Goal: Task Accomplishment & Management: Manage account settings

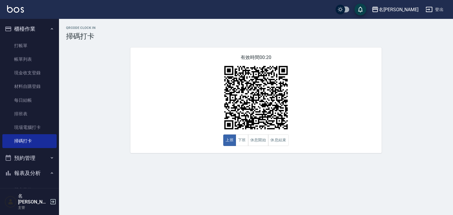
click at [9, 12] on img at bounding box center [15, 8] width 17 height 7
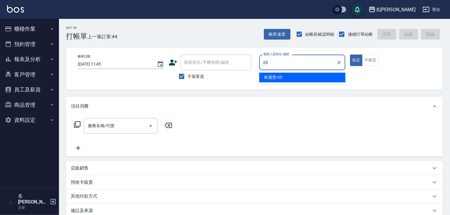
type input "[PERSON_NAME]-05"
type button "true"
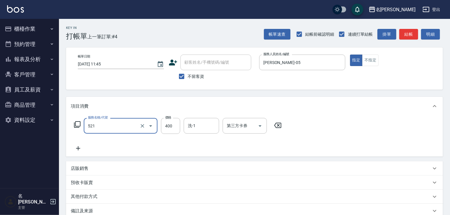
type input "健康洗髮(寶齡洗髮精)(521)"
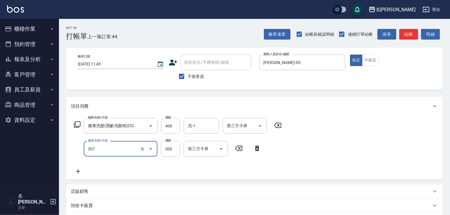
type input "剪髮(307)"
click at [259, 150] on icon at bounding box center [257, 148] width 15 height 7
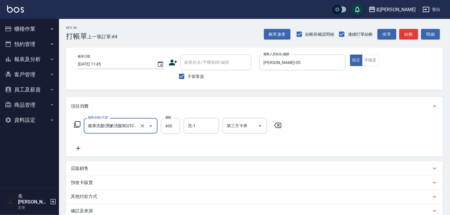
scroll to position [0, 1]
click at [80, 149] on icon at bounding box center [78, 148] width 15 height 7
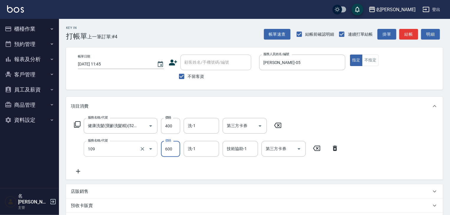
type input "基礎活氧健康洗/何首烏(109)"
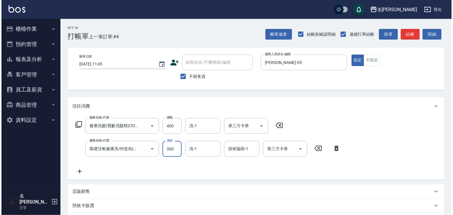
scroll to position [92, 0]
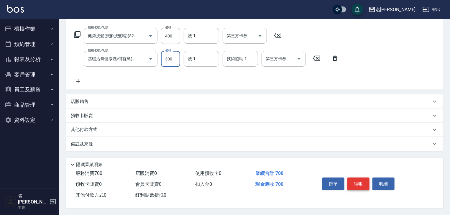
type input "300"
click at [364, 187] on button "結帳" at bounding box center [358, 183] width 22 height 12
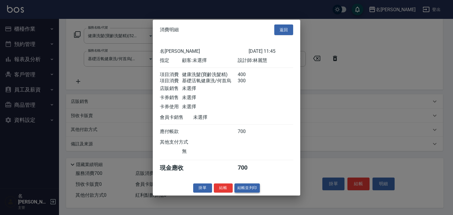
click at [258, 192] on button "結帳並列印" at bounding box center [247, 187] width 26 height 9
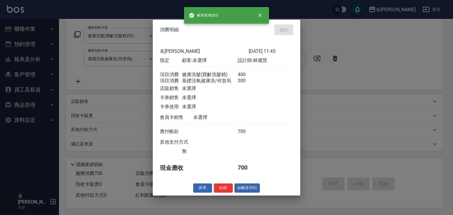
type input "2025/08/25 11:46"
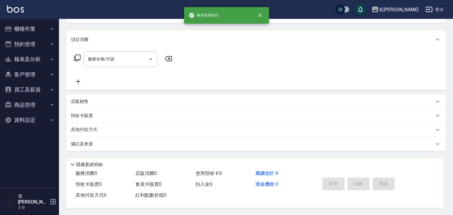
scroll to position [0, 0]
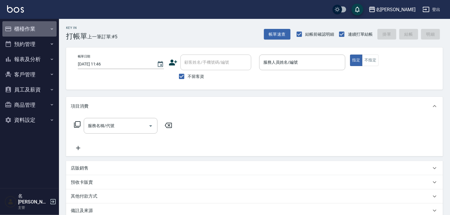
click at [34, 28] on button "櫃檯作業" at bounding box center [29, 28] width 54 height 15
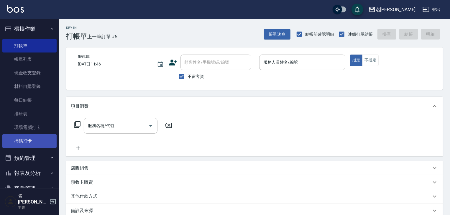
drag, startPoint x: 31, startPoint y: 140, endPoint x: 37, endPoint y: 140, distance: 6.8
click at [31, 140] on link "掃碼打卡" at bounding box center [29, 141] width 54 height 14
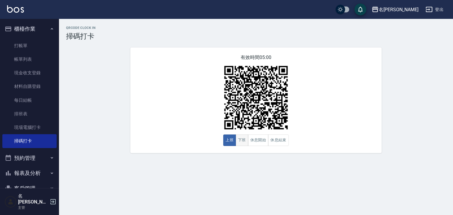
click at [239, 145] on button "下班" at bounding box center [241, 139] width 13 height 11
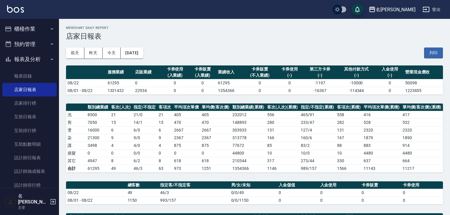
scroll to position [126, 0]
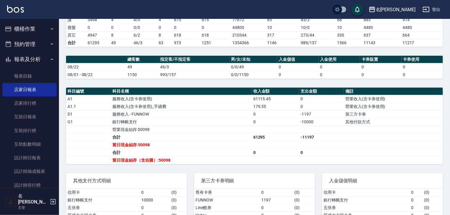
click at [23, 9] on img at bounding box center [15, 8] width 17 height 7
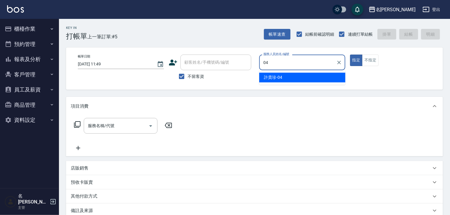
type input "許貴珍-04"
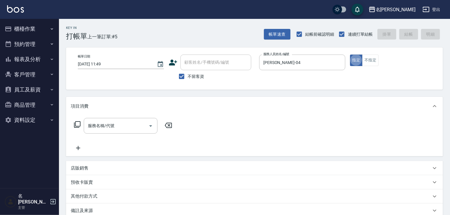
type button "true"
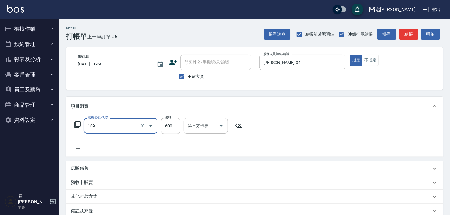
type input "基礎活氧健康洗/何首烏(109)"
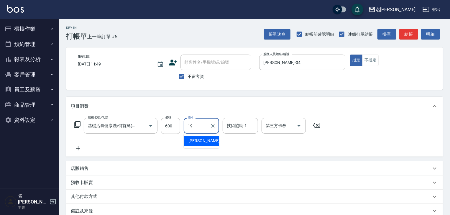
type input "游昕-19"
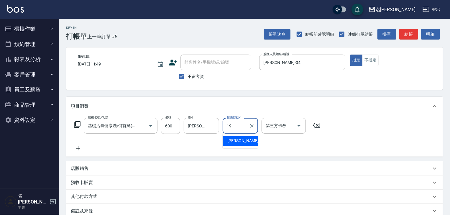
type input "游昕-19"
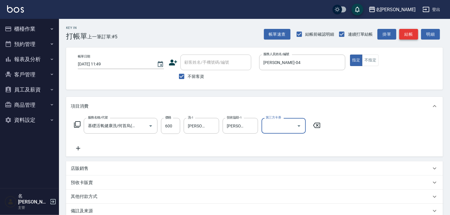
click at [408, 29] on button "結帳" at bounding box center [408, 34] width 19 height 11
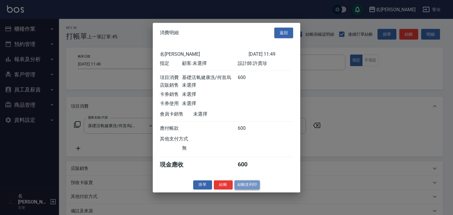
click at [252, 185] on button "結帳並列印" at bounding box center [247, 184] width 26 height 9
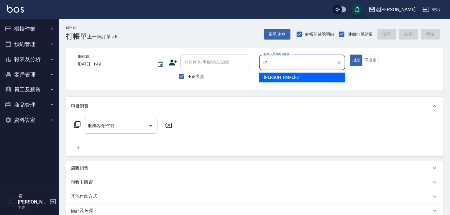
type input "Joyce-01"
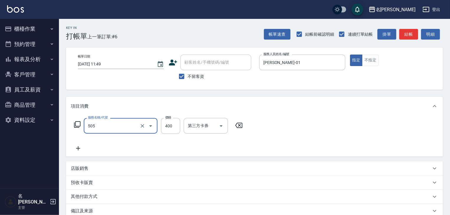
type input "洗髮(505)"
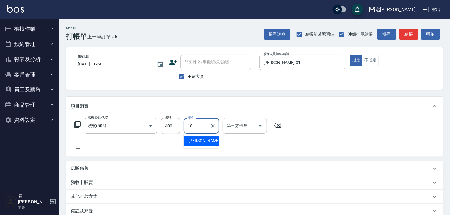
type input "紫萍-18"
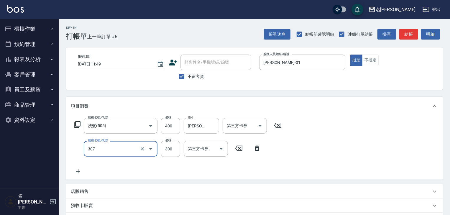
type input "剪髮(307)"
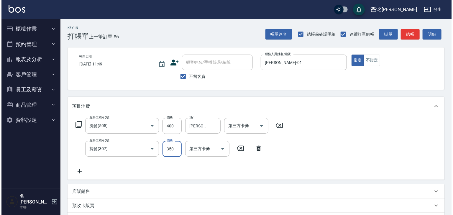
scroll to position [92, 0]
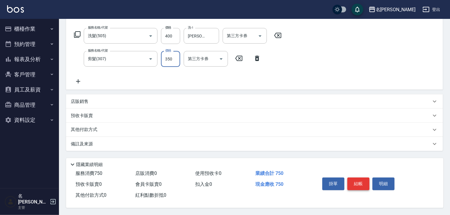
type input "350"
click at [358, 180] on button "結帳" at bounding box center [358, 183] width 22 height 12
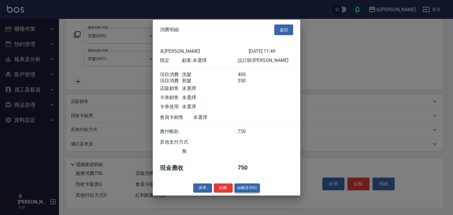
click at [253, 192] on button "結帳並列印" at bounding box center [247, 187] width 26 height 9
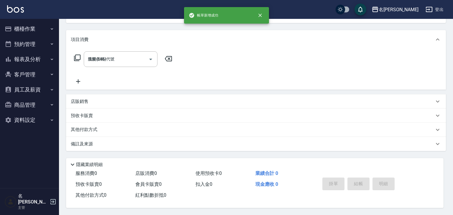
type input "2025/08/25 11:55"
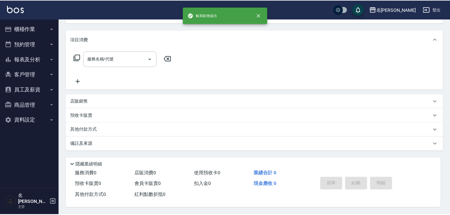
scroll to position [0, 0]
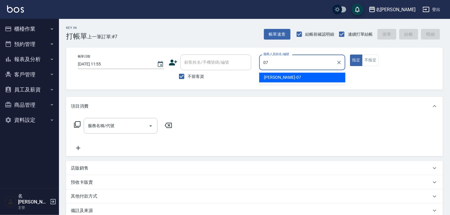
type input "高淳涵-07"
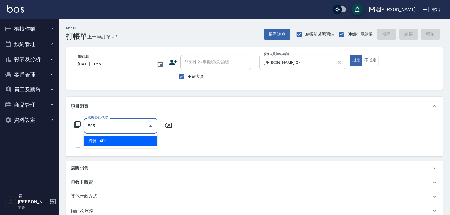
type input "洗髮(505)"
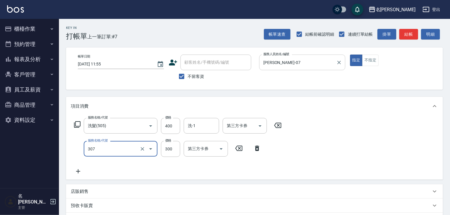
type input "剪髮(307)"
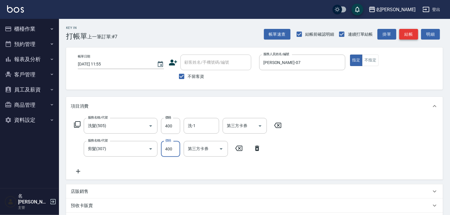
type input "400"
click at [411, 37] on button "結帳" at bounding box center [408, 34] width 19 height 11
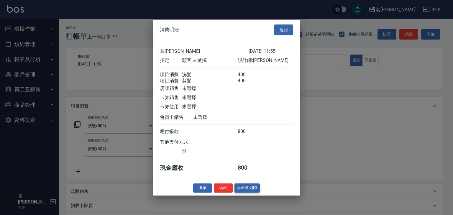
click at [243, 191] on button "結帳並列印" at bounding box center [247, 187] width 26 height 9
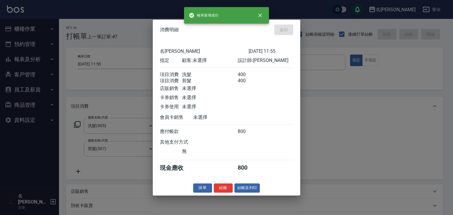
type input "2025/08/25 12:24"
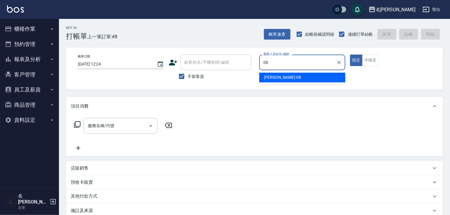
type input "蔡慈恩-08"
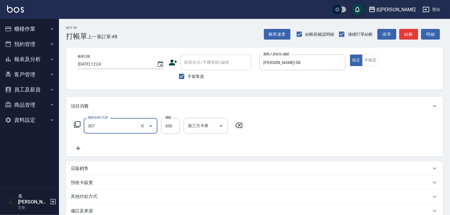
type input "剪髮(307)"
type input "1600"
click at [415, 31] on button "結帳" at bounding box center [408, 34] width 19 height 11
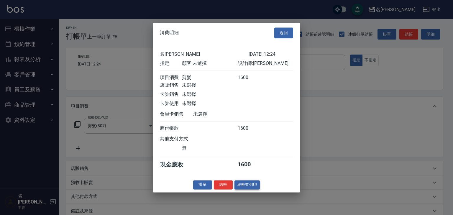
click at [248, 187] on button "結帳並列印" at bounding box center [247, 184] width 26 height 9
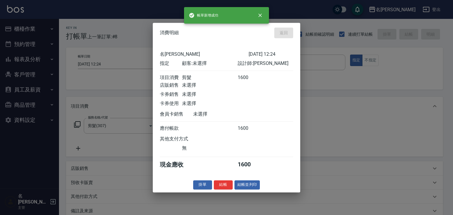
type input "2025/08/25 12:37"
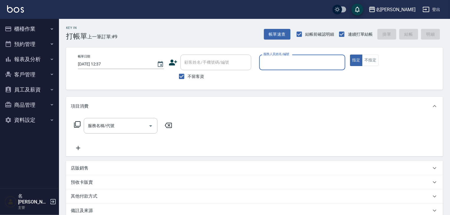
click at [12, 29] on button "櫃檯作業" at bounding box center [29, 28] width 54 height 15
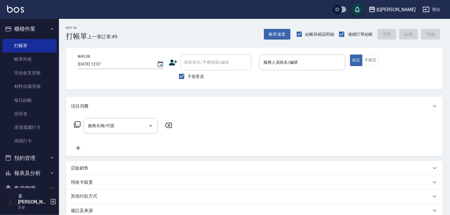
click at [32, 148] on ul "打帳單 帳單列表 現金收支登錄 材料自購登錄 每日結帳 排班表 現場電腦打卡 掃碼打卡" at bounding box center [29, 94] width 54 height 114
click at [34, 143] on link "掃碼打卡" at bounding box center [29, 141] width 54 height 14
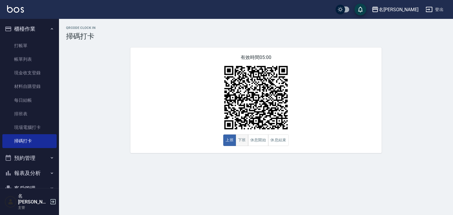
click at [245, 143] on button "下班" at bounding box center [241, 139] width 13 height 11
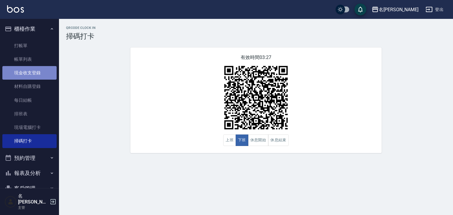
click at [38, 79] on link "現金收支登錄" at bounding box center [29, 73] width 54 height 14
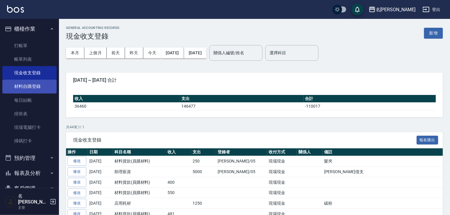
click at [34, 86] on link "材料自購登錄" at bounding box center [29, 87] width 54 height 14
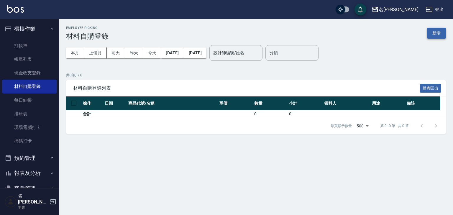
click at [436, 34] on button "新增" at bounding box center [436, 33] width 19 height 11
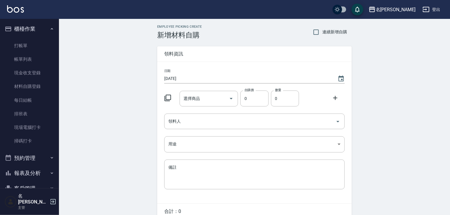
click at [170, 100] on icon at bounding box center [167, 97] width 7 height 7
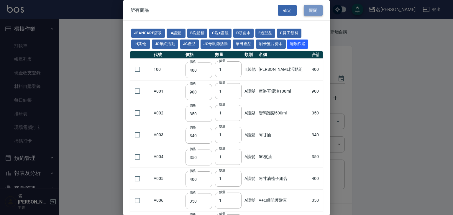
click at [311, 7] on button "關閉" at bounding box center [313, 10] width 19 height 11
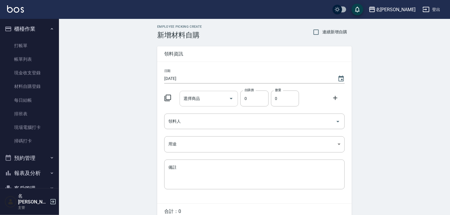
click at [190, 93] on div "選擇商品 選擇商品" at bounding box center [208, 99] width 59 height 16
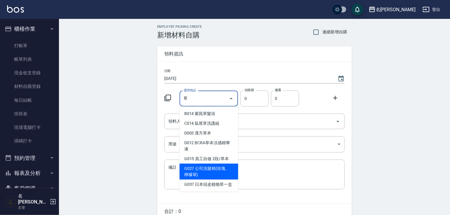
scroll to position [28, 0]
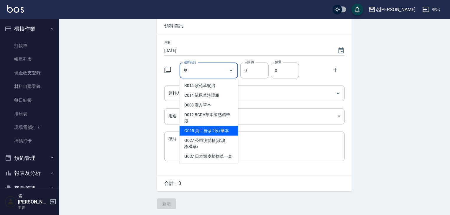
click at [217, 130] on li "G015 員工自做 2段/草本" at bounding box center [208, 131] width 59 height 10
type input "員工自做 2段/草本"
type input "200"
type input "1"
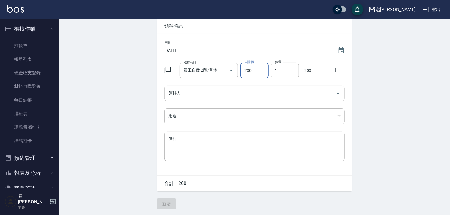
click at [252, 97] on input "領料人" at bounding box center [250, 93] width 166 height 10
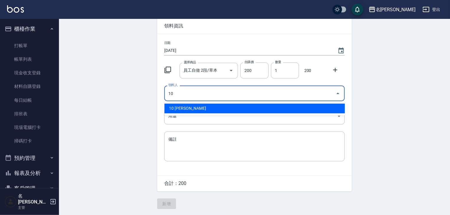
type input "10 [PERSON_NAME]"
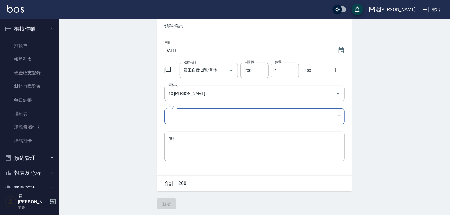
click at [229, 109] on body "名留林森 登出 櫃檯作業 打帳單 帳單列表 現金收支登錄 材料自購登錄 每日結帳 排班表 現場電腦打卡 掃碼打卡 預約管理 預約管理 單日預約紀錄 單週預約紀…" at bounding box center [225, 93] width 450 height 243
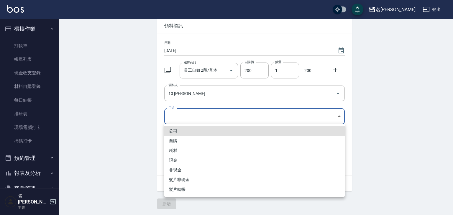
click at [210, 140] on li "自購" at bounding box center [254, 141] width 180 height 10
type input "自購"
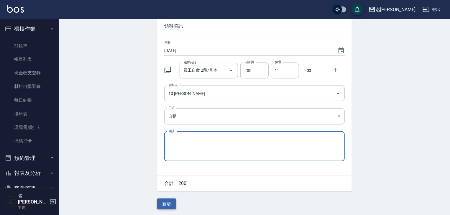
click at [166, 204] on button "新增" at bounding box center [166, 203] width 19 height 11
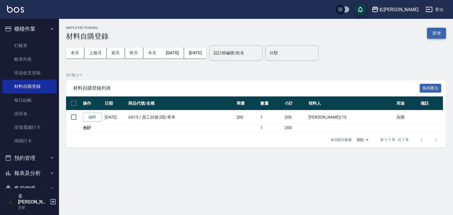
click at [444, 31] on button "新增" at bounding box center [436, 33] width 19 height 11
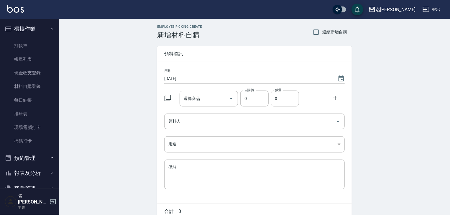
click at [333, 33] on span "連續新增自購" at bounding box center [334, 32] width 25 height 6
click at [322, 33] on input "連續新增自購" at bounding box center [316, 32] width 12 height 12
checkbox input "true"
click at [175, 105] on div "選擇商品 選擇商品 自購價 0 自購價 數量 0 數量" at bounding box center [253, 97] width 183 height 18
click at [215, 95] on input "選擇商品" at bounding box center [204, 98] width 45 height 10
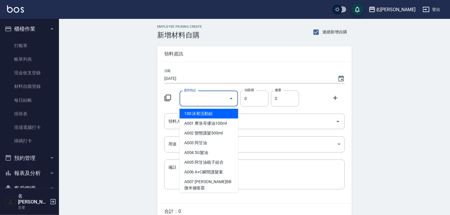
click at [205, 118] on li "100 沐宥活動組" at bounding box center [208, 114] width 59 height 10
type input "沐宥活動組"
type input "400"
type input "1"
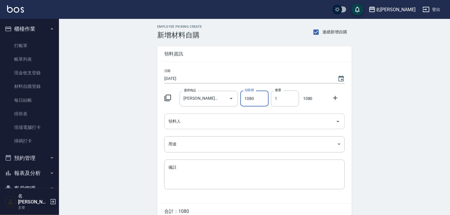
type input "1080"
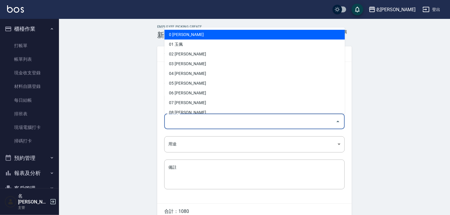
click at [251, 125] on input "領料人" at bounding box center [250, 121] width 166 height 10
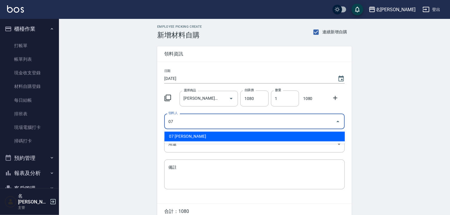
type input "07 [PERSON_NAME]"
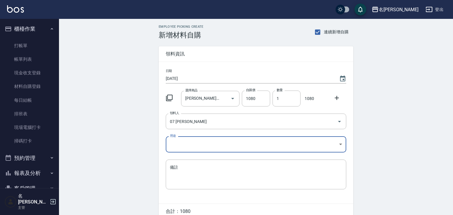
click at [223, 145] on body "名留林森 登出 櫃檯作業 打帳單 帳單列表 現金收支登錄 材料自購登錄 每日結帳 排班表 現場電腦打卡 掃碼打卡 預約管理 預約管理 單日預約紀錄 單週預約紀…" at bounding box center [226, 121] width 453 height 243
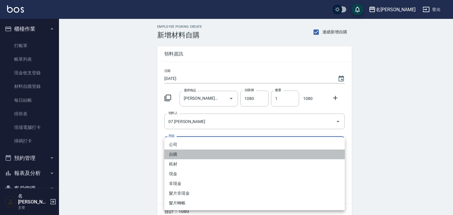
click at [204, 153] on li "自購" at bounding box center [254, 154] width 180 height 10
type input "自購"
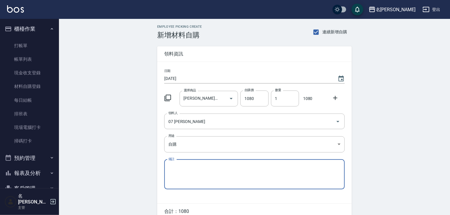
scroll to position [28, 0]
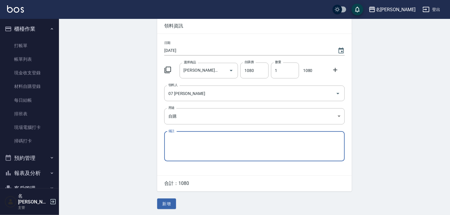
click at [170, 202] on button "新增" at bounding box center [166, 203] width 19 height 11
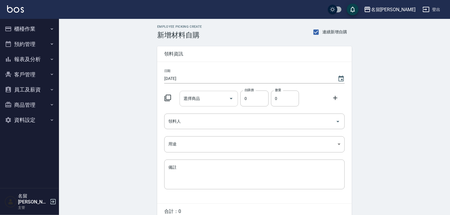
click at [191, 101] on input "選擇商品" at bounding box center [204, 98] width 45 height 10
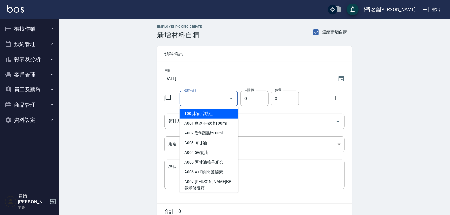
click at [194, 113] on li "100 沐宥活動組" at bounding box center [208, 114] width 59 height 10
type input "沐宥活動組"
type input "400"
type input "1"
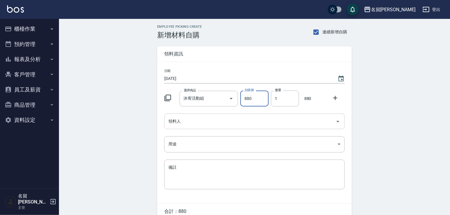
type input "880"
click at [250, 116] on input "領料人" at bounding box center [250, 121] width 166 height 10
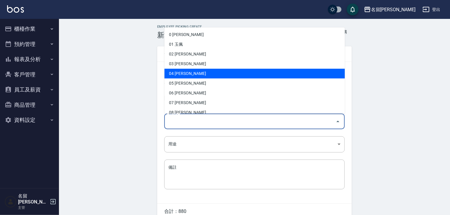
click at [215, 76] on li "04 [PERSON_NAME]" at bounding box center [254, 74] width 180 height 10
type input "許貴珍"
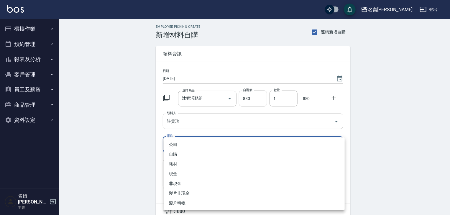
click at [210, 143] on body "名留林森 登出 櫃檯作業 打帳單 帳單列表 現金收支登錄 材料自購登錄 每日結帳 排班表 現場電腦打卡 掃碼打卡 預約管理 預約管理 單日預約紀錄 單週預約紀…" at bounding box center [225, 121] width 450 height 243
click at [207, 152] on li "自購" at bounding box center [254, 154] width 180 height 10
type input "自購"
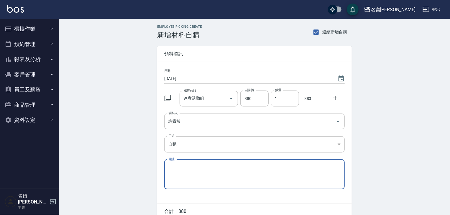
scroll to position [28, 0]
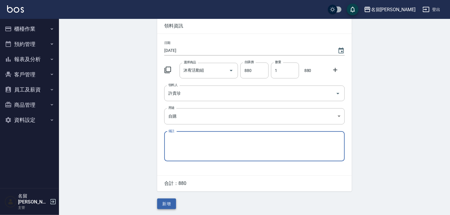
click at [166, 203] on button "新增" at bounding box center [166, 203] width 19 height 11
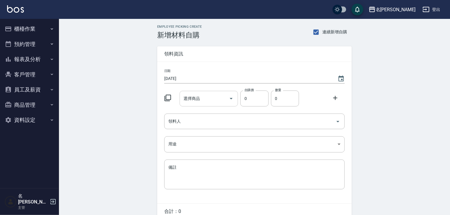
click at [189, 92] on div "選擇商品 選擇商品" at bounding box center [207, 97] width 61 height 18
click at [195, 96] on div "選擇商品 選擇商品" at bounding box center [208, 99] width 59 height 16
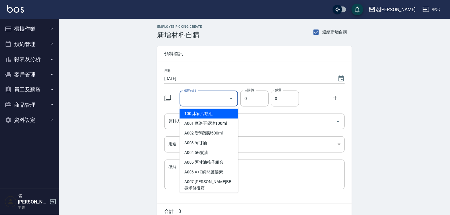
click at [208, 113] on li "100 沐宥活動組" at bounding box center [208, 114] width 59 height 10
type input "沐宥活動組"
type input "400"
type input "1"
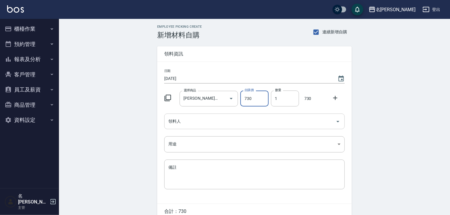
type input "730"
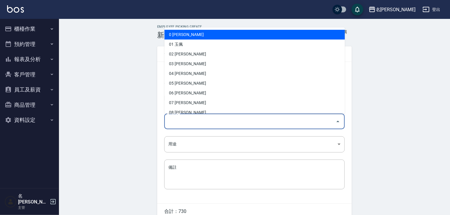
click at [226, 123] on input "領料人" at bounding box center [250, 121] width 166 height 10
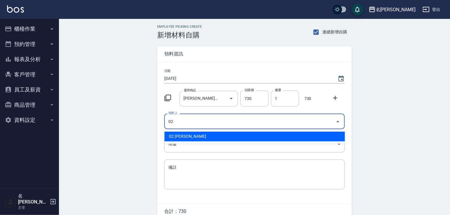
type input "02 [PERSON_NAME]"
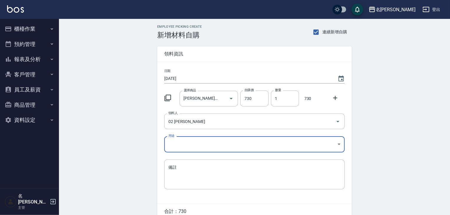
click at [190, 142] on body "名留林森 登出 櫃檯作業 打帳單 帳單列表 現金收支登錄 材料自購登錄 每日結帳 排班表 現場電腦打卡 掃碼打卡 預約管理 預約管理 單日預約紀錄 單週預約紀…" at bounding box center [225, 121] width 450 height 243
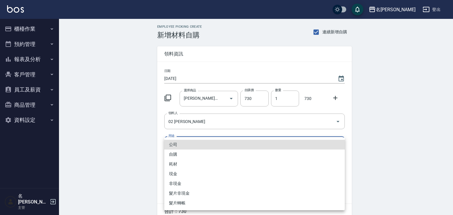
click at [183, 154] on li "自購" at bounding box center [254, 154] width 180 height 10
type input "自購"
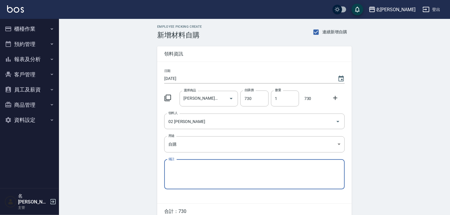
scroll to position [28, 0]
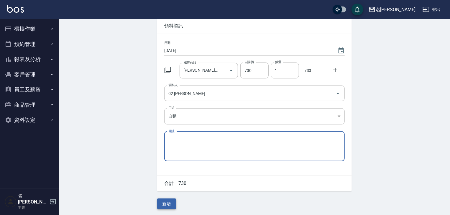
click at [162, 200] on button "新增" at bounding box center [166, 203] width 19 height 11
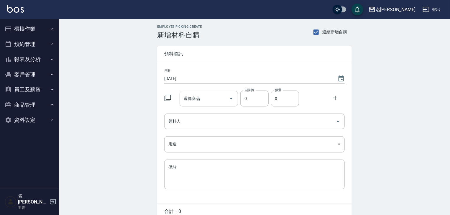
click at [207, 97] on input "選擇商品" at bounding box center [204, 98] width 45 height 10
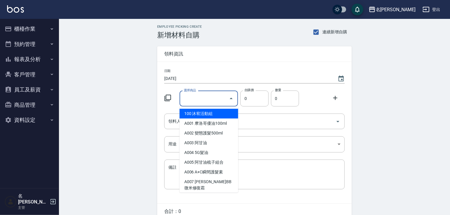
click at [207, 114] on li "100 沐宥活動組" at bounding box center [208, 114] width 59 height 10
type input "沐宥活動組"
type input "400"
type input "1"
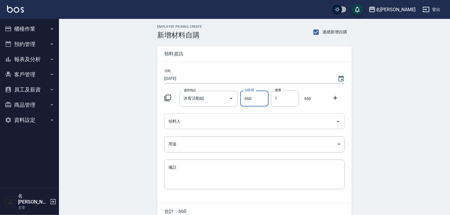
type input "660"
click at [195, 123] on input "領料人" at bounding box center [250, 121] width 166 height 10
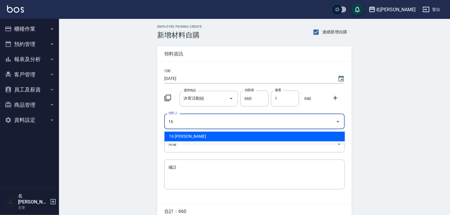
type input "16 [PERSON_NAME]"
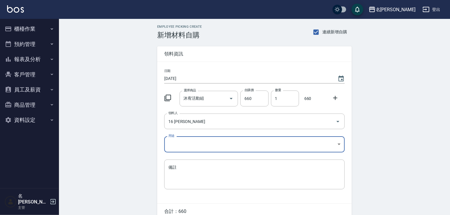
click at [192, 148] on body "名留[PERSON_NAME]出 櫃檯作業 打帳單 帳單列表 現金收支登錄 材料自購登錄 每日結帳 排班表 現場電腦打卡 掃碼打卡 預約管理 預約管理 單日預…" at bounding box center [225, 121] width 450 height 243
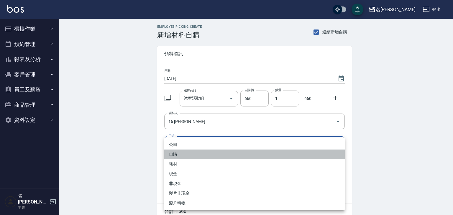
click at [190, 153] on li "自購" at bounding box center [254, 154] width 180 height 10
type input "自購"
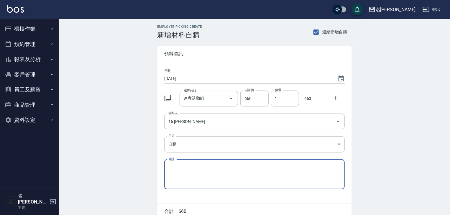
scroll to position [28, 0]
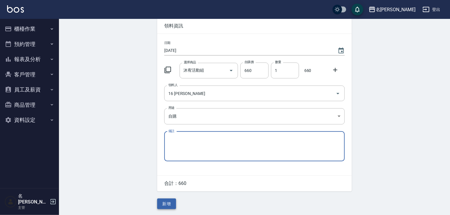
click at [172, 200] on button "新增" at bounding box center [166, 203] width 19 height 11
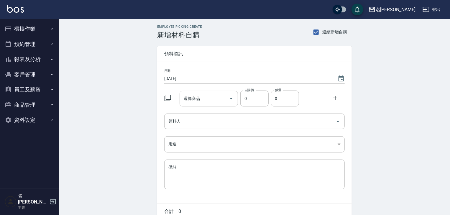
click at [208, 104] on div "選擇商品" at bounding box center [208, 99] width 59 height 16
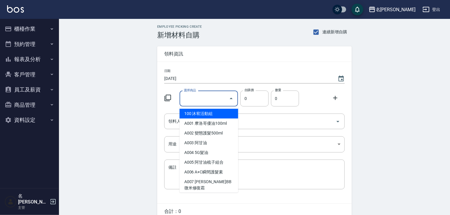
click at [208, 116] on li "100 沐宥活動組" at bounding box center [208, 114] width 59 height 10
type input "沐宥活動組"
type input "400"
type input "1"
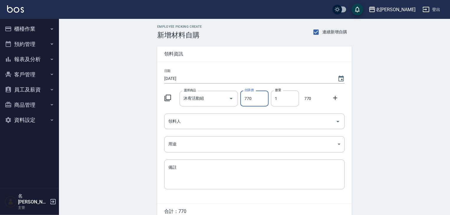
type input "770"
click at [219, 131] on div "日期 2025/08/25 選擇商品 沐宥活動組 選擇商品 自購價 770 自購價 數量 1 數量 770 領料人 領料人 用途 ​ 用途 備註 x 備註" at bounding box center [254, 132] width 195 height 141
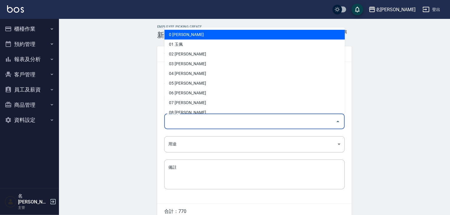
click at [217, 123] on input "領料人" at bounding box center [250, 121] width 166 height 10
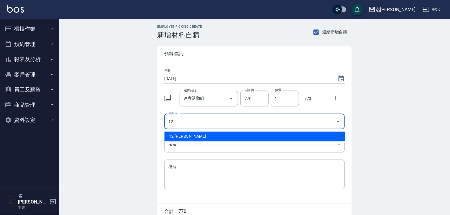
type input "12 [PERSON_NAME]"
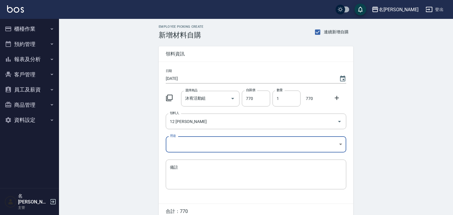
click at [209, 147] on body "名留林森 登出 櫃檯作業 打帳單 帳單列表 現金收支登錄 材料自購登錄 每日結帳 排班表 現場電腦打卡 掃碼打卡 預約管理 預約管理 單日預約紀錄 單週預約紀…" at bounding box center [226, 121] width 453 height 243
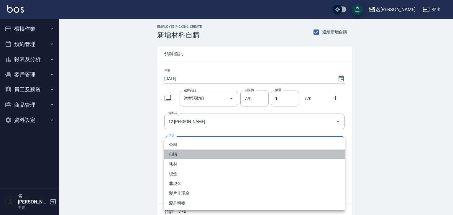
click at [203, 153] on li "自購" at bounding box center [254, 154] width 180 height 10
type input "自購"
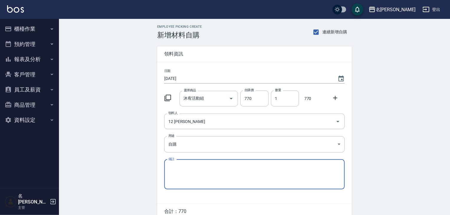
scroll to position [28, 0]
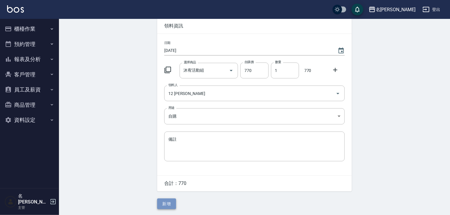
click at [167, 201] on button "新增" at bounding box center [166, 203] width 19 height 11
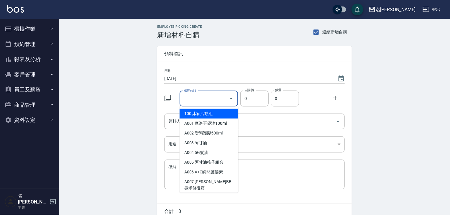
click at [220, 98] on input "選擇商品" at bounding box center [204, 98] width 45 height 10
click at [217, 110] on li "100 沐宥活動組" at bounding box center [208, 114] width 59 height 10
type input "沐宥活動組"
type input "400"
type input "1"
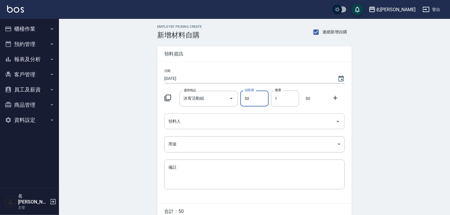
type input "50"
click at [224, 123] on input "領料人" at bounding box center [250, 121] width 166 height 10
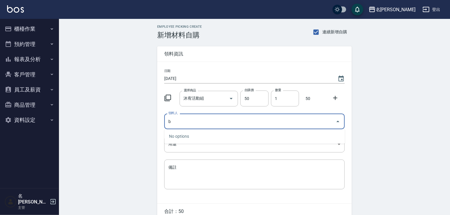
drag, startPoint x: 213, startPoint y: 123, endPoint x: 135, endPoint y: 118, distance: 78.3
click at [135, 118] on div "Employee Picking Create 新增材料自購 連續新增自購 領料資訊 日期 [DATE] 選擇商品 沐宥活動組 選擇商品 自購價 50 自購價…" at bounding box center [254, 131] width 391 height 224
type input "ㄖ"
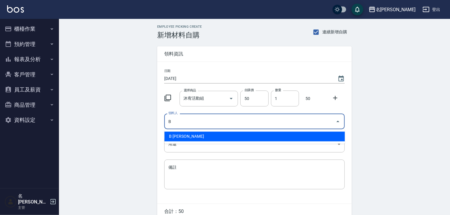
click at [198, 137] on li "B [PERSON_NAME]" at bounding box center [254, 136] width 180 height 10
type input "B [PERSON_NAME]"
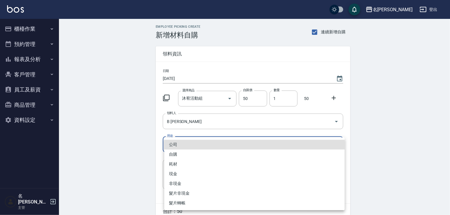
click at [197, 143] on body "名留[PERSON_NAME] 登出 櫃檯作業 打帳單 帳單列表 現金收支登錄 材料自購登錄 每日結帳 排班表 現場電腦打卡 掃碼打卡 預約管理 預約管理 單…" at bounding box center [225, 121] width 450 height 243
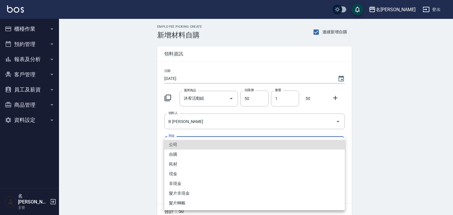
click at [197, 153] on li "自購" at bounding box center [254, 154] width 180 height 10
type input "自購"
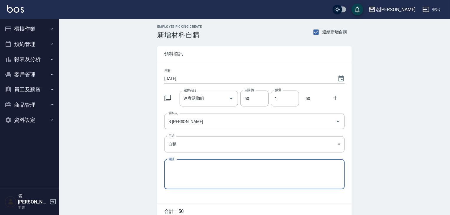
scroll to position [28, 0]
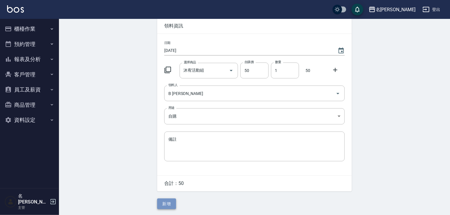
click at [169, 205] on button "新增" at bounding box center [166, 203] width 19 height 11
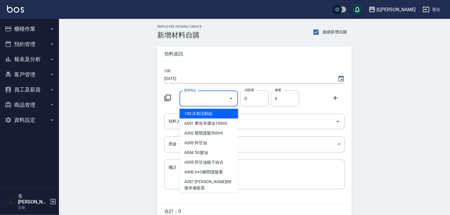
click at [212, 98] on input "選擇商品" at bounding box center [204, 98] width 45 height 10
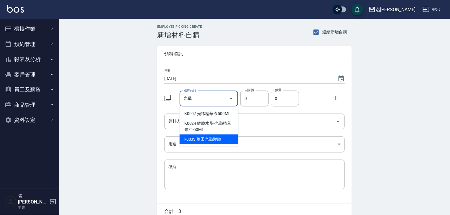
click at [211, 136] on li "k0033 華田光纖髮膜" at bounding box center [208, 139] width 59 height 10
type input "華田光纖髮膜"
type input "450"
type input "1"
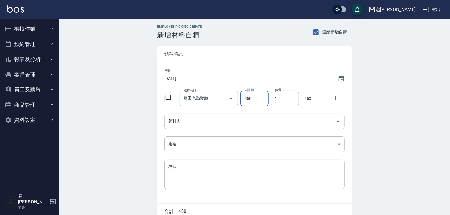
click at [256, 117] on input "領料人" at bounding box center [250, 121] width 166 height 10
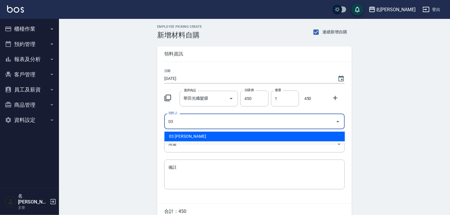
type input "03 [PERSON_NAME]"
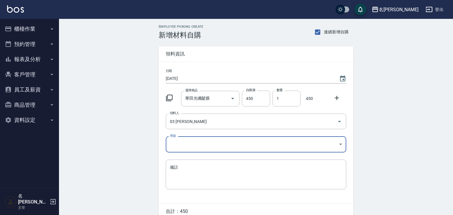
click at [213, 141] on body "名留林森 登出 櫃檯作業 打帳單 帳單列表 現金收支登錄 材料自購登錄 每日結帳 排班表 現場電腦打卡 掃碼打卡 預約管理 預約管理 單日預約紀錄 單週預約紀…" at bounding box center [226, 121] width 453 height 243
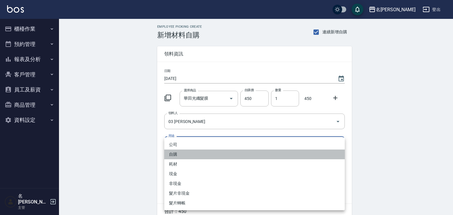
click at [204, 152] on li "自購" at bounding box center [254, 154] width 180 height 10
type input "自購"
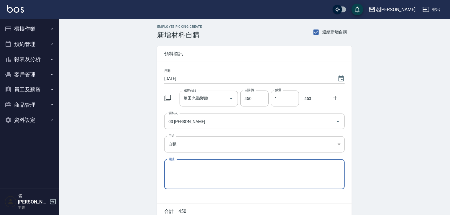
scroll to position [28, 0]
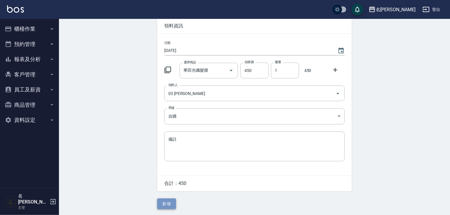
click at [163, 200] on button "新增" at bounding box center [166, 203] width 19 height 11
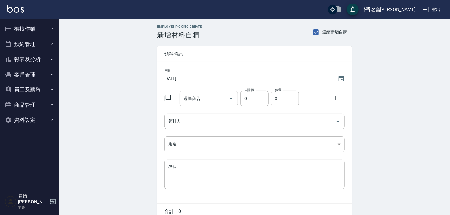
click at [220, 92] on div "選擇商品" at bounding box center [208, 99] width 59 height 16
type input "G"
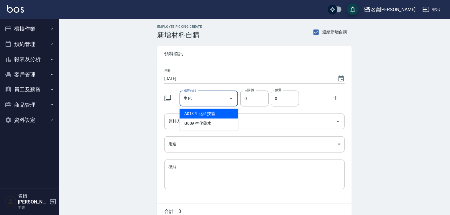
click at [211, 124] on li "G009 生化藥水" at bounding box center [208, 123] width 59 height 10
type input "生化藥水"
type input "108"
type input "1"
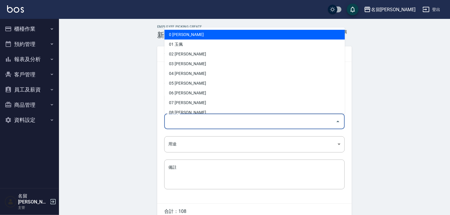
click at [211, 124] on input "領料人" at bounding box center [250, 121] width 166 height 10
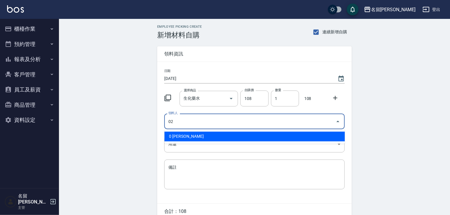
type input "02 [PERSON_NAME]"
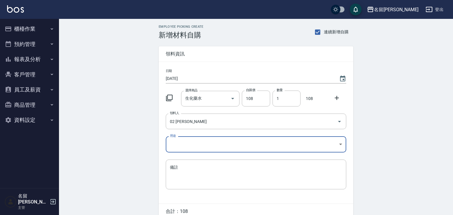
click at [209, 145] on body "名留[PERSON_NAME] 登出 櫃檯作業 打帳單 帳單列表 現金收支登錄 材料自購登錄 每日結帳 排班表 現場電腦打卡 掃碼打卡 預約管理 預約管理 單…" at bounding box center [226, 121] width 453 height 243
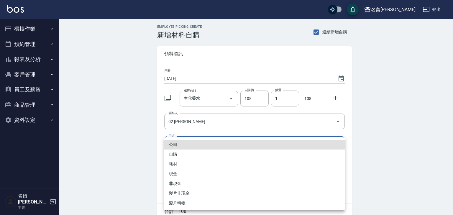
click at [206, 153] on li "自購" at bounding box center [254, 154] width 180 height 10
type input "自購"
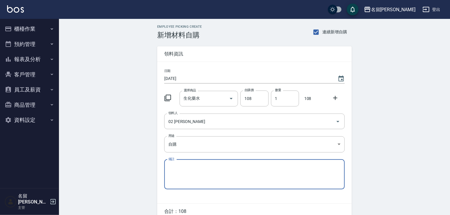
scroll to position [28, 0]
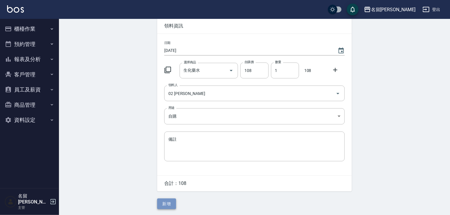
click at [169, 201] on button "新增" at bounding box center [166, 203] width 19 height 11
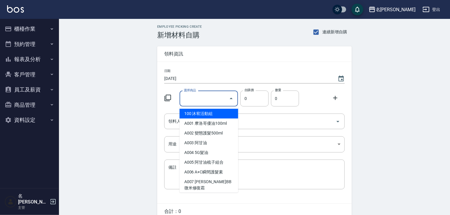
click at [199, 100] on input "選擇商品" at bounding box center [204, 98] width 45 height 10
type input "A"
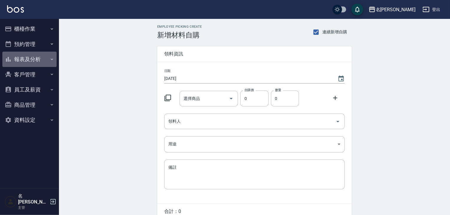
click at [37, 62] on button "報表及分析" at bounding box center [29, 59] width 54 height 15
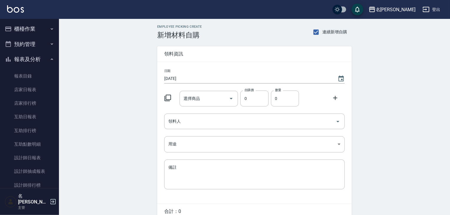
scroll to position [109, 0]
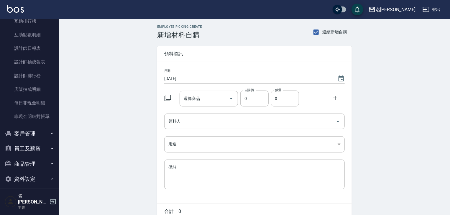
click at [39, 177] on button "資料設定" at bounding box center [29, 178] width 54 height 15
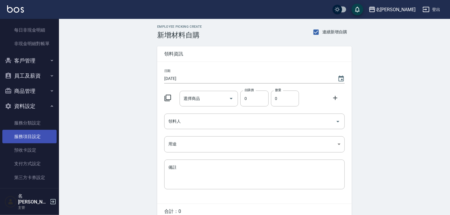
click at [42, 137] on link "服務項目設定" at bounding box center [29, 137] width 54 height 14
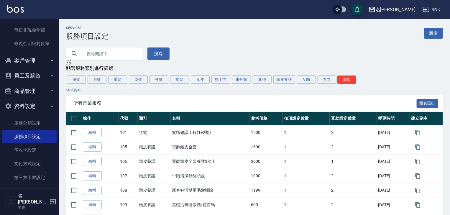
click at [126, 54] on input "text" at bounding box center [110, 54] width 55 height 16
type input "F"
type input "全"
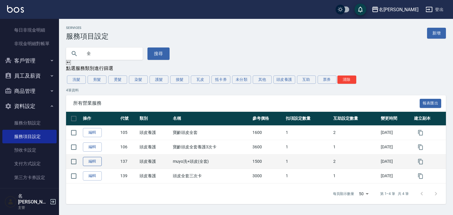
click at [99, 164] on link "編輯" at bounding box center [92, 161] width 19 height 9
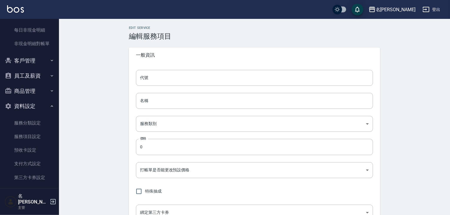
type input "137"
type input "muyo洗+頭皮(全套)"
type input "dbc51c6c-9338-4b3a-b438-1da5290addd1"
type input "1500"
type input "FALSE"
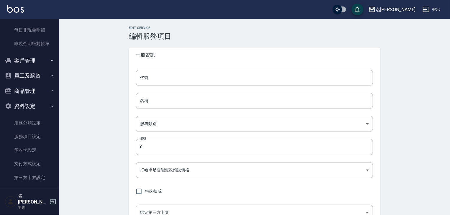
type input "none"
type input "UNSET"
type input "onSalary"
type input "洗"
type input "1"
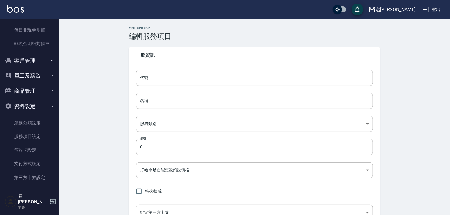
type input "點數"
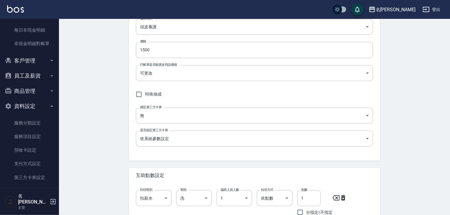
scroll to position [3, 0]
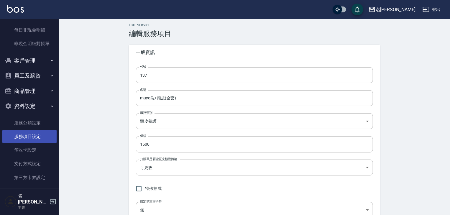
click at [44, 142] on link "服務項目設定" at bounding box center [29, 137] width 54 height 14
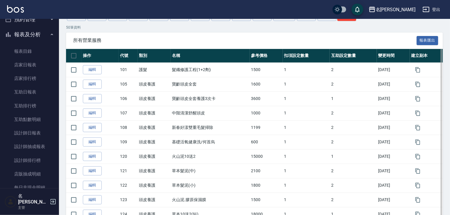
scroll to position [31, 0]
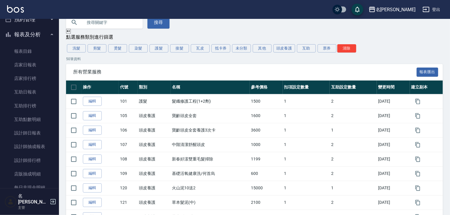
click at [107, 25] on input "text" at bounding box center [110, 22] width 55 height 16
type input "全"
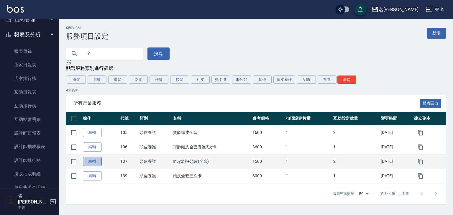
click at [90, 160] on link "編輯" at bounding box center [92, 161] width 19 height 9
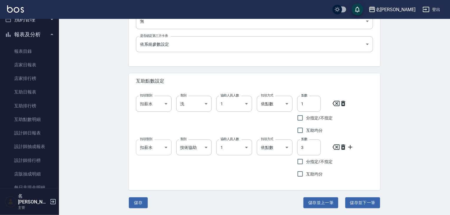
scroll to position [97, 0]
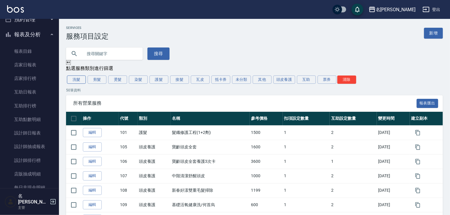
click at [74, 80] on button "洗髮" at bounding box center [76, 79] width 19 height 8
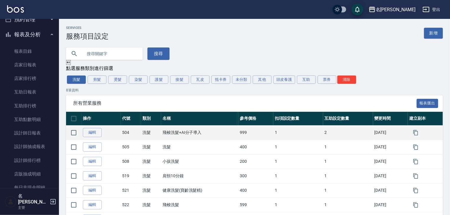
scroll to position [54, 0]
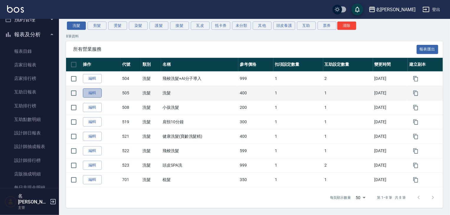
click at [97, 95] on link "編輯" at bounding box center [92, 92] width 19 height 9
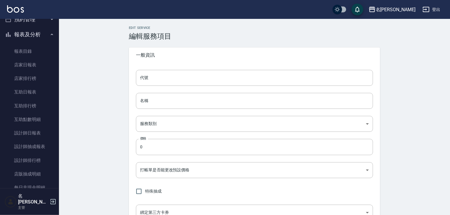
type input "505"
type input "洗髮"
type input "ed669482-ac57-46fc-b099-25c3c0ebf9b8"
type input "400"
type input "FALSE"
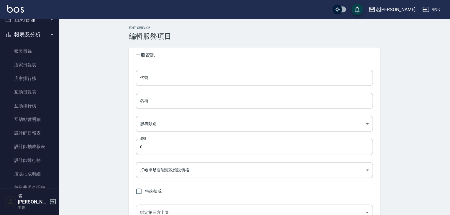
type input "none"
type input "UNSET"
type input "onSalary"
type input "洗"
type input "1"
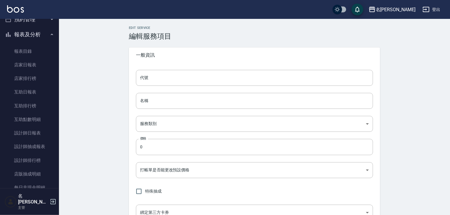
type input "點數"
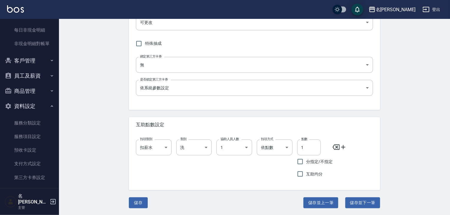
scroll to position [85, 0]
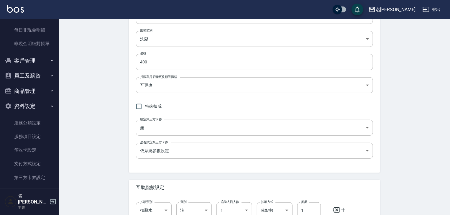
click at [19, 9] on img at bounding box center [15, 8] width 17 height 7
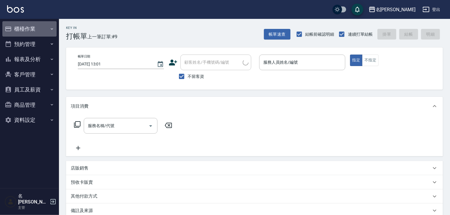
click at [37, 33] on button "櫃檯作業" at bounding box center [29, 28] width 54 height 15
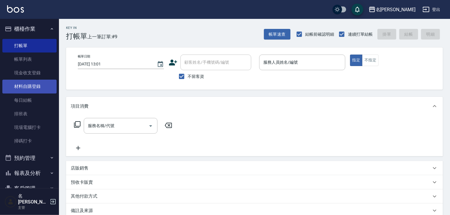
click at [42, 87] on link "材料自購登錄" at bounding box center [29, 87] width 54 height 14
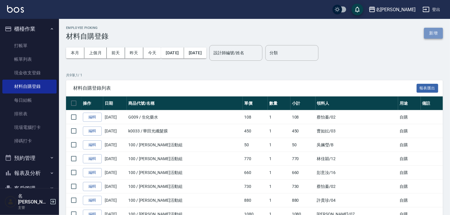
click at [434, 34] on button "新增" at bounding box center [433, 33] width 19 height 11
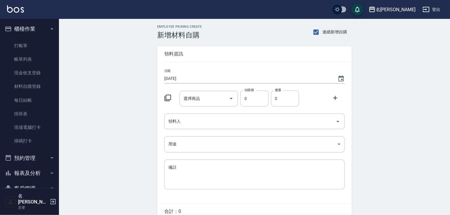
click at [167, 101] on div at bounding box center [169, 97] width 15 height 11
click at [167, 100] on icon at bounding box center [167, 97] width 7 height 7
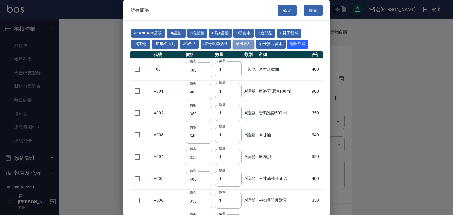
click at [251, 44] on button "華田產品" at bounding box center [244, 43] width 22 height 9
type input "105"
type input "406"
type input "450"
type input "350"
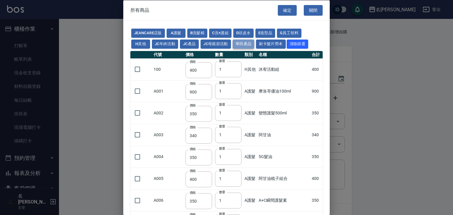
type input "500"
type input "105"
type input "2450"
type input "490"
type input "616"
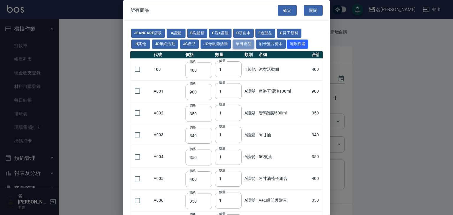
type input "280"
type input "350"
type input "343"
type input "40"
type input "245"
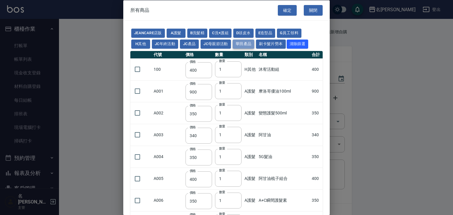
type input "245"
type input "385"
type input "525"
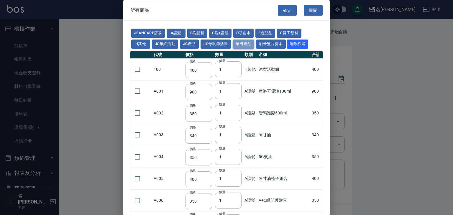
type input "490"
type input "1050"
type input "700"
type input "455"
type input "273"
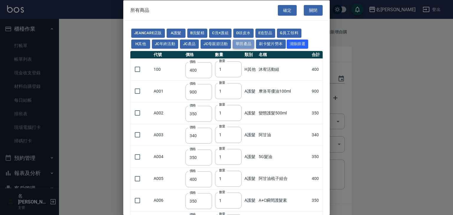
type input "273"
type input "3220"
type input "294"
type input "2800"
type input "665"
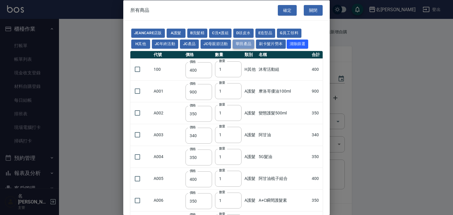
type input "3800"
type input "1200"
type input "183"
type input "450"
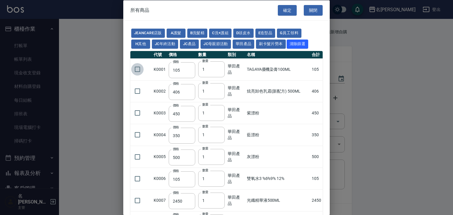
click at [138, 69] on input "checkbox" at bounding box center [137, 69] width 12 height 12
checkbox input "true"
click at [208, 69] on input "1" at bounding box center [211, 69] width 27 height 16
type input "15"
type input "2"
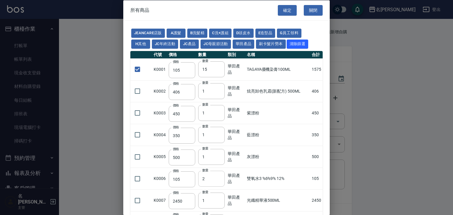
click at [217, 176] on input "2" at bounding box center [211, 178] width 27 height 16
click at [140, 176] on input "checkbox" at bounding box center [137, 178] width 12 height 12
checkbox input "true"
click at [283, 10] on button "確定" at bounding box center [287, 10] width 19 height 11
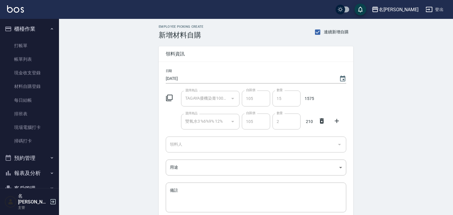
type input "TAGAYA優機染膏100ML"
type input "105"
type input "15"
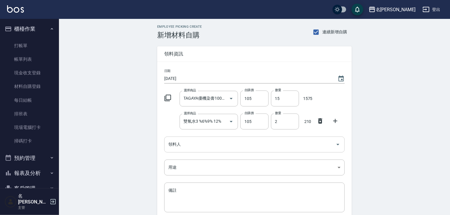
click at [207, 146] on input "領料人" at bounding box center [250, 144] width 166 height 10
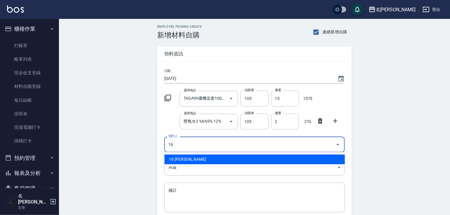
type input "16 [PERSON_NAME]"
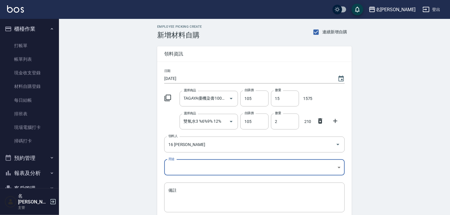
click at [195, 166] on body "名留林森 登出 櫃檯作業 打帳單 帳單列表 現金收支登錄 材料自購登錄 每日結帳 排班表 現場電腦打卡 掃碼打卡 預約管理 預約管理 單日預約紀錄 單週預約紀…" at bounding box center [225, 133] width 450 height 266
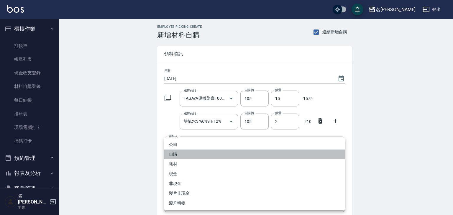
click at [192, 153] on li "自購" at bounding box center [254, 154] width 180 height 10
type input "自購"
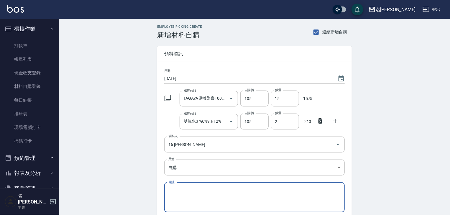
scroll to position [52, 0]
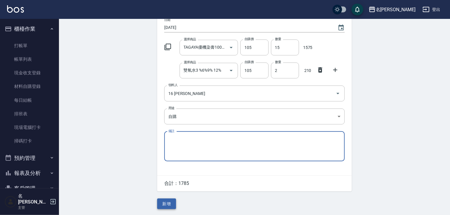
click at [173, 204] on button "新增" at bounding box center [166, 203] width 19 height 11
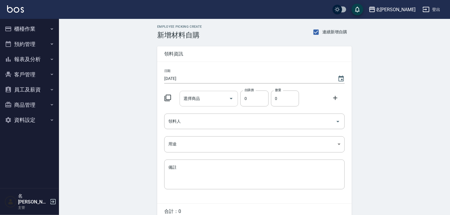
click at [197, 98] on input "選擇商品" at bounding box center [204, 98] width 45 height 10
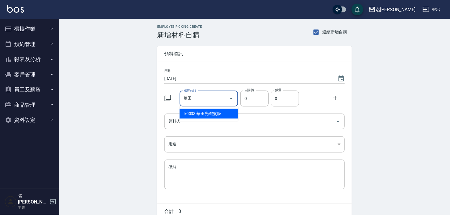
type input "華田"
click at [167, 101] on div at bounding box center [169, 97] width 15 height 11
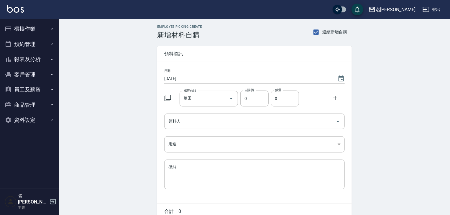
click at [167, 102] on div at bounding box center [169, 97] width 15 height 11
click at [166, 97] on icon at bounding box center [167, 98] width 6 height 6
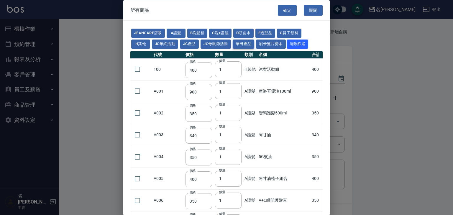
click at [245, 45] on button "華田產品" at bounding box center [244, 43] width 22 height 9
type input "105"
type input "406"
type input "450"
type input "350"
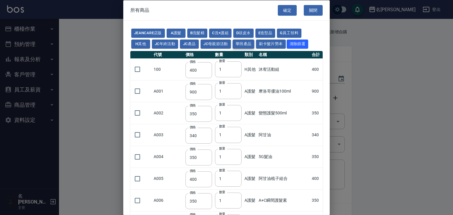
type input "500"
type input "105"
type input "2450"
type input "490"
type input "616"
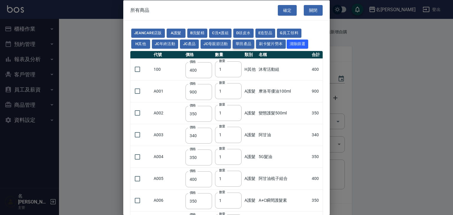
type input "280"
type input "350"
type input "343"
type input "40"
type input "245"
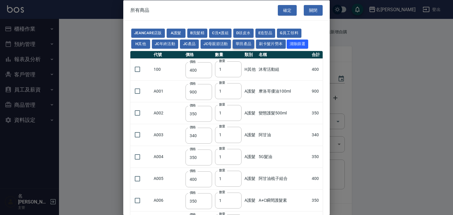
type input "245"
type input "385"
type input "525"
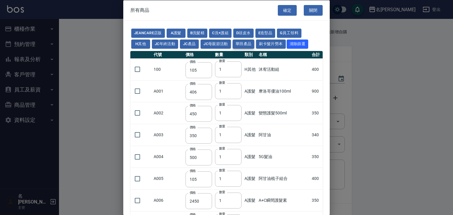
type input "490"
type input "1050"
type input "700"
type input "455"
type input "273"
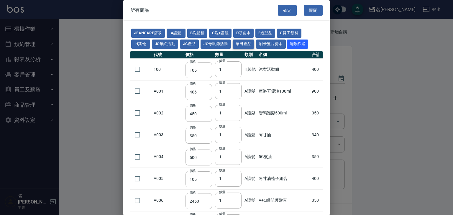
type input "273"
type input "3220"
type input "294"
type input "2800"
type input "665"
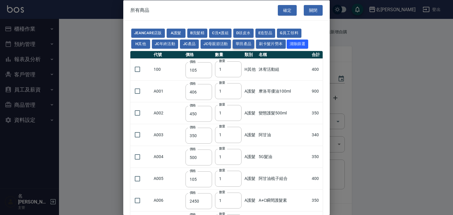
type input "3800"
type input "1200"
type input "183"
type input "450"
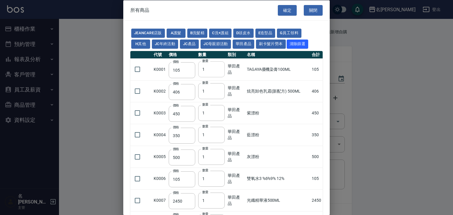
click at [210, 66] on input "1" at bounding box center [211, 69] width 27 height 16
type input "12"
click at [140, 69] on input "checkbox" at bounding box center [137, 69] width 12 height 12
checkbox input "true"
click at [285, 12] on button "確定" at bounding box center [287, 10] width 19 height 11
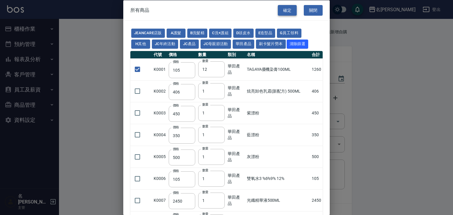
type input "TAGAYA優機染膏100ML"
type input "105"
type input "12"
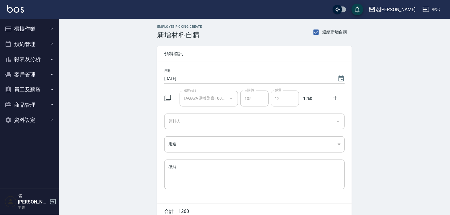
click at [286, 127] on div "領料人" at bounding box center [254, 121] width 180 height 16
click at [285, 123] on input "領料人" at bounding box center [250, 121] width 166 height 10
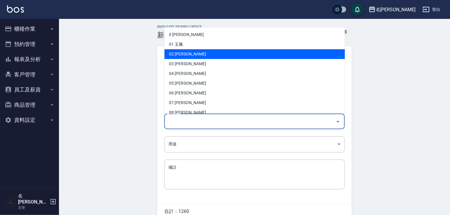
click at [219, 55] on li "02 [PERSON_NAME]" at bounding box center [254, 54] width 180 height 10
type input "蔡怡蓁"
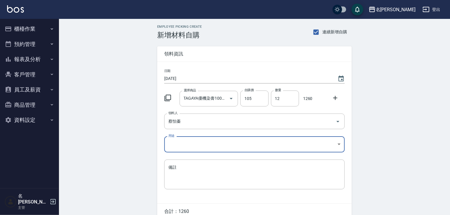
click at [204, 150] on body "名留林森 登出 櫃檯作業 打帳單 帳單列表 現金收支登錄 材料自購登錄 每日結帳 排班表 現場電腦打卡 掃碼打卡 預約管理 預約管理 單日預約紀錄 單週預約紀…" at bounding box center [225, 121] width 450 height 243
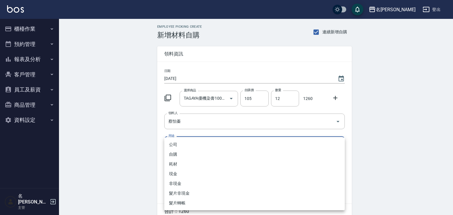
click at [200, 153] on li "自購" at bounding box center [254, 154] width 180 height 10
type input "自購"
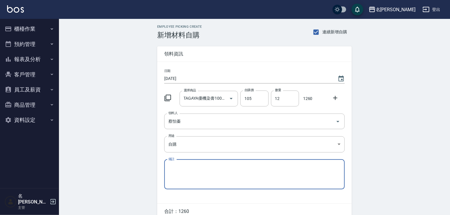
scroll to position [28, 0]
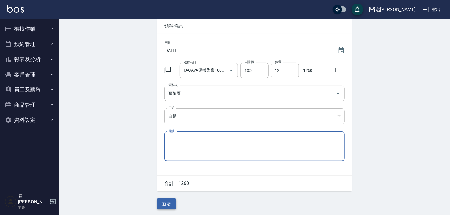
click at [164, 199] on button "新增" at bounding box center [166, 203] width 19 height 11
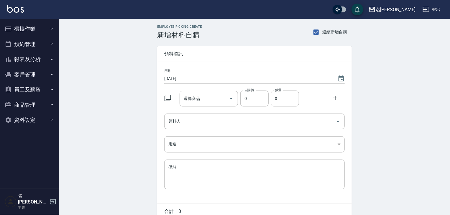
click at [169, 94] on icon at bounding box center [167, 97] width 7 height 7
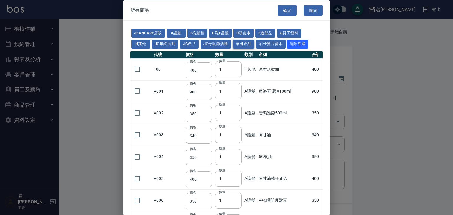
click at [250, 46] on button "華田產品" at bounding box center [244, 43] width 22 height 9
type input "105"
type input "406"
type input "450"
type input "350"
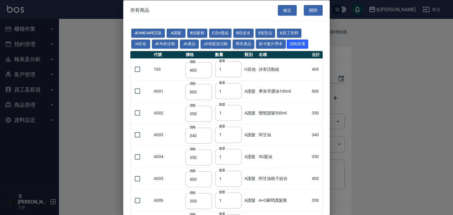
type input "500"
type input "105"
type input "2450"
type input "490"
type input "616"
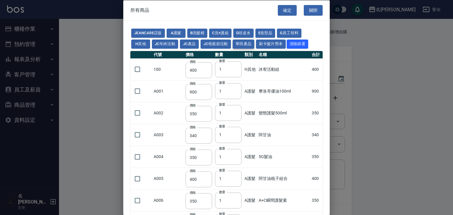
type input "280"
type input "350"
type input "343"
type input "40"
type input "245"
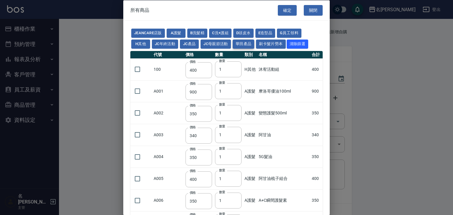
type input "245"
type input "385"
type input "525"
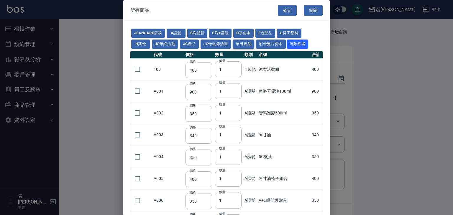
type input "490"
type input "1050"
type input "700"
type input "455"
type input "273"
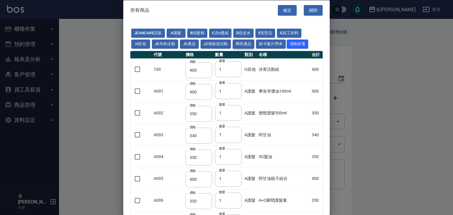
type input "273"
type input "3220"
type input "294"
type input "2800"
type input "665"
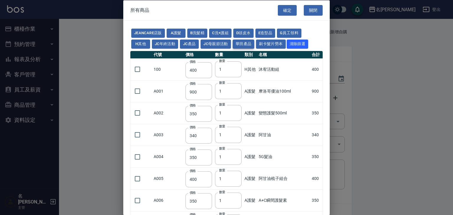
type input "3800"
type input "1200"
type input "183"
type input "450"
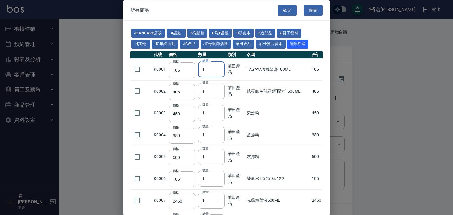
click at [212, 74] on input "1" at bounding box center [211, 69] width 27 height 16
drag, startPoint x: 212, startPoint y: 74, endPoint x: 160, endPoint y: 77, distance: 52.0
click at [160, 77] on tr "K0001 價格 105 價格 數量 1 數量 華田產品 TAGAYA優機染膏100ML 105" at bounding box center [226, 69] width 192 height 22
type input "22"
click at [138, 69] on input "checkbox" at bounding box center [137, 69] width 12 height 12
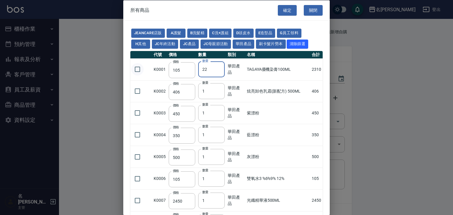
checkbox input "true"
click at [138, 177] on input "checkbox" at bounding box center [137, 178] width 12 height 12
checkbox input "true"
click at [217, 178] on input "2" at bounding box center [211, 178] width 27 height 16
type input "3"
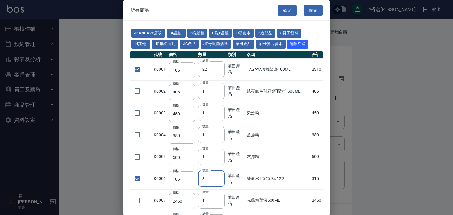
click at [217, 178] on input "3" at bounding box center [211, 178] width 27 height 16
click at [286, 12] on button "確定" at bounding box center [287, 10] width 19 height 11
type input "TAGAYA優機染膏100ML"
type input "105"
type input "22"
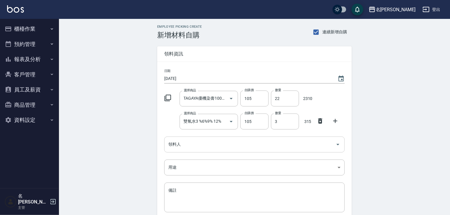
click at [233, 146] on input "領料人" at bounding box center [250, 144] width 166 height 10
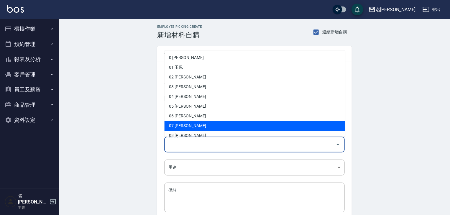
click at [202, 124] on li "07 [PERSON_NAME]" at bounding box center [254, 126] width 180 height 10
type input "[PERSON_NAME]"
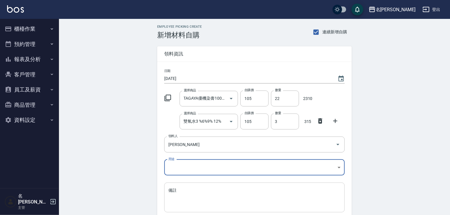
scroll to position [52, 0]
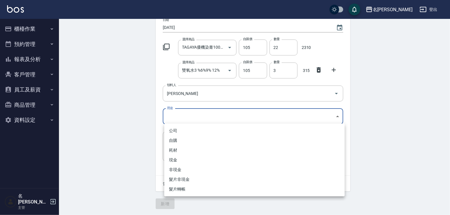
click at [189, 116] on body "名留[PERSON_NAME] 登出 櫃檯作業 打帳單 帳單列表 現金收支登錄 材料自購登錄 每日結帳 排班表 現場電腦打卡 掃碼打卡 預約管理 預約管理 單…" at bounding box center [225, 82] width 450 height 266
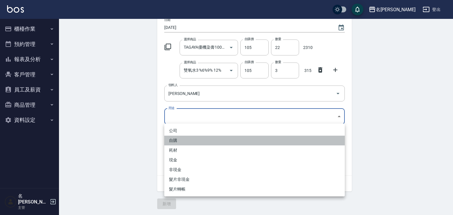
click at [185, 136] on li "自購" at bounding box center [254, 141] width 180 height 10
type input "自購"
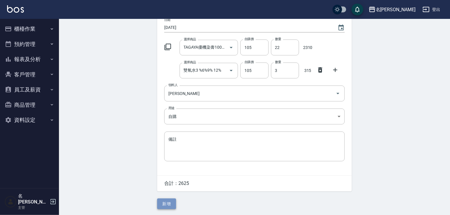
click at [168, 200] on button "新增" at bounding box center [166, 203] width 19 height 11
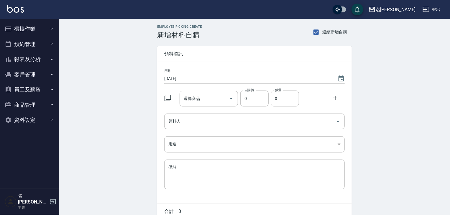
click at [170, 99] on icon at bounding box center [167, 97] width 7 height 7
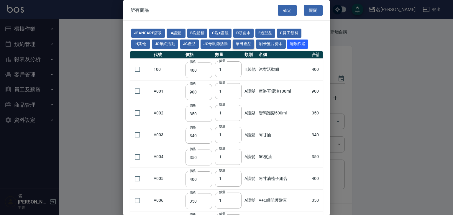
click at [244, 41] on button "華田產品" at bounding box center [244, 43] width 22 height 9
type input "105"
type input "406"
type input "450"
type input "350"
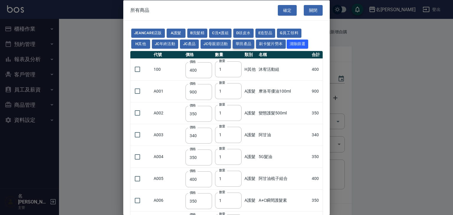
type input "500"
type input "105"
type input "2450"
type input "490"
type input "616"
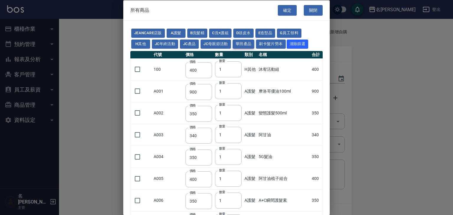
type input "280"
type input "350"
type input "343"
type input "40"
type input "245"
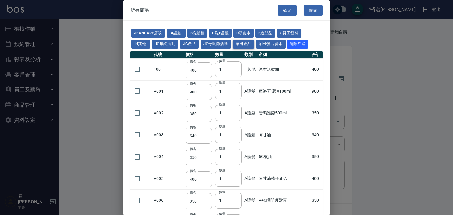
type input "245"
type input "385"
type input "525"
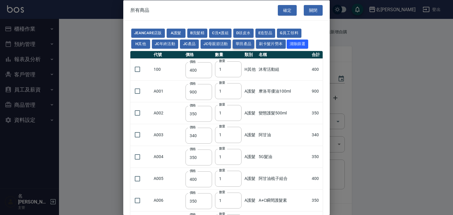
type input "490"
type input "1050"
type input "700"
type input "455"
type input "273"
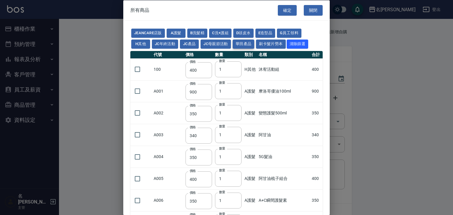
type input "273"
type input "3220"
type input "294"
type input "2800"
type input "665"
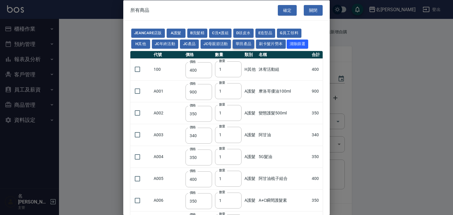
type input "3800"
type input "1200"
type input "183"
type input "450"
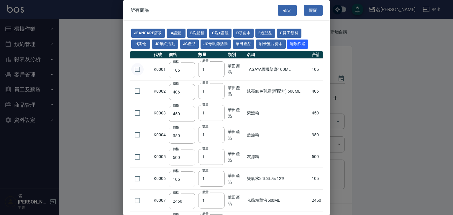
click at [138, 68] on input "checkbox" at bounding box center [137, 69] width 12 height 12
checkbox input "true"
click at [208, 70] on input "1" at bounding box center [211, 69] width 27 height 16
type input "11"
click at [282, 9] on button "確定" at bounding box center [287, 10] width 19 height 11
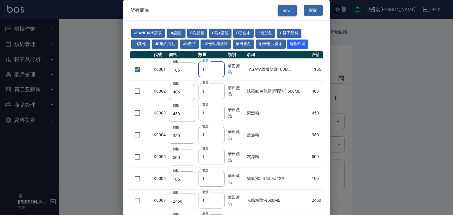
type input "TAGAYA優機染膏100ML"
type input "105"
type input "11"
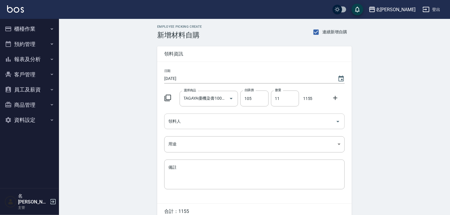
click at [209, 117] on input "領料人" at bounding box center [250, 121] width 166 height 10
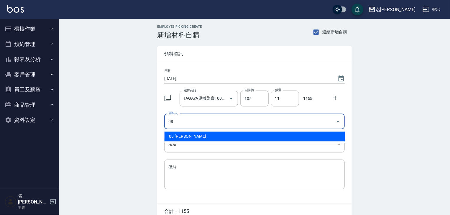
type input "08 [PERSON_NAME]"
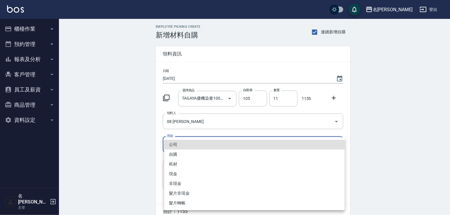
click at [197, 149] on body "名留林森 登出 櫃檯作業 打帳單 帳單列表 現金收支登錄 材料自購登錄 每日結帳 排班表 現場電腦打卡 掃碼打卡 預約管理 預約管理 單日預約紀錄 單週預約紀…" at bounding box center [225, 121] width 450 height 243
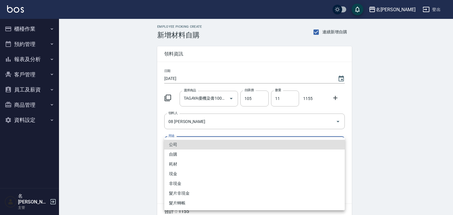
click at [190, 154] on li "自購" at bounding box center [254, 154] width 180 height 10
type input "自購"
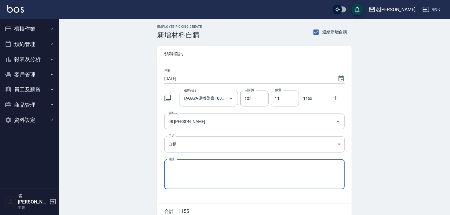
scroll to position [28, 0]
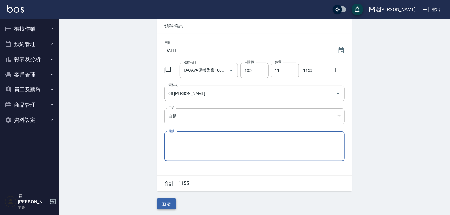
click at [169, 206] on button "新增" at bounding box center [166, 203] width 19 height 11
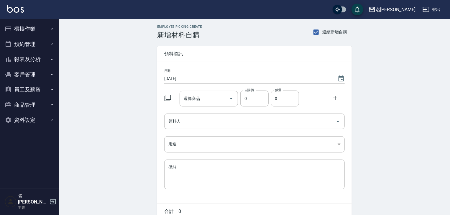
click at [168, 95] on icon at bounding box center [167, 98] width 6 height 6
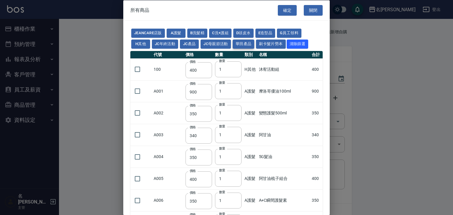
click at [245, 44] on button "華田產品" at bounding box center [244, 43] width 22 height 9
type input "105"
type input "406"
type input "450"
type input "350"
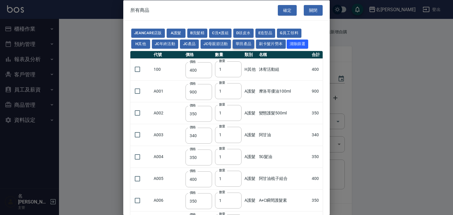
type input "500"
type input "105"
type input "2450"
type input "490"
type input "616"
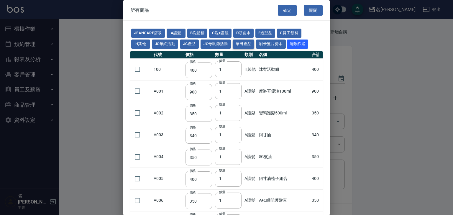
type input "280"
type input "350"
type input "343"
type input "40"
type input "245"
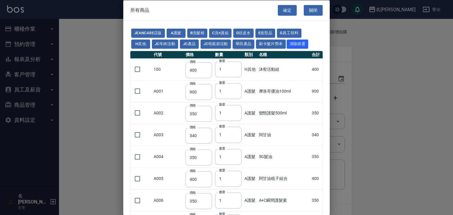
type input "245"
type input "385"
type input "525"
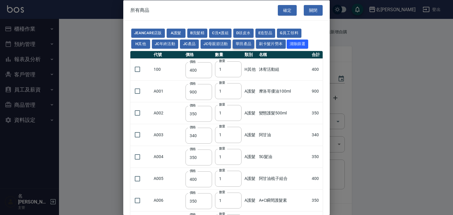
type input "490"
type input "1050"
type input "700"
type input "455"
type input "273"
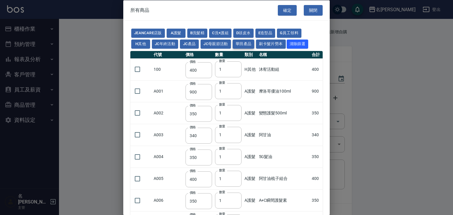
type input "273"
type input "3220"
type input "294"
type input "2800"
type input "665"
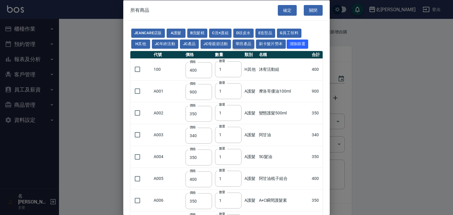
type input "3800"
type input "1200"
type input "183"
type input "450"
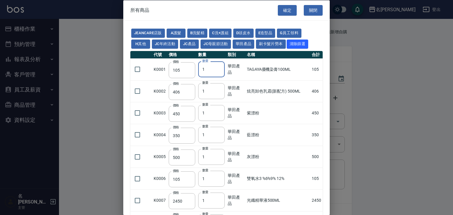
click at [212, 70] on input "1" at bounding box center [211, 69] width 27 height 16
type input "13"
click at [140, 68] on input "checkbox" at bounding box center [137, 69] width 12 height 12
checkbox input "true"
click at [220, 176] on input "1" at bounding box center [211, 178] width 27 height 16
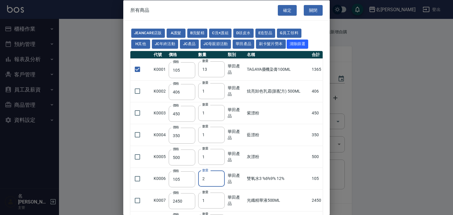
click at [217, 175] on input "2" at bounding box center [211, 178] width 27 height 16
click at [217, 175] on input "3" at bounding box center [211, 178] width 27 height 16
type input "4"
click at [217, 175] on input "4" at bounding box center [211, 178] width 27 height 16
click at [139, 178] on input "checkbox" at bounding box center [137, 178] width 12 height 12
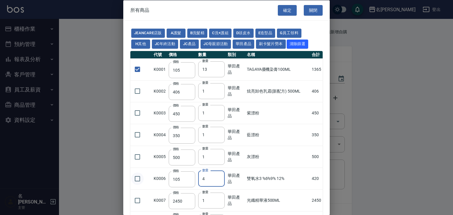
checkbox input "true"
click at [287, 11] on button "確定" at bounding box center [287, 10] width 19 height 11
type input "TAGAYA優機染膏100ML"
type input "105"
type input "13"
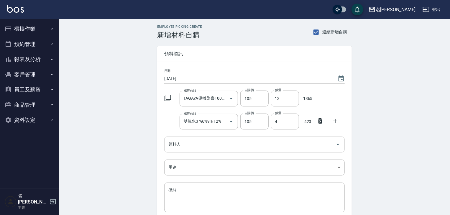
click at [190, 146] on input "領料人" at bounding box center [250, 144] width 166 height 10
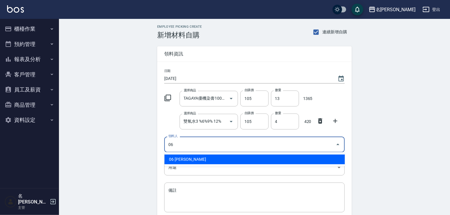
type input "06 [PERSON_NAME]"
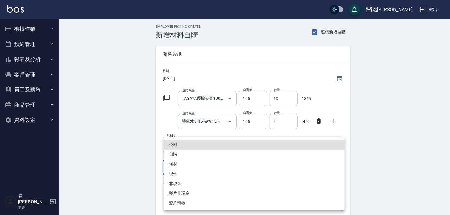
click at [184, 171] on body "名留林森 登出 櫃檯作業 打帳單 帳單列表 現金收支登錄 材料自購登錄 每日結帳 排班表 現場電腦打卡 掃碼打卡 預約管理 預約管理 單日預約紀錄 單週預約紀…" at bounding box center [225, 133] width 450 height 266
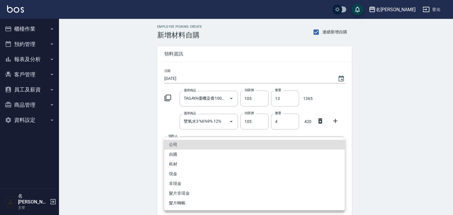
click at [181, 157] on li "自購" at bounding box center [254, 154] width 180 height 10
type input "自購"
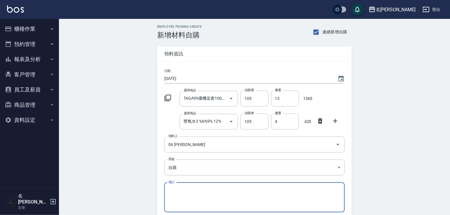
scroll to position [52, 0]
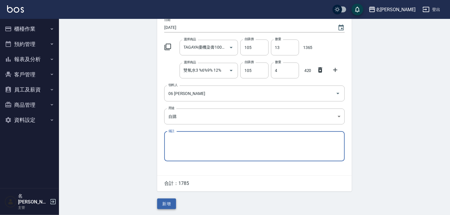
click at [166, 206] on button "新增" at bounding box center [166, 203] width 19 height 11
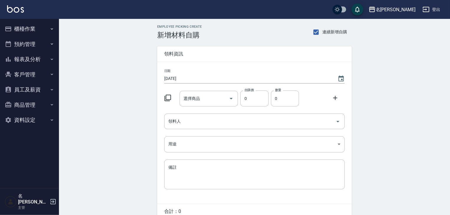
click at [170, 99] on icon at bounding box center [167, 97] width 7 height 7
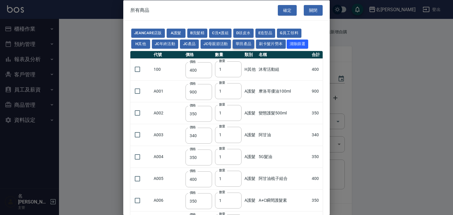
click at [248, 45] on button "華田產品" at bounding box center [244, 43] width 22 height 9
type input "105"
type input "406"
type input "450"
type input "350"
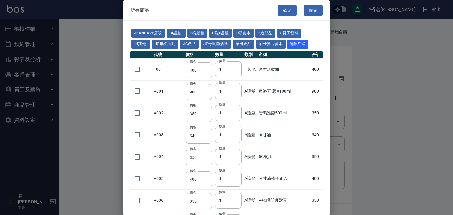
type input "500"
type input "105"
type input "2450"
type input "490"
type input "616"
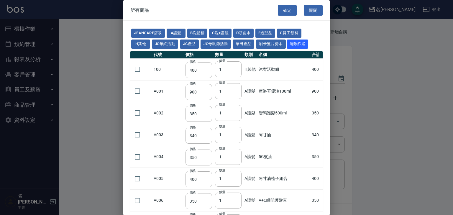
type input "280"
type input "350"
type input "343"
type input "40"
type input "245"
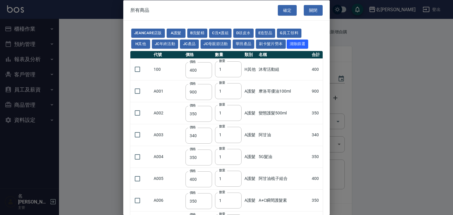
type input "245"
type input "385"
type input "525"
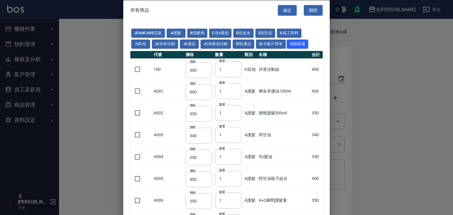
type input "490"
type input "1050"
type input "700"
type input "455"
type input "273"
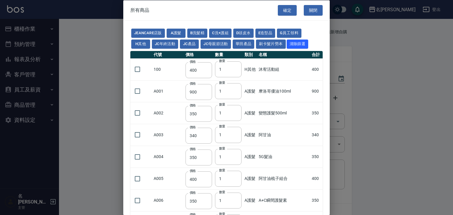
type input "273"
type input "3220"
type input "294"
type input "2800"
type input "665"
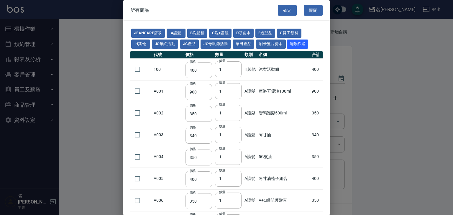
type input "3800"
type input "1200"
type input "183"
type input "450"
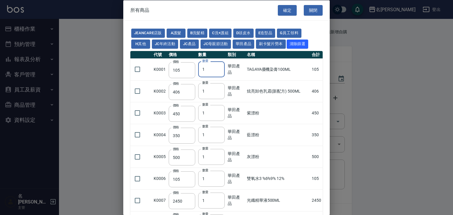
click at [207, 73] on input "1" at bounding box center [211, 69] width 27 height 16
drag, startPoint x: 206, startPoint y: 70, endPoint x: 178, endPoint y: 80, distance: 29.4
type input "20"
click at [137, 69] on input "checkbox" at bounding box center [137, 69] width 12 height 12
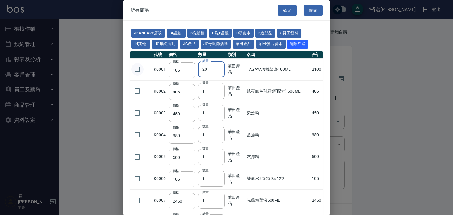
checkbox input "true"
click at [131, 178] on input "checkbox" at bounding box center [137, 178] width 12 height 12
checkbox input "true"
click at [217, 177] on input "2" at bounding box center [211, 178] width 27 height 16
type input "3"
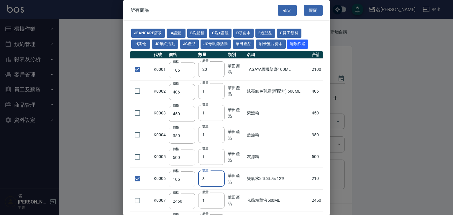
click at [217, 177] on input "3" at bounding box center [211, 178] width 27 height 16
click at [290, 8] on button "確定" at bounding box center [287, 10] width 19 height 11
type input "TAGAYA優機染膏100ML"
type input "105"
type input "20"
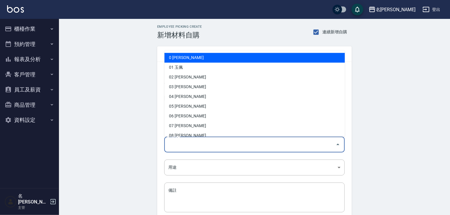
click at [232, 147] on input "領料人" at bounding box center [250, 144] width 166 height 10
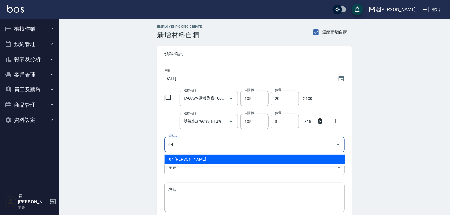
click at [225, 158] on li "04 [PERSON_NAME]" at bounding box center [254, 159] width 180 height 10
type input "04 [PERSON_NAME]"
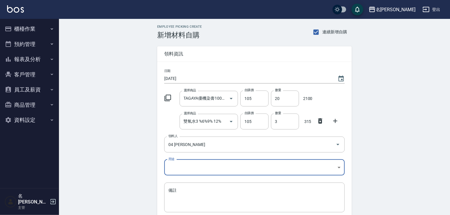
click at [209, 169] on body "名留林森 登出 櫃檯作業 打帳單 帳單列表 現金收支登錄 材料自購登錄 每日結帳 排班表 現場電腦打卡 掃碼打卡 預約管理 預約管理 單日預約紀錄 單週預約紀…" at bounding box center [225, 133] width 450 height 266
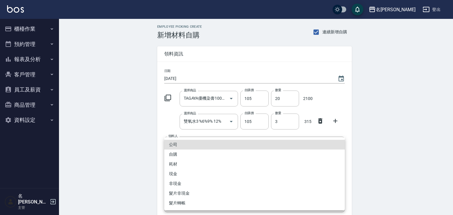
click at [195, 156] on li "自購" at bounding box center [254, 154] width 180 height 10
type input "自購"
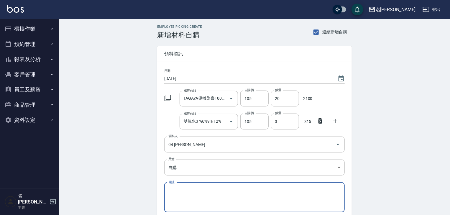
scroll to position [52, 0]
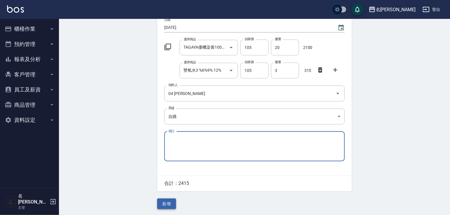
click at [165, 201] on button "新增" at bounding box center [166, 203] width 19 height 11
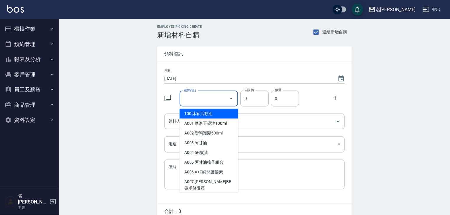
click at [206, 98] on input "選擇商品" at bounding box center [204, 98] width 45 height 10
click at [167, 95] on icon at bounding box center [167, 98] width 6 height 6
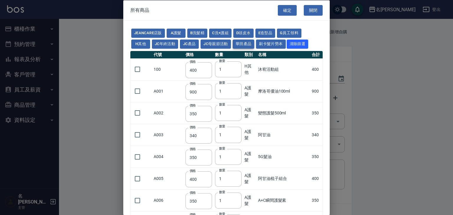
click at [248, 44] on button "華田產品" at bounding box center [244, 43] width 22 height 9
type input "105"
type input "406"
type input "450"
type input "350"
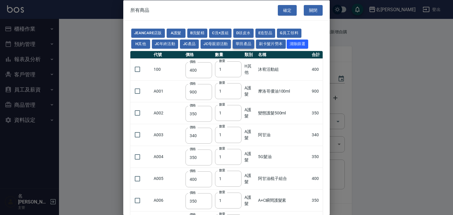
type input "500"
type input "105"
type input "2450"
type input "490"
type input "616"
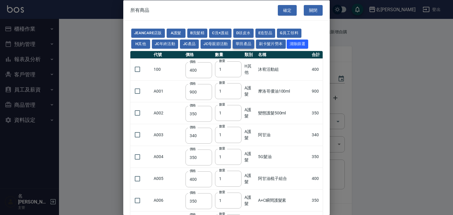
type input "280"
type input "350"
type input "343"
type input "40"
type input "245"
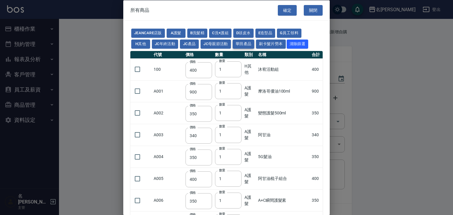
type input "245"
type input "385"
type input "525"
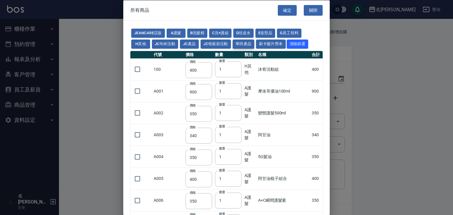
type input "490"
type input "1050"
type input "700"
type input "455"
type input "273"
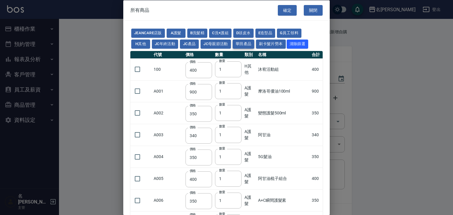
type input "273"
type input "3220"
type input "294"
type input "2800"
type input "665"
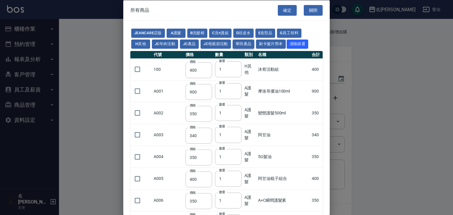
type input "3800"
type input "1200"
type input "183"
type input "450"
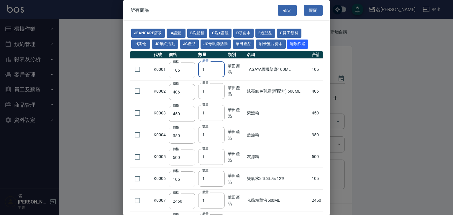
drag, startPoint x: 212, startPoint y: 69, endPoint x: 180, endPoint y: 70, distance: 31.8
click at [180, 70] on tr "K0001 價格 105 價格 數量 1 數量 華田產品 TAGAYA優機染膏100ML 105" at bounding box center [226, 69] width 192 height 22
type input "9"
click at [139, 70] on input "checkbox" at bounding box center [137, 69] width 12 height 12
checkbox input "true"
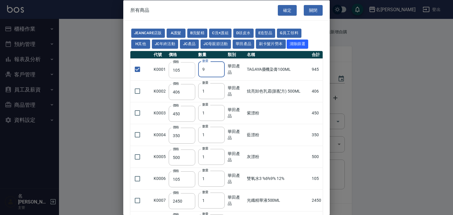
drag, startPoint x: 205, startPoint y: 69, endPoint x: 190, endPoint y: 71, distance: 14.9
click at [190, 71] on tr "K0001 價格 105 價格 數量 9 數量 華田產品 TAGAYA優機染膏100ML 945" at bounding box center [226, 69] width 192 height 22
type input "2"
click at [282, 11] on button "確定" at bounding box center [287, 10] width 19 height 11
type input "TAGAYA優機染膏100ML"
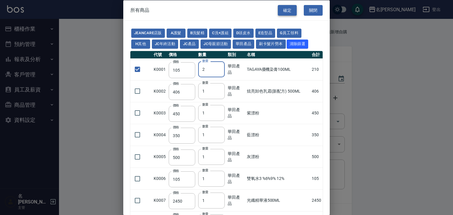
type input "105"
type input "2"
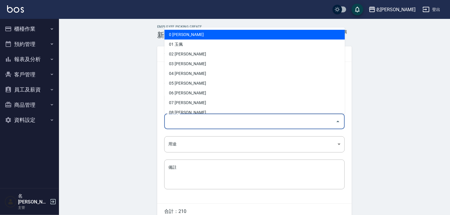
click at [249, 120] on input "領料人" at bounding box center [250, 121] width 166 height 10
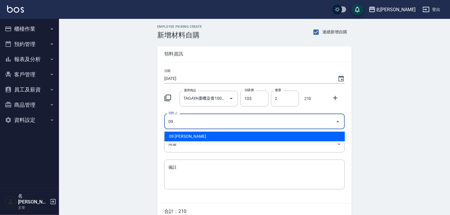
type input "09 黃于瑄"
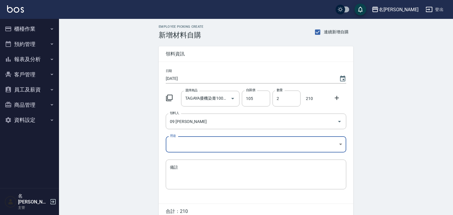
click at [210, 145] on body "名留林森 登出 櫃檯作業 打帳單 帳單列表 現金收支登錄 材料自購登錄 每日結帳 排班表 現場電腦打卡 掃碼打卡 預約管理 預約管理 單日預約紀錄 單週預約紀…" at bounding box center [226, 121] width 453 height 243
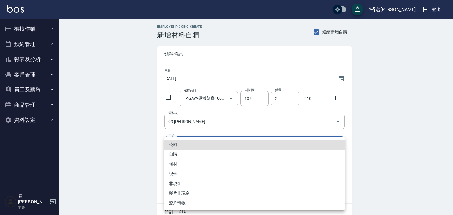
click at [174, 144] on li "公司" at bounding box center [254, 145] width 180 height 10
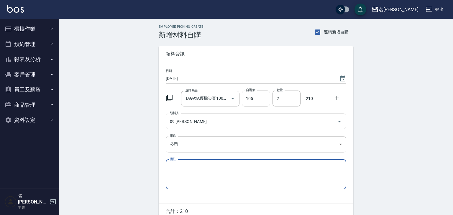
click at [178, 148] on body "名留林森 登出 櫃檯作業 打帳單 帳單列表 現金收支登錄 材料自購登錄 每日結帳 排班表 現場電腦打卡 掃碼打卡 預約管理 預約管理 單日預約紀錄 單週預約紀…" at bounding box center [226, 121] width 453 height 243
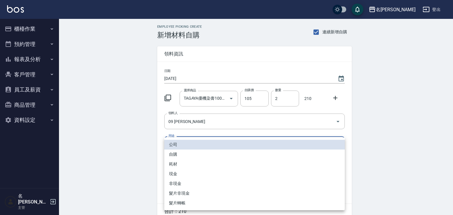
click at [178, 156] on li "自購" at bounding box center [254, 154] width 180 height 10
type input "自購"
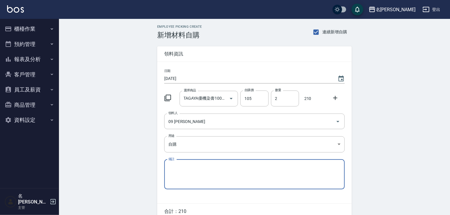
scroll to position [28, 0]
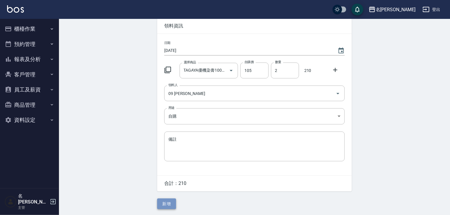
click at [169, 200] on button "新增" at bounding box center [166, 203] width 19 height 11
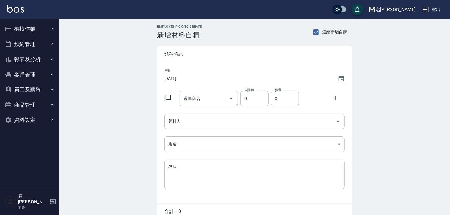
click at [164, 95] on icon at bounding box center [167, 97] width 7 height 7
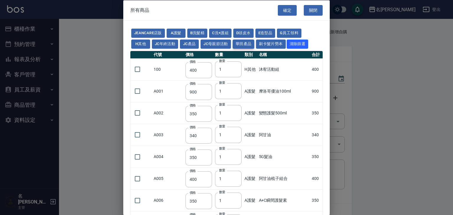
click at [243, 42] on button "華田產品" at bounding box center [244, 43] width 22 height 9
type input "105"
type input "406"
type input "450"
type input "350"
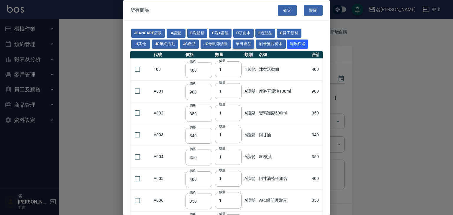
type input "500"
type input "105"
type input "2450"
type input "490"
type input "616"
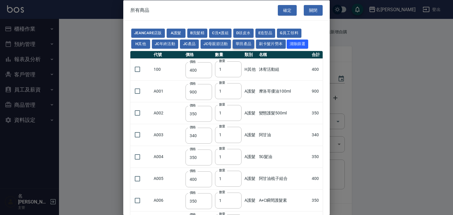
type input "280"
type input "350"
type input "343"
type input "40"
type input "245"
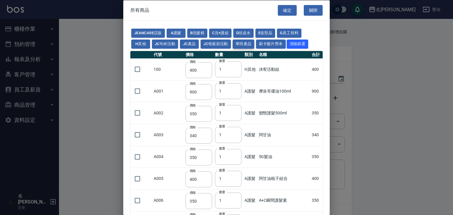
type input "245"
type input "385"
type input "525"
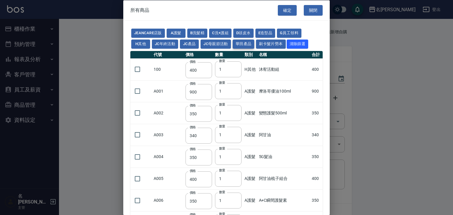
type input "490"
type input "1050"
type input "700"
type input "455"
type input "273"
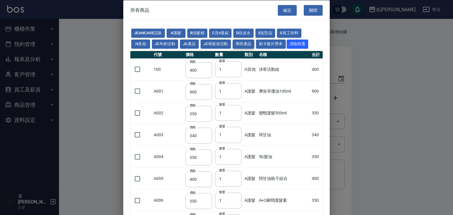
type input "273"
type input "3220"
type input "294"
type input "2800"
type input "665"
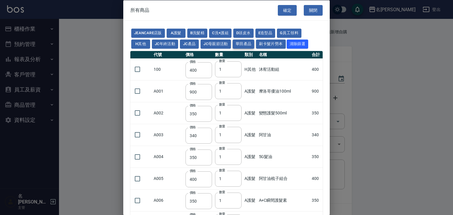
type input "3800"
type input "1200"
type input "183"
type input "450"
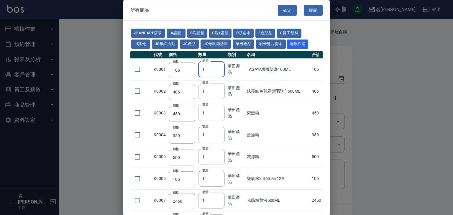
drag, startPoint x: 202, startPoint y: 71, endPoint x: 207, endPoint y: 70, distance: 5.0
click at [207, 70] on input "1" at bounding box center [211, 69] width 27 height 16
type input "3"
click at [139, 69] on input "checkbox" at bounding box center [137, 69] width 12 height 12
checkbox input "true"
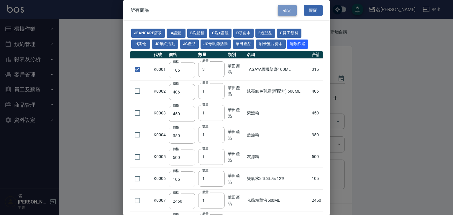
click at [284, 12] on button "確定" at bounding box center [287, 10] width 19 height 11
type input "TAGAYA優機染膏100ML"
type input "105"
type input "3"
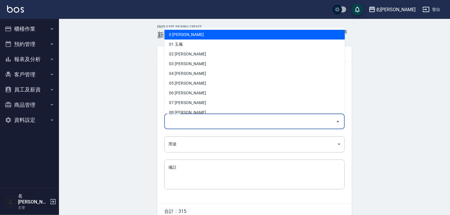
click at [258, 121] on input "領料人" at bounding box center [250, 121] width 166 height 10
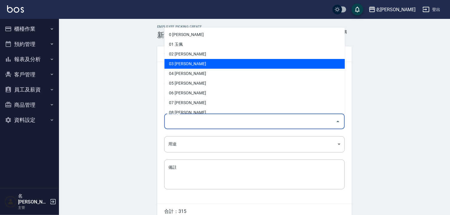
click at [205, 62] on li "03 [PERSON_NAME]" at bounding box center [254, 64] width 180 height 10
type input "曹如妘"
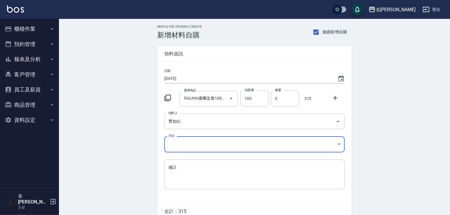
click at [200, 147] on body "名留林森 登出 櫃檯作業 打帳單 帳單列表 現金收支登錄 材料自購登錄 每日結帳 排班表 現場電腦打卡 掃碼打卡 預約管理 預約管理 單日預約紀錄 單週預約紀…" at bounding box center [225, 121] width 450 height 243
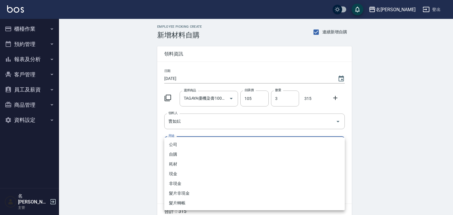
click at [185, 155] on li "自購" at bounding box center [254, 154] width 180 height 10
type input "自購"
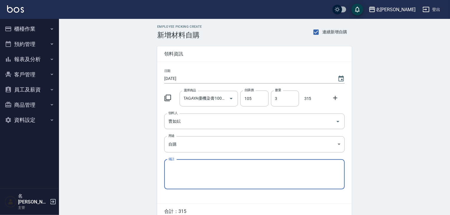
scroll to position [28, 0]
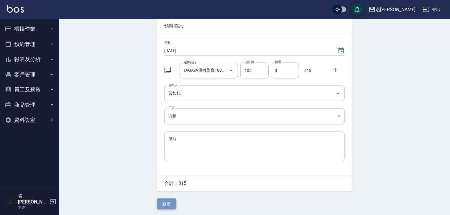
click at [164, 206] on button "新增" at bounding box center [166, 203] width 19 height 11
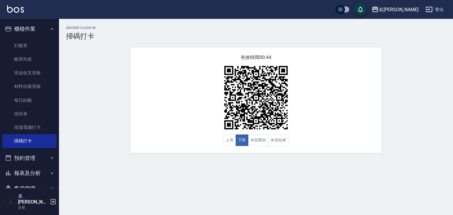
click at [17, 8] on img at bounding box center [15, 8] width 17 height 7
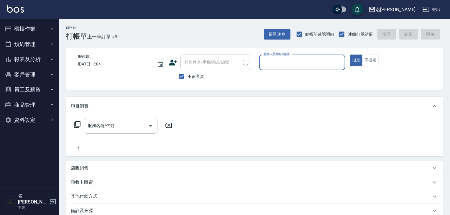
click at [303, 68] on div "服務人員姓名/編號" at bounding box center [302, 63] width 86 height 16
type input "[PERSON_NAME]-08"
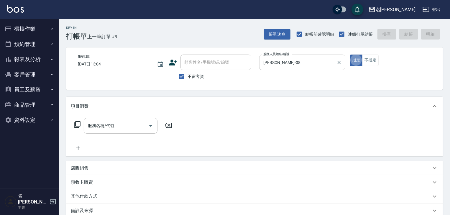
type button "true"
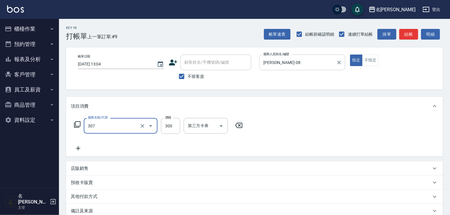
type input "剪髮(307)"
click at [374, 64] on button "不指定" at bounding box center [370, 60] width 17 height 11
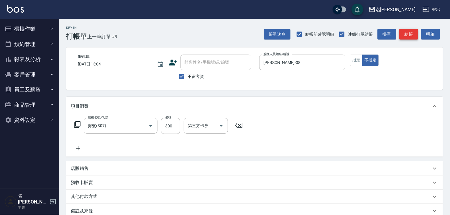
click at [407, 35] on button "結帳" at bounding box center [408, 34] width 19 height 11
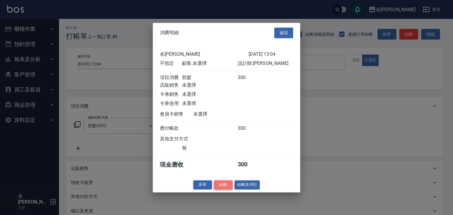
click at [217, 189] on button "結帳" at bounding box center [223, 184] width 19 height 9
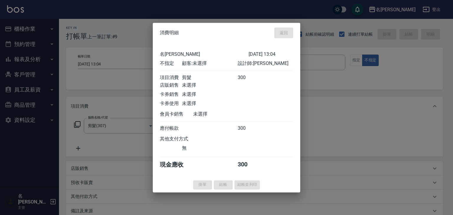
type input "[DATE] 13:05"
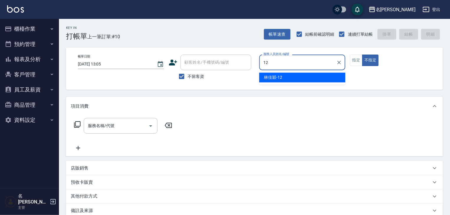
type input "[PERSON_NAME]-12"
type button "false"
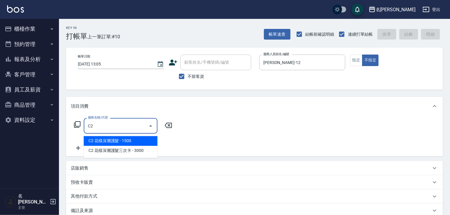
click at [154, 138] on span "C2 花樣深層護髮 - 1500" at bounding box center [121, 141] width 74 height 10
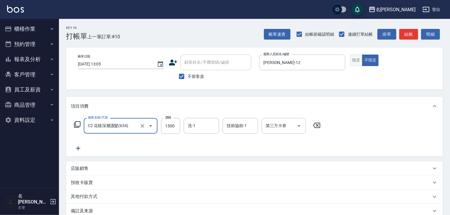
type input "C2 花樣深層護髮(634)"
click at [359, 59] on button "指定" at bounding box center [356, 60] width 13 height 11
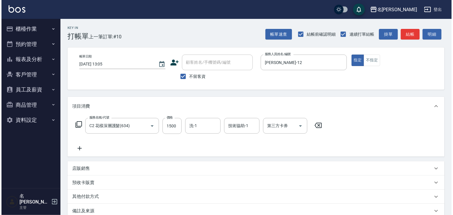
scroll to position [69, 0]
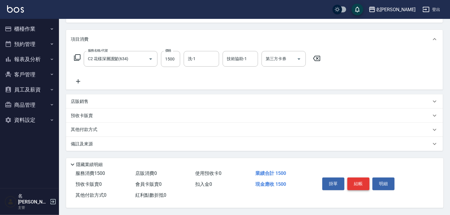
click at [359, 179] on button "結帳" at bounding box center [358, 183] width 22 height 12
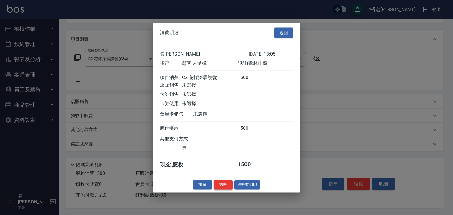
click at [214, 188] on button "結帳" at bounding box center [223, 184] width 19 height 9
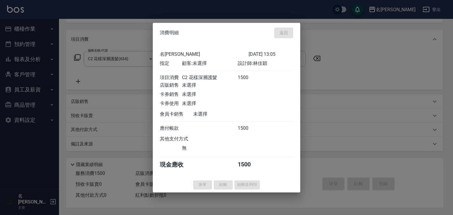
type input "[DATE] 13:11"
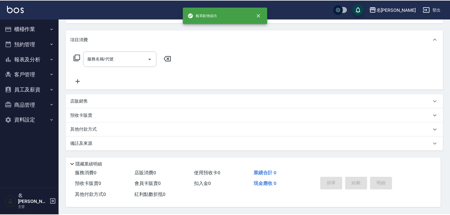
scroll to position [0, 0]
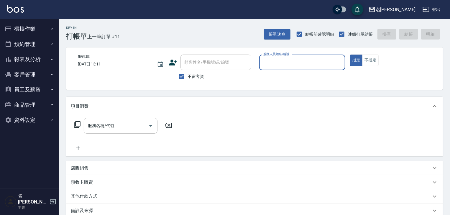
click at [26, 30] on button "櫃檯作業" at bounding box center [29, 28] width 54 height 15
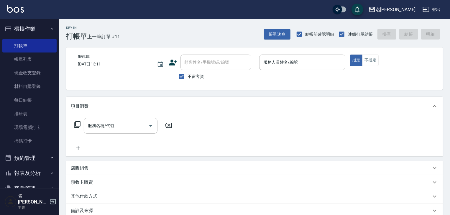
click at [34, 140] on link "掃碼打卡" at bounding box center [29, 141] width 54 height 14
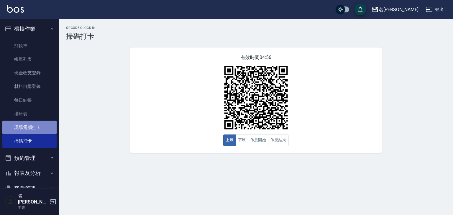
click at [33, 132] on link "現場電腦打卡" at bounding box center [29, 128] width 54 height 14
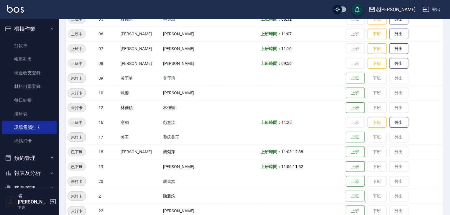
scroll to position [251, 0]
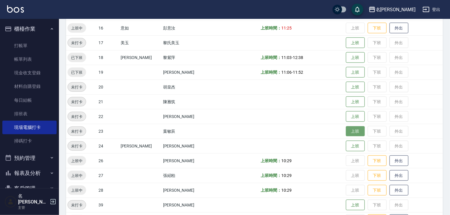
click at [353, 129] on button "上班" at bounding box center [355, 131] width 19 height 10
click at [16, 10] on img at bounding box center [15, 8] width 17 height 7
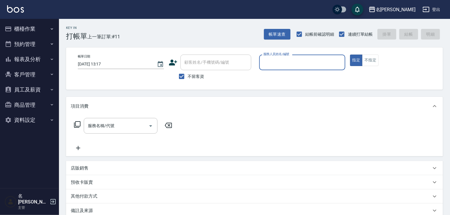
click at [46, 28] on button "櫃檯作業" at bounding box center [29, 28] width 54 height 15
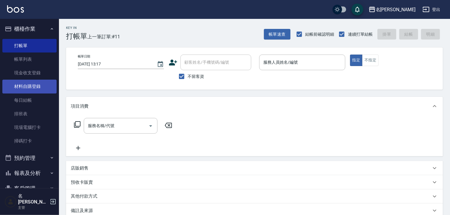
click at [37, 87] on link "材料自購登錄" at bounding box center [29, 87] width 54 height 14
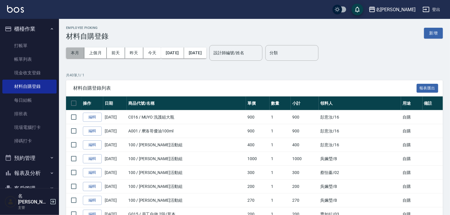
click at [81, 55] on button "本月" at bounding box center [75, 52] width 18 height 11
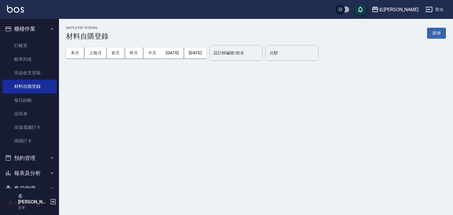
click at [248, 52] on div "設計師編號/姓名 設計師編號/姓名" at bounding box center [235, 53] width 53 height 16
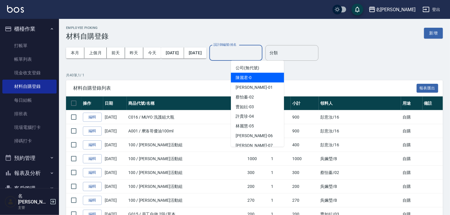
click at [251, 74] on div "[PERSON_NAME]-0" at bounding box center [257, 78] width 53 height 10
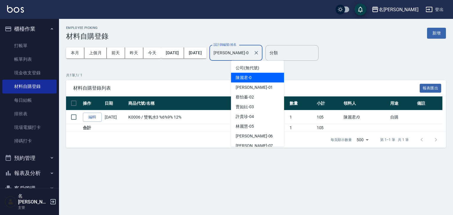
click at [251, 55] on input "[PERSON_NAME]-0" at bounding box center [231, 53] width 39 height 10
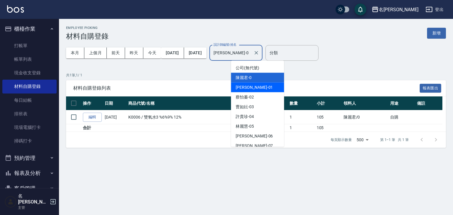
click at [257, 91] on div "[PERSON_NAME] -01" at bounding box center [257, 88] width 53 height 10
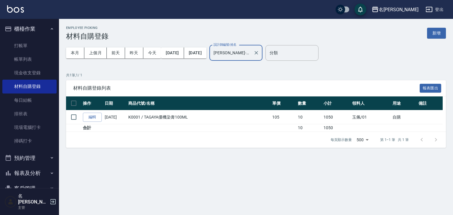
click at [251, 50] on input "[PERSON_NAME]-01" at bounding box center [231, 53] width 39 height 10
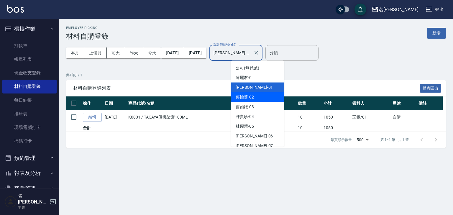
click at [261, 97] on div "[PERSON_NAME]-02" at bounding box center [257, 97] width 53 height 10
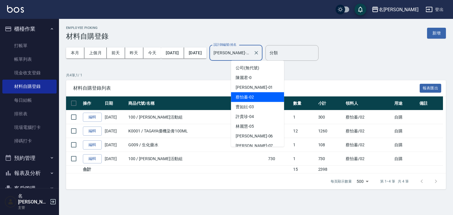
click at [251, 56] on input "蔡怡蓁-02" at bounding box center [231, 53] width 39 height 10
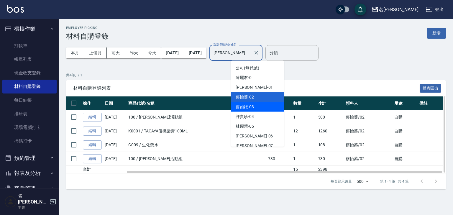
click at [257, 104] on div "曹如妘 -03" at bounding box center [257, 107] width 53 height 10
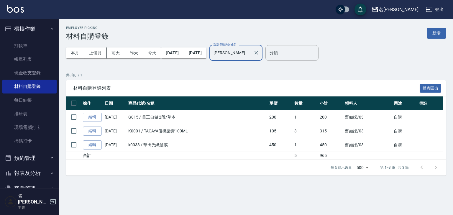
click at [251, 55] on input "曹如妘-03" at bounding box center [231, 53] width 39 height 10
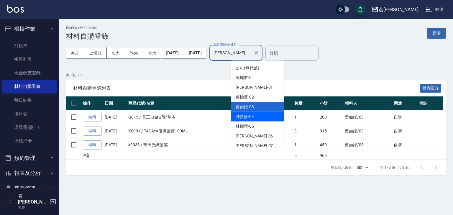
click at [259, 115] on div "許貴珍 -04" at bounding box center [257, 117] width 53 height 10
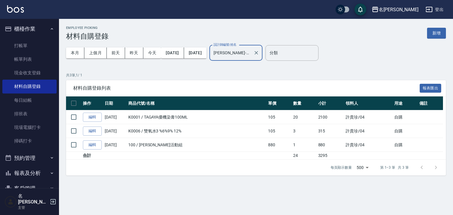
click at [251, 51] on input "許貴珍-04" at bounding box center [231, 53] width 39 height 10
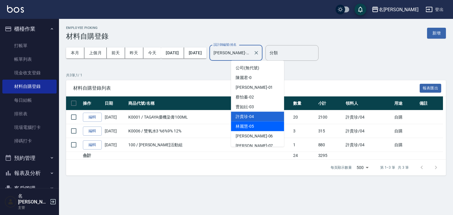
click at [254, 130] on div "林麗慧 -05" at bounding box center [257, 126] width 53 height 10
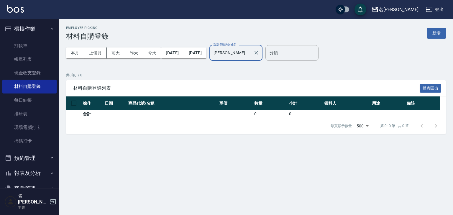
click at [251, 55] on input "林麗慧-05" at bounding box center [231, 53] width 39 height 10
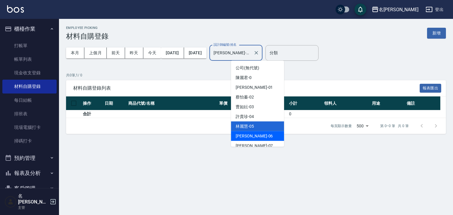
click at [259, 133] on div "阿龔 -06" at bounding box center [257, 136] width 53 height 10
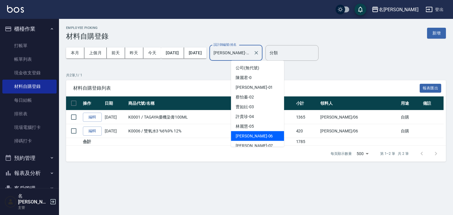
click at [245, 58] on input "阿龔-06" at bounding box center [231, 53] width 39 height 10
click at [251, 54] on input "阿龔-06" at bounding box center [231, 53] width 39 height 10
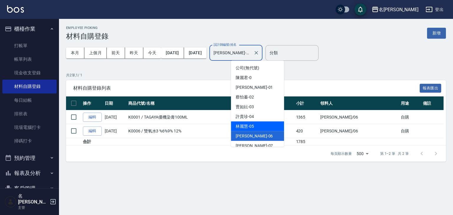
scroll to position [31, 0]
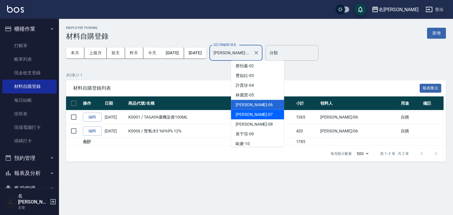
click at [264, 111] on div "高淳涵 -07" at bounding box center [257, 115] width 53 height 10
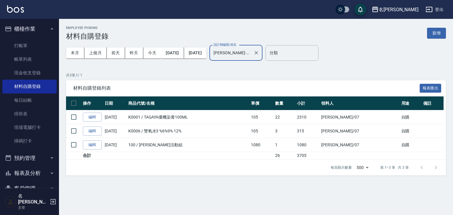
click at [251, 52] on input "高淳涵-07" at bounding box center [231, 53] width 39 height 10
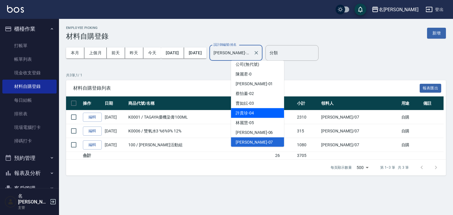
scroll to position [35, 0]
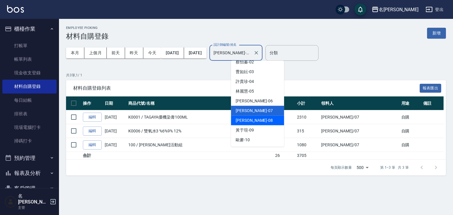
click at [266, 120] on div "蔡慈恩 -08" at bounding box center [257, 121] width 53 height 10
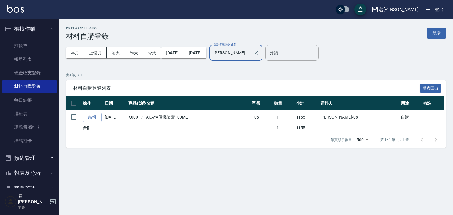
click at [251, 56] on input "蔡慈恩-08" at bounding box center [231, 53] width 39 height 10
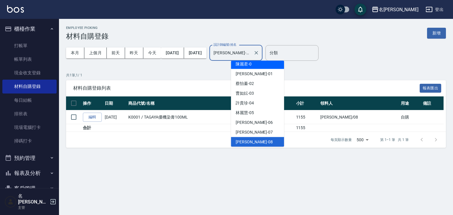
scroll to position [45, 0]
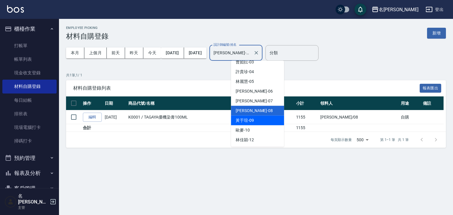
click at [256, 117] on div "黃于瑄 -09" at bounding box center [257, 121] width 53 height 10
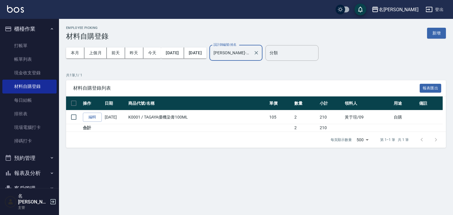
click at [251, 56] on input "黃于瑄-09" at bounding box center [231, 53] width 39 height 10
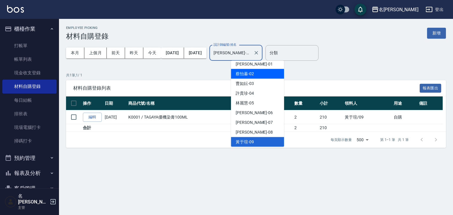
scroll to position [86, 0]
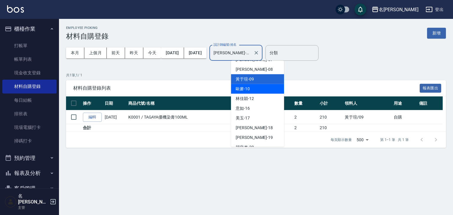
click at [259, 90] on div "歐麥 -10" at bounding box center [257, 89] width 53 height 10
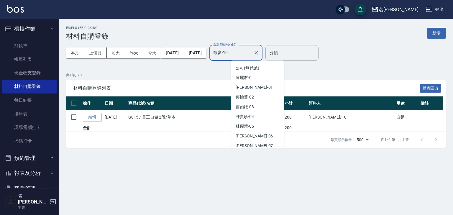
click at [251, 56] on input "歐麥-10" at bounding box center [231, 53] width 39 height 10
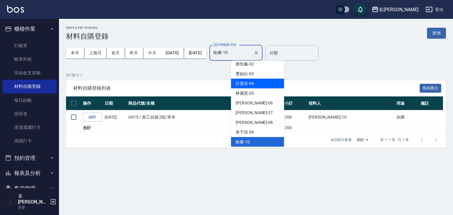
scroll to position [96, 0]
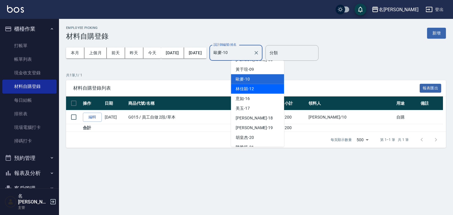
click at [260, 91] on div "林佳穎 -12" at bounding box center [257, 89] width 53 height 10
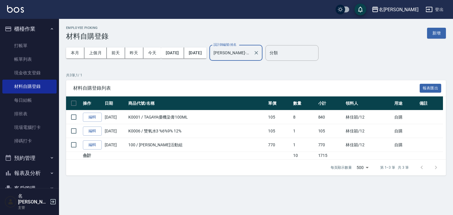
click at [251, 54] on input "林佳穎-12" at bounding box center [231, 53] width 39 height 10
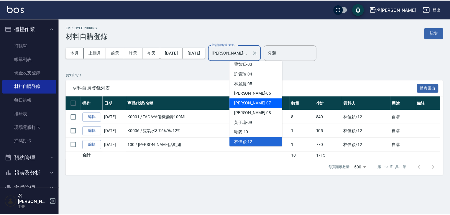
scroll to position [106, 0]
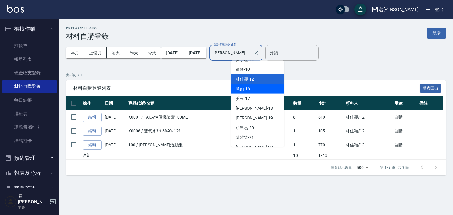
click at [267, 88] on div "意如 -16" at bounding box center [257, 89] width 53 height 10
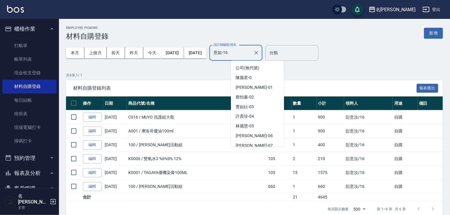
click at [251, 53] on input "意如-16" at bounding box center [231, 53] width 39 height 10
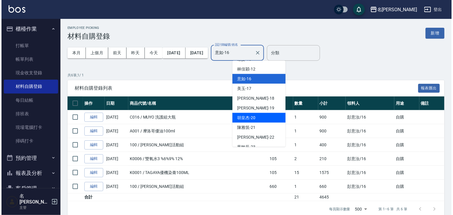
scroll to position [178, 0]
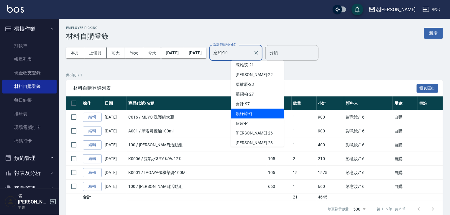
click at [264, 113] on div "賴妤韓 -Q" at bounding box center [257, 114] width 53 height 10
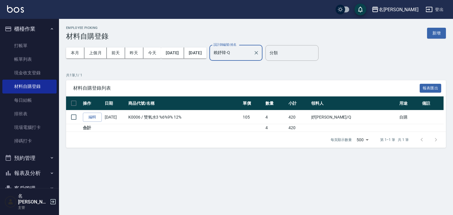
click at [251, 54] on input "賴妤韓-Q" at bounding box center [231, 53] width 39 height 10
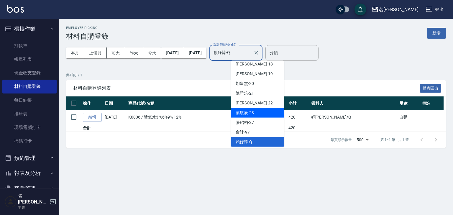
scroll to position [181, 0]
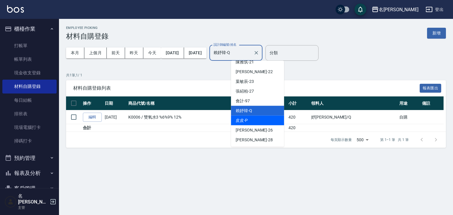
click at [261, 121] on div "皮皮 -P" at bounding box center [257, 121] width 53 height 10
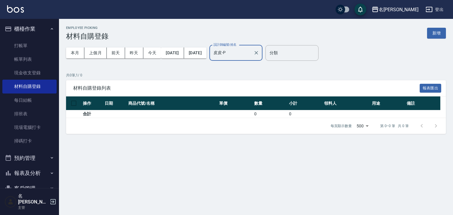
click at [251, 52] on input "皮皮-P" at bounding box center [231, 53] width 39 height 10
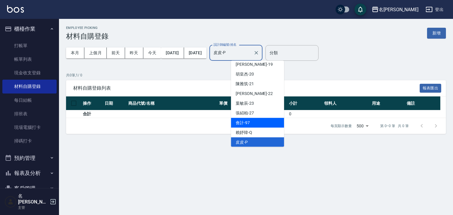
scroll to position [201, 0]
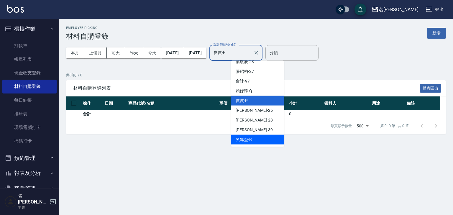
click at [257, 136] on div "吳姵瑩 -B" at bounding box center [257, 140] width 53 height 10
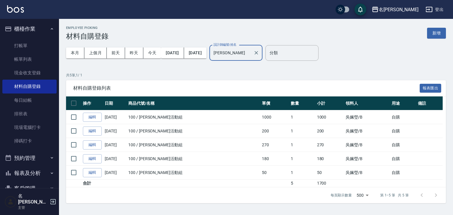
click at [251, 56] on input "吳姵瑩-B" at bounding box center [231, 53] width 39 height 10
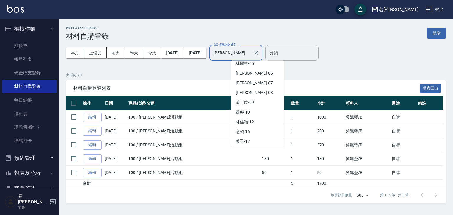
scroll to position [94, 0]
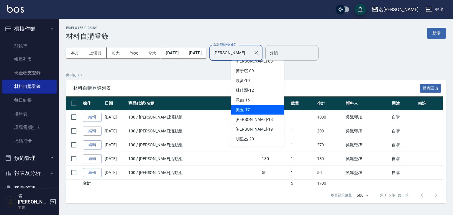
click at [266, 111] on div "美玉 -17" at bounding box center [257, 110] width 53 height 10
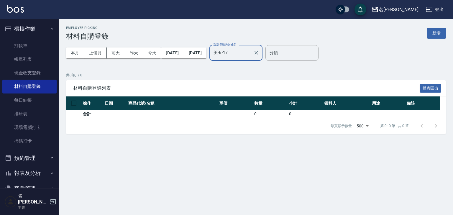
click at [256, 59] on div "美玉-17 設計師編號/姓名" at bounding box center [235, 53] width 53 height 16
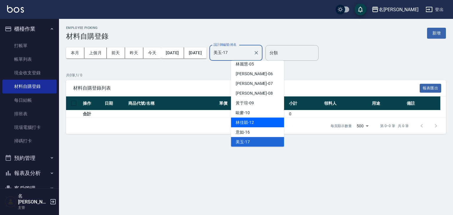
scroll to position [125, 0]
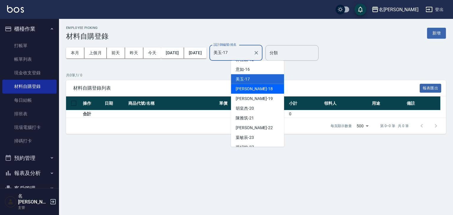
click at [258, 92] on div "紫萍 -18" at bounding box center [257, 89] width 53 height 10
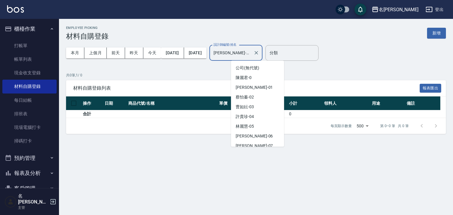
click at [251, 48] on input "紫萍-18" at bounding box center [231, 53] width 39 height 10
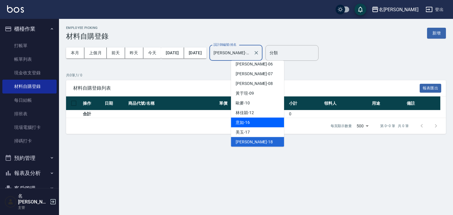
scroll to position [103, 0]
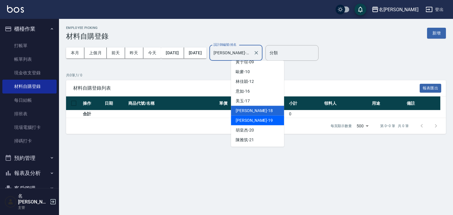
click at [259, 118] on div "游昕 -19" at bounding box center [257, 121] width 53 height 10
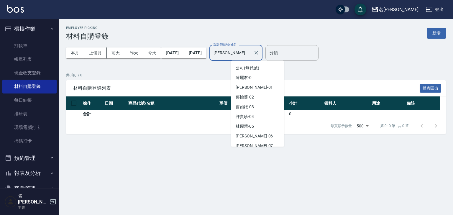
click at [251, 55] on input "游昕-19" at bounding box center [231, 53] width 39 height 10
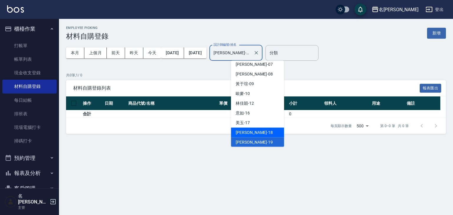
scroll to position [113, 0]
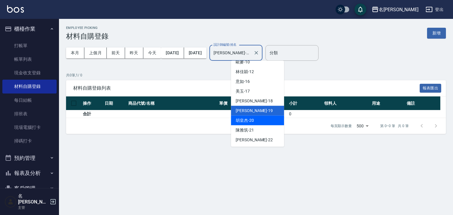
click at [259, 119] on div "胡皇杰 -20" at bounding box center [257, 121] width 53 height 10
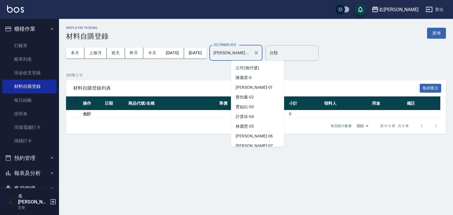
click at [251, 51] on input "胡皇杰-20" at bounding box center [231, 53] width 39 height 10
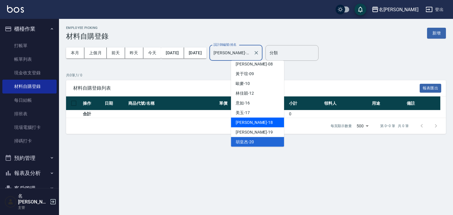
scroll to position [123, 0]
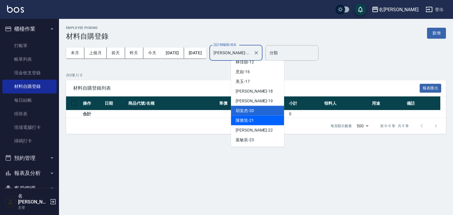
click at [257, 118] on div "陳雅筑 -21" at bounding box center [257, 121] width 53 height 10
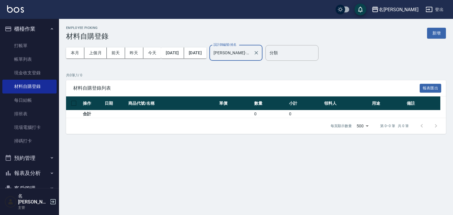
click at [251, 55] on input "陳雅筑-21" at bounding box center [231, 53] width 39 height 10
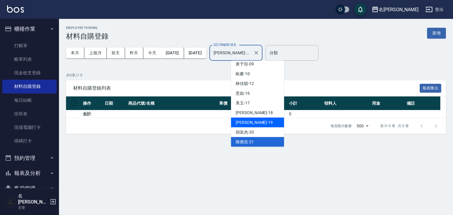
scroll to position [164, 0]
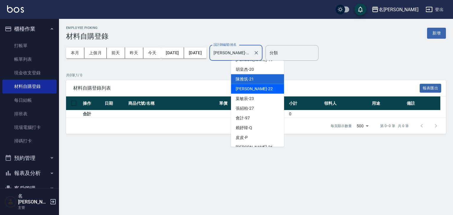
click at [252, 91] on span "王婕宇 -22" at bounding box center [253, 89] width 37 height 6
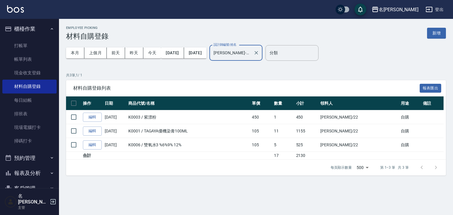
click at [251, 52] on input "王婕宇-22" at bounding box center [231, 53] width 39 height 10
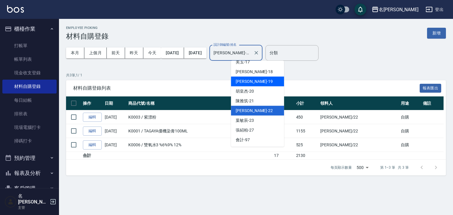
scroll to position [174, 0]
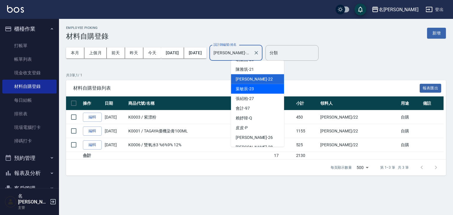
click at [258, 92] on div "葉敏辰 -23" at bounding box center [257, 89] width 53 height 10
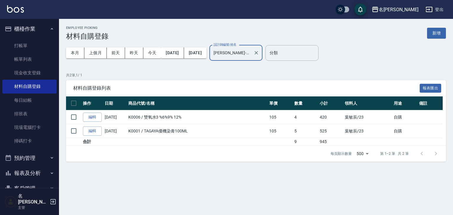
click at [251, 57] on input "葉敏辰-23" at bounding box center [231, 53] width 39 height 10
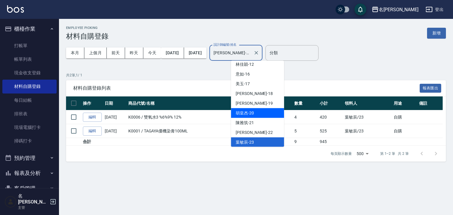
scroll to position [152, 0]
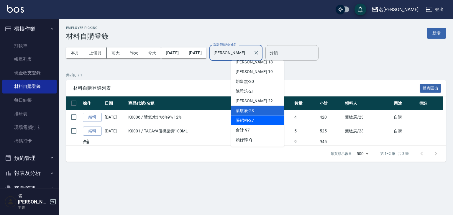
click at [262, 123] on div "張紹柏 -27" at bounding box center [257, 121] width 53 height 10
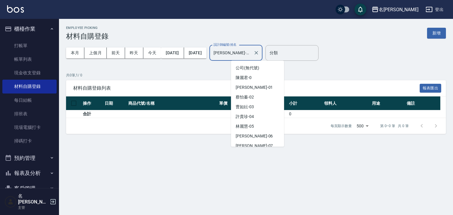
click at [251, 55] on input "張紹柏-27" at bounding box center [231, 53] width 39 height 10
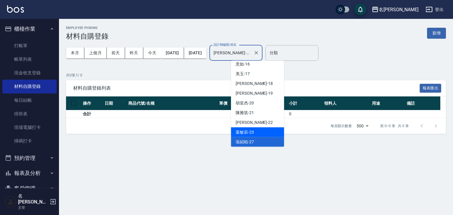
scroll to position [162, 0]
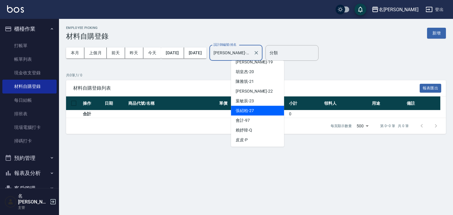
click at [266, 114] on div "張紹柏 -27" at bounding box center [257, 111] width 53 height 10
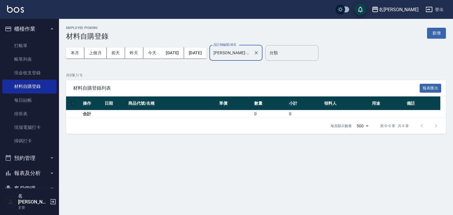
click at [251, 51] on input "張紹柏-27" at bounding box center [231, 53] width 39 height 10
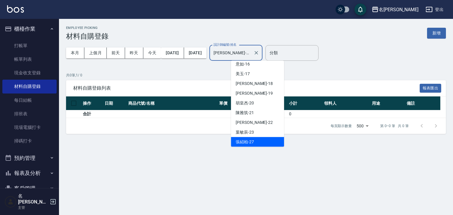
scroll to position [193, 0]
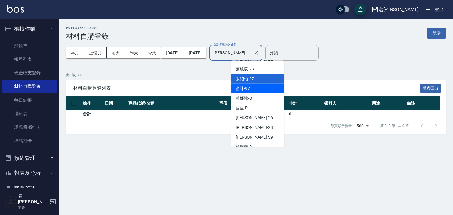
click at [243, 91] on span "會計 -97" at bounding box center [242, 88] width 14 height 6
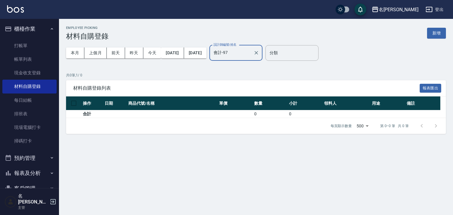
click at [251, 57] on input "會計-97" at bounding box center [231, 53] width 39 height 10
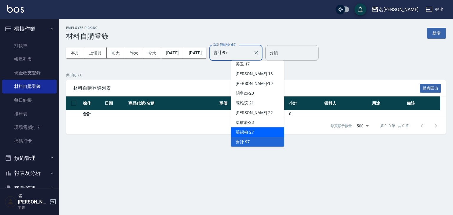
scroll to position [171, 0]
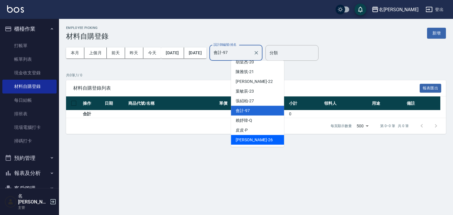
click at [257, 138] on div "方羿筑 -26" at bounding box center [257, 140] width 53 height 10
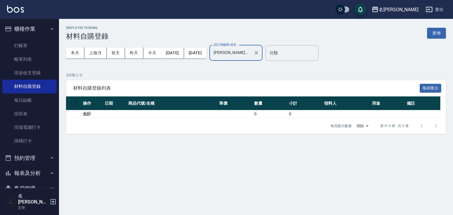
click at [251, 56] on input "方羿筑-26" at bounding box center [231, 53] width 39 height 10
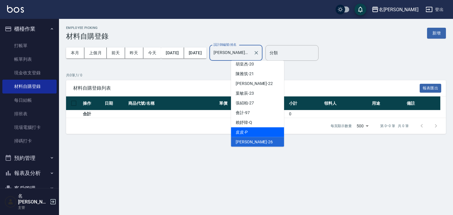
scroll to position [200, 0]
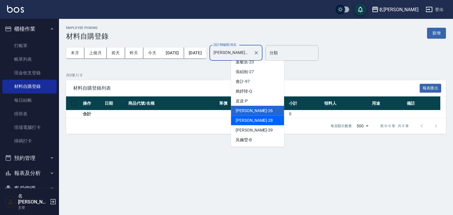
click at [250, 117] on span "冼宜芳 -28" at bounding box center [253, 120] width 37 height 6
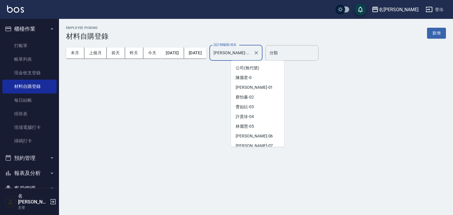
click at [251, 56] on input "冼宜芳-28" at bounding box center [231, 53] width 39 height 10
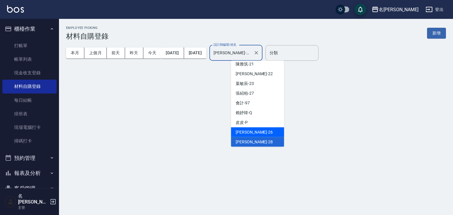
click at [262, 133] on div "方羿筑 -26" at bounding box center [257, 132] width 53 height 10
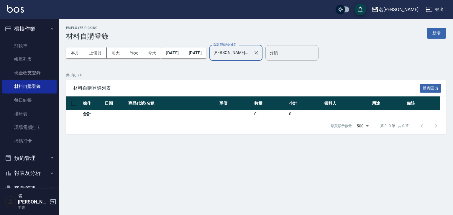
click at [251, 55] on input "方羿筑-26" at bounding box center [231, 53] width 39 height 10
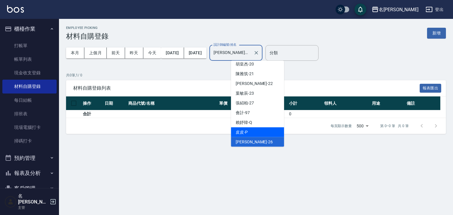
scroll to position [201, 0]
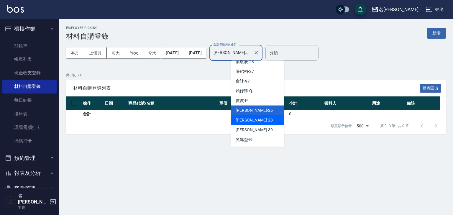
click at [243, 119] on span "冼宜芳 -28" at bounding box center [253, 120] width 37 height 6
type input "冼宜芳-28"
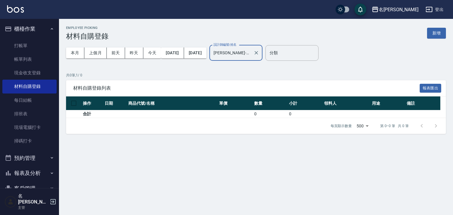
click at [262, 58] on div "冼宜芳-28 設計師編號/姓名" at bounding box center [235, 53] width 53 height 16
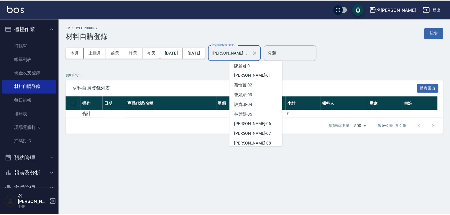
scroll to position [0, 0]
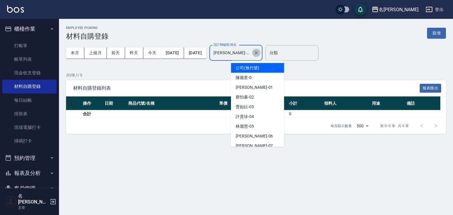
click at [258, 52] on icon "Clear" at bounding box center [256, 53] width 4 height 4
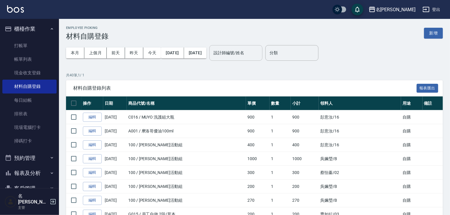
click at [16, 8] on img at bounding box center [15, 8] width 17 height 7
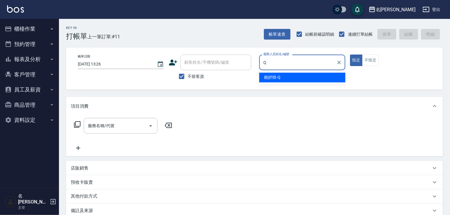
type input "賴妤韓-Q"
type button "true"
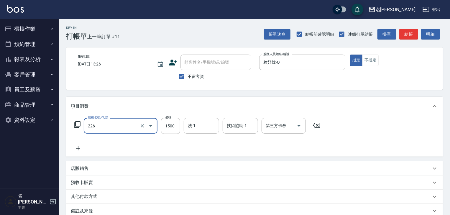
type input "冷燙自購1500↑(226)"
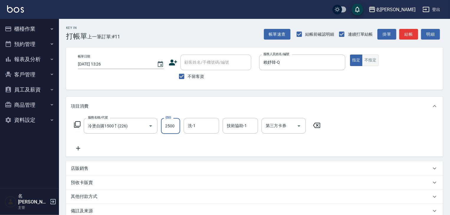
type input "2500"
click at [375, 63] on button "不指定" at bounding box center [370, 60] width 17 height 11
click at [409, 35] on button "結帳" at bounding box center [408, 34] width 19 height 11
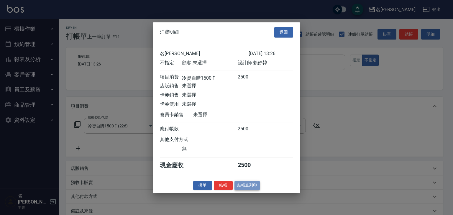
click at [249, 187] on button "結帳並列印" at bounding box center [247, 185] width 26 height 9
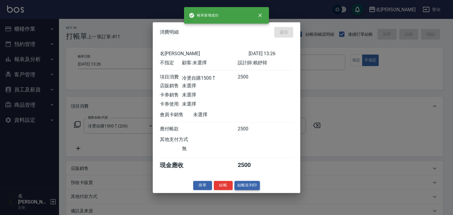
type input "2025/08/25 13:27"
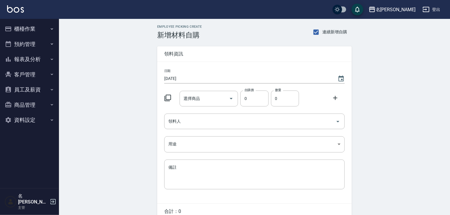
click at [165, 100] on icon at bounding box center [167, 98] width 6 height 6
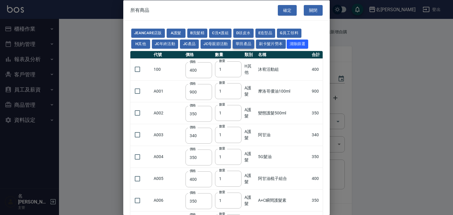
click at [243, 47] on button "華田產品" at bounding box center [244, 43] width 22 height 9
type input "105"
type input "406"
type input "450"
type input "350"
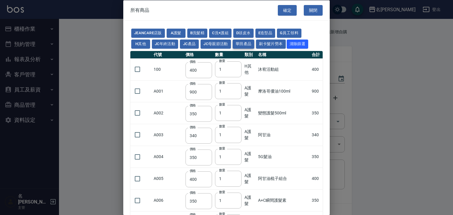
type input "500"
type input "105"
type input "2450"
type input "490"
type input "616"
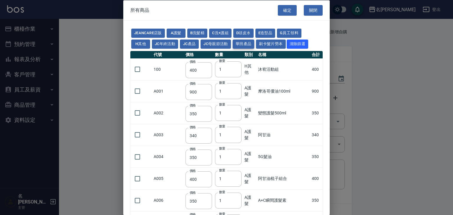
type input "280"
type input "350"
type input "343"
type input "40"
type input "245"
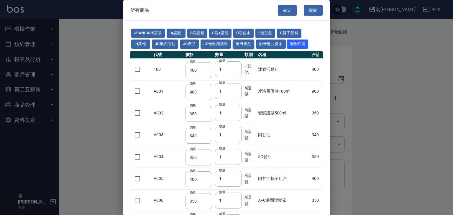
type input "245"
type input "385"
type input "525"
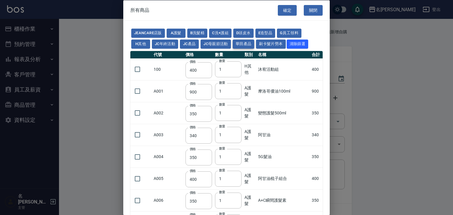
type input "490"
type input "1050"
type input "700"
type input "455"
type input "273"
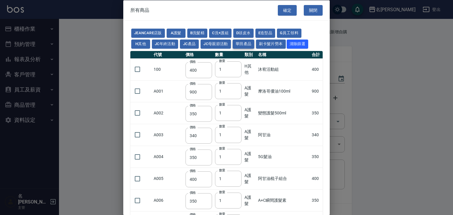
type input "273"
type input "3220"
type input "294"
type input "2800"
type input "665"
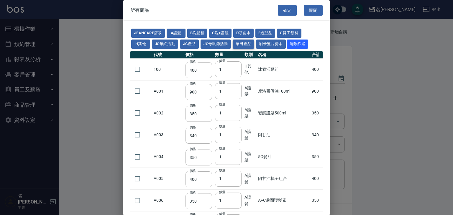
type input "3800"
type input "1200"
type input "183"
type input "450"
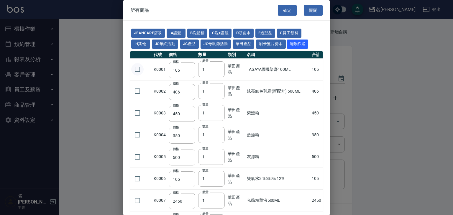
click at [136, 71] on input "checkbox" at bounding box center [137, 69] width 12 height 12
checkbox input "true"
click at [284, 9] on button "確定" at bounding box center [287, 10] width 19 height 11
type input "TAGAYA優機染膏100ML"
type input "105"
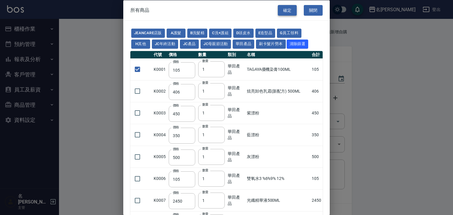
type input "1"
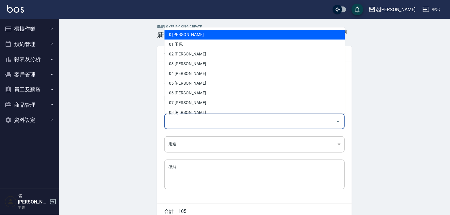
click at [184, 118] on input "領料人" at bounding box center [250, 121] width 166 height 10
click at [192, 38] on li "0 [PERSON_NAME]" at bounding box center [254, 35] width 180 height 10
type input "陳麗君"
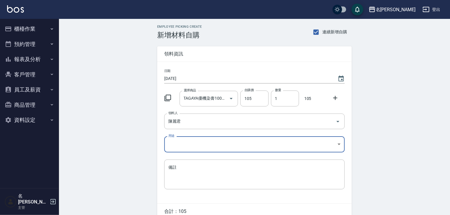
click at [182, 145] on body "名留林森 登出 櫃檯作業 打帳單 帳單列表 現金收支登錄 材料自購登錄 每日結帳 排班表 現場電腦打卡 掃碼打卡 預約管理 預約管理 單日預約紀錄 單週預約紀…" at bounding box center [225, 121] width 450 height 243
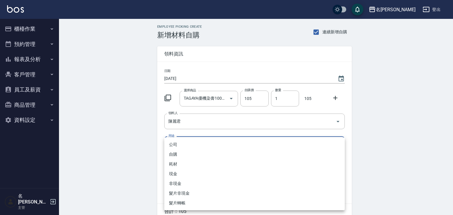
click at [182, 152] on li "自購" at bounding box center [254, 154] width 180 height 10
type input "自購"
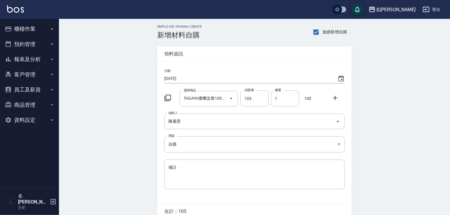
click at [167, 97] on icon at bounding box center [167, 97] width 7 height 7
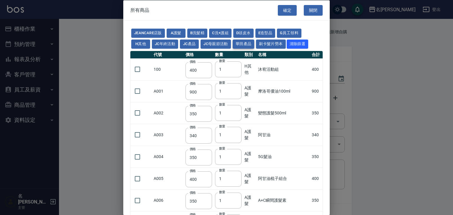
click at [243, 46] on button "華田產品" at bounding box center [244, 43] width 22 height 9
type input "105"
type input "406"
type input "450"
type input "350"
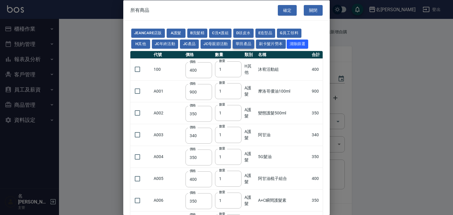
type input "500"
type input "105"
type input "2450"
type input "490"
type input "616"
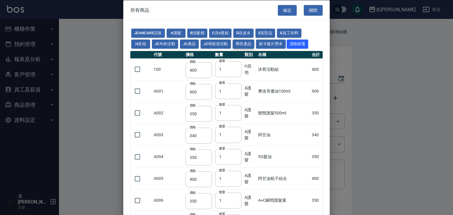
type input "280"
type input "350"
type input "343"
type input "40"
type input "245"
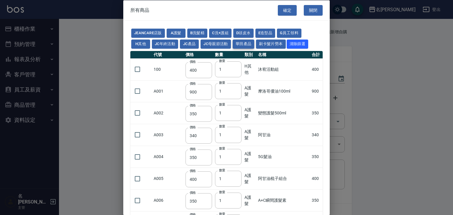
type input "245"
type input "385"
type input "525"
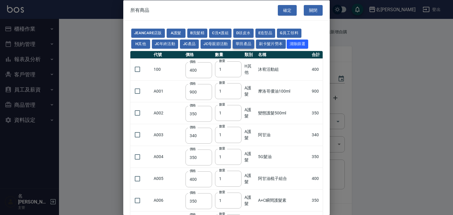
type input "490"
type input "1050"
type input "700"
type input "455"
type input "273"
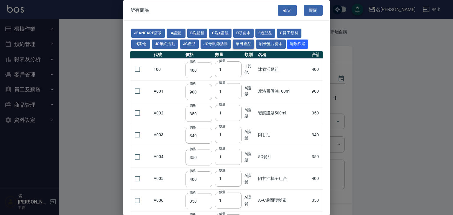
type input "273"
type input "3220"
type input "294"
type input "2800"
type input "665"
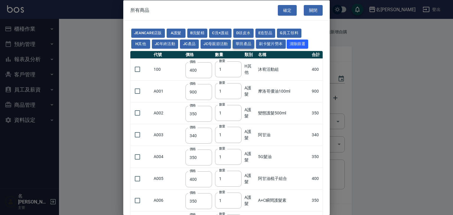
type input "3800"
type input "1200"
type input "183"
type input "450"
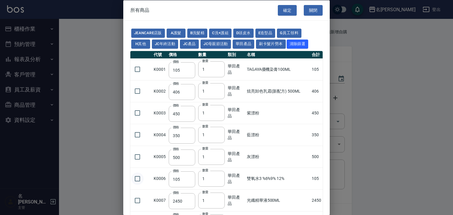
click at [138, 179] on input "checkbox" at bounding box center [137, 178] width 12 height 12
checkbox input "true"
click at [282, 14] on button "確定" at bounding box center [287, 10] width 19 height 11
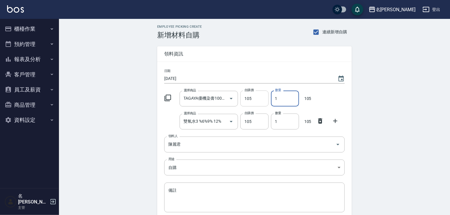
drag, startPoint x: 283, startPoint y: 98, endPoint x: 264, endPoint y: 99, distance: 18.6
click at [264, 99] on div "選擇商品 TAGAYA優機染膏100ML 選擇商品 自購價 105 自購價 數量 1 數量 105" at bounding box center [253, 97] width 183 height 18
type input "0"
click at [318, 120] on icon at bounding box center [320, 120] width 7 height 7
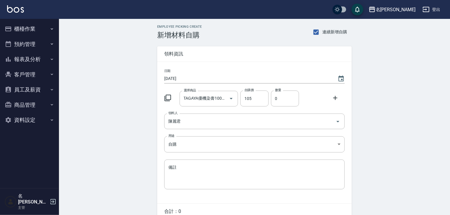
click at [43, 31] on button "櫃檯作業" at bounding box center [29, 28] width 54 height 15
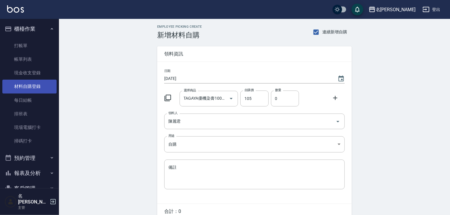
click at [39, 81] on link "材料自購登錄" at bounding box center [29, 87] width 54 height 14
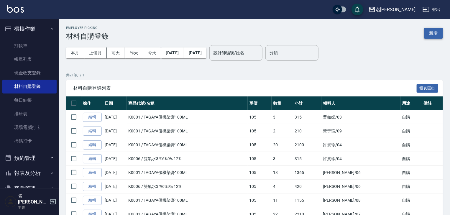
click at [435, 33] on button "新增" at bounding box center [433, 33] width 19 height 11
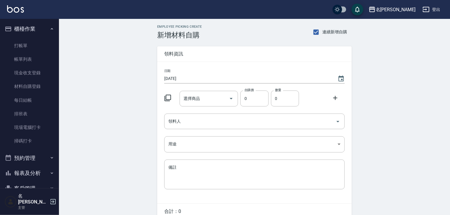
click at [171, 98] on icon at bounding box center [167, 98] width 6 height 6
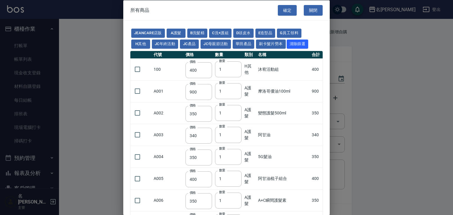
click at [231, 44] on div "JeanCare店販 A護髮 B洗髮精 C洗+護組 D頭皮水 E造型品 G員工領料 H其他 JC年終活動 JC產品 JC母親節活動 華田產品 刷卡髮片勞本 清…" at bounding box center [226, 39] width 192 height 22
click at [239, 43] on button "華田產品" at bounding box center [244, 43] width 22 height 9
type input "105"
type input "406"
type input "450"
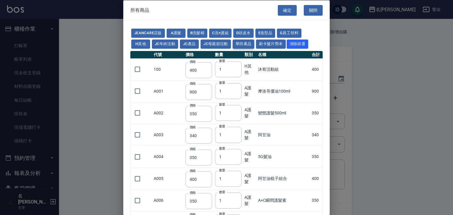
type input "350"
type input "500"
type input "105"
type input "2450"
type input "490"
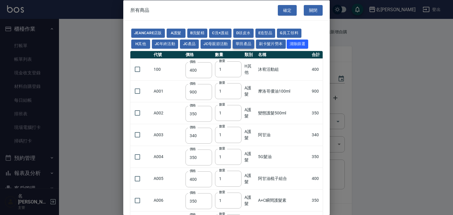
type input "616"
type input "280"
type input "350"
type input "343"
type input "40"
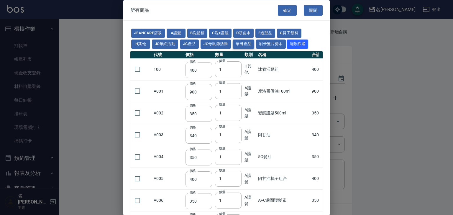
type input "245"
type input "385"
type input "525"
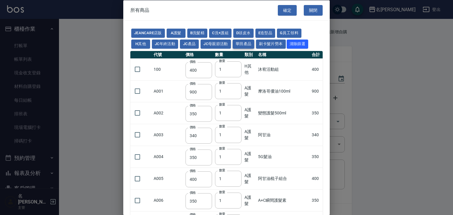
type input "525"
type input "490"
type input "1050"
type input "700"
type input "455"
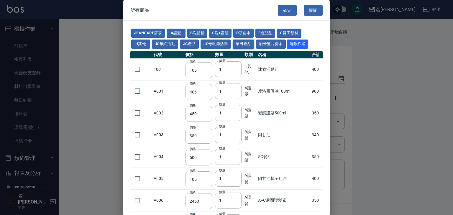
type input "273"
type input "3220"
type input "294"
type input "2800"
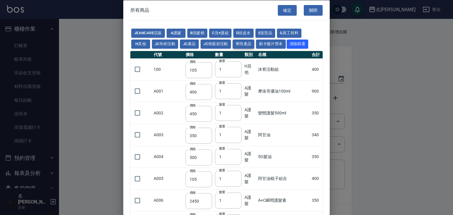
type input "665"
type input "3800"
type input "1200"
type input "183"
type input "450"
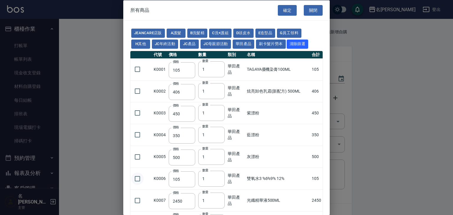
click at [136, 177] on input "checkbox" at bounding box center [137, 178] width 12 height 12
checkbox input "true"
click at [283, 11] on button "確定" at bounding box center [287, 10] width 19 height 11
type input "雙氧水3 %6%9% 12%"
type input "105"
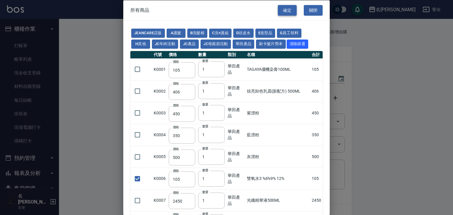
type input "1"
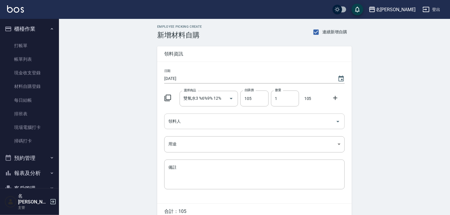
click at [209, 124] on input "領料人" at bounding box center [250, 121] width 166 height 10
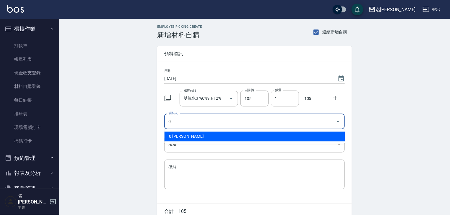
type input "0 [PERSON_NAME]"
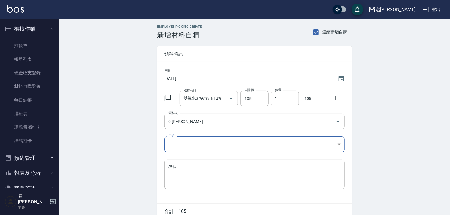
click at [204, 141] on body "名留林森 登出 櫃檯作業 打帳單 帳單列表 現金收支登錄 材料自購登錄 每日結帳 排班表 現場電腦打卡 掃碼打卡 預約管理 預約管理 單日預約紀錄 單週預約紀…" at bounding box center [225, 121] width 450 height 243
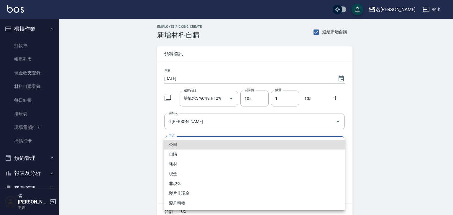
click at [194, 154] on li "自購" at bounding box center [254, 154] width 180 height 10
type input "自購"
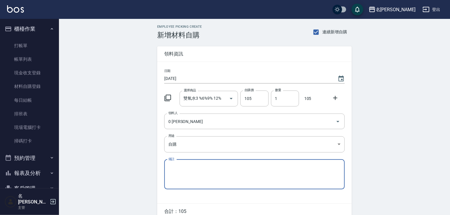
scroll to position [28, 0]
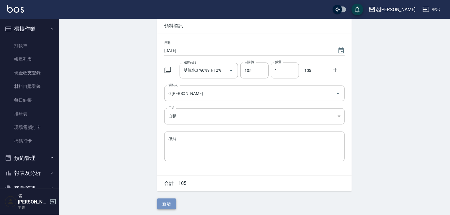
click at [167, 202] on button "新增" at bounding box center [166, 203] width 19 height 11
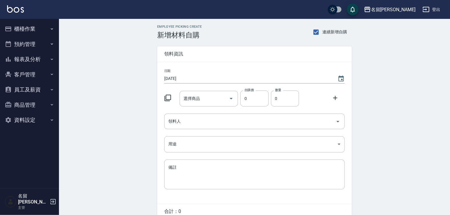
click at [169, 99] on icon at bounding box center [167, 97] width 7 height 7
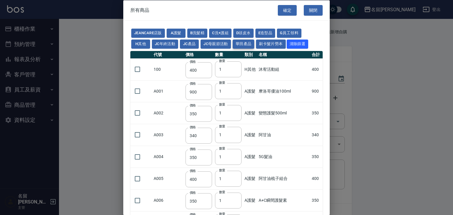
click at [246, 41] on button "華田產品" at bounding box center [244, 43] width 22 height 9
type input "105"
type input "406"
type input "450"
type input "350"
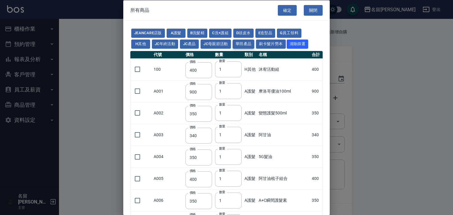
type input "500"
type input "105"
type input "2450"
type input "490"
type input "616"
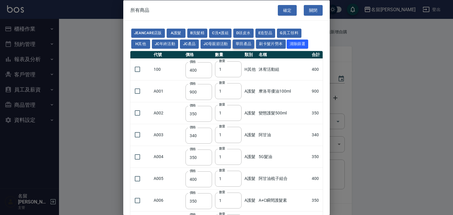
type input "280"
type input "350"
type input "343"
type input "40"
type input "245"
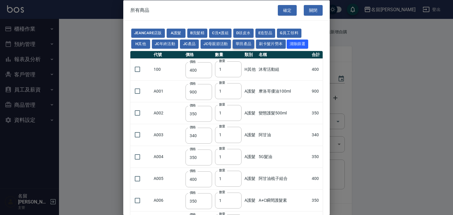
type input "245"
type input "385"
type input "525"
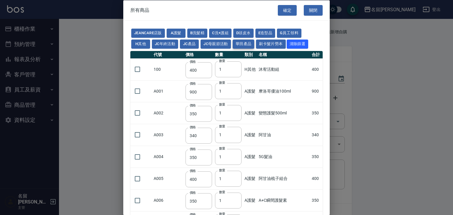
type input "490"
type input "1050"
type input "700"
type input "455"
type input "273"
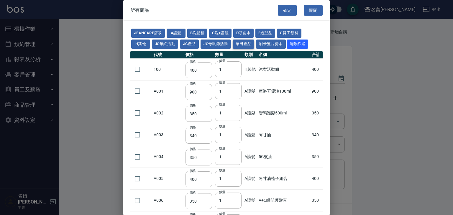
type input "273"
type input "3220"
type input "294"
type input "2800"
type input "665"
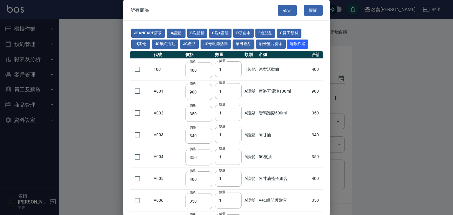
type input "3800"
type input "1200"
type input "183"
type input "450"
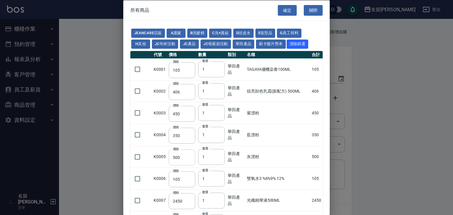
scroll to position [31, 0]
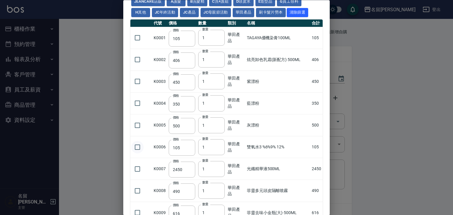
click at [139, 148] on input "checkbox" at bounding box center [137, 147] width 12 height 12
checkbox input "true"
drag, startPoint x: 210, startPoint y: 146, endPoint x: 180, endPoint y: 154, distance: 30.6
click at [180, 154] on tr "K0006 價格 105 價格 數量 1 數量 華田產品 雙氧水3 %6%9% 12% 105" at bounding box center [226, 147] width 192 height 22
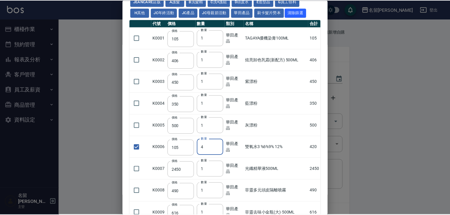
scroll to position [0, 0]
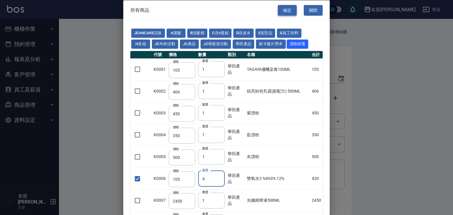
type input "4"
click at [289, 10] on button "確定" at bounding box center [287, 10] width 19 height 11
type input "雙氧水3 %6%9% 12%"
type input "105"
type input "4"
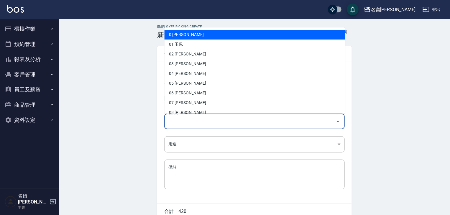
click at [245, 122] on input "領料人" at bounding box center [250, 121] width 166 height 10
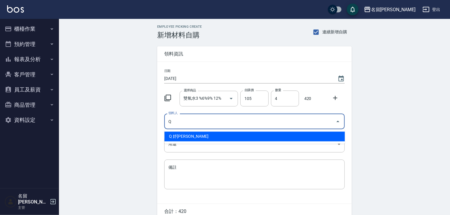
click at [240, 133] on li "Q 妤[PERSON_NAME]" at bounding box center [254, 136] width 180 height 10
type input "Q 妤[PERSON_NAME]"
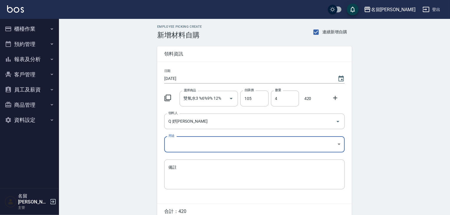
click at [226, 145] on body "名留林森 登出 櫃檯作業 打帳單 帳單列表 現金收支登錄 材料自購登錄 每日結帳 排班表 現場電腦打卡 掃碼打卡 預約管理 預約管理 單日預約紀錄 單週預約紀…" at bounding box center [225, 121] width 450 height 243
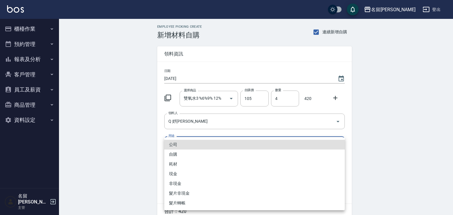
click at [201, 153] on li "自購" at bounding box center [254, 154] width 180 height 10
type input "自購"
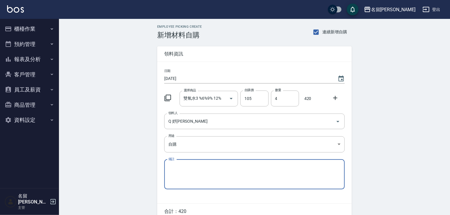
scroll to position [28, 0]
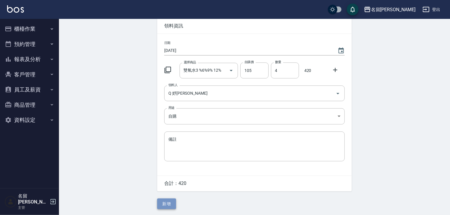
click at [165, 200] on button "新增" at bounding box center [166, 203] width 19 height 11
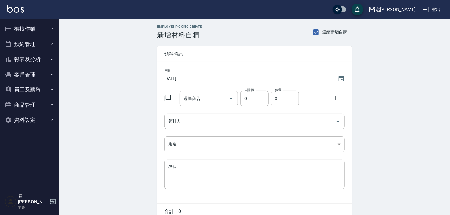
click at [165, 99] on icon at bounding box center [167, 98] width 6 height 6
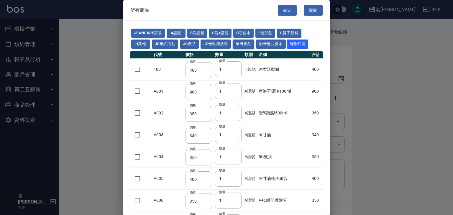
click at [244, 45] on button "華田產品" at bounding box center [244, 43] width 22 height 9
type input "105"
type input "406"
type input "450"
type input "350"
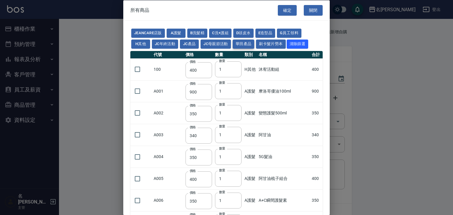
type input "500"
type input "105"
type input "2450"
type input "490"
type input "616"
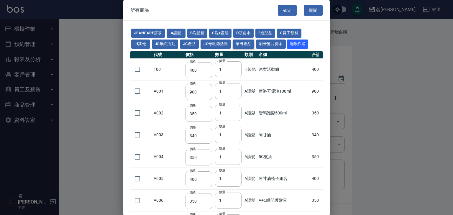
type input "280"
type input "350"
type input "343"
type input "40"
type input "245"
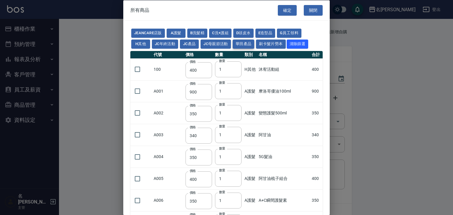
type input "245"
type input "385"
type input "525"
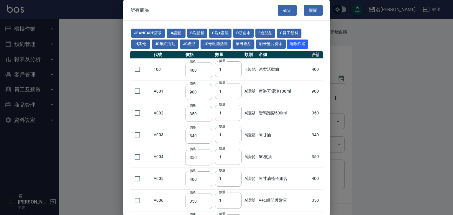
type input "490"
type input "1050"
type input "700"
type input "455"
type input "273"
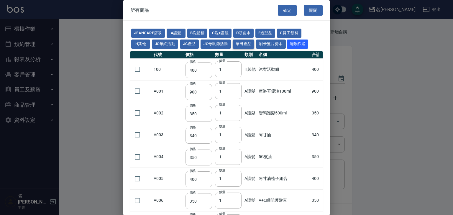
type input "273"
type input "3220"
type input "294"
type input "2800"
type input "665"
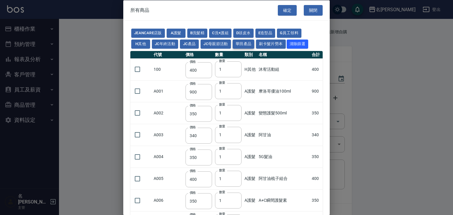
type input "3800"
type input "1200"
type input "183"
type input "450"
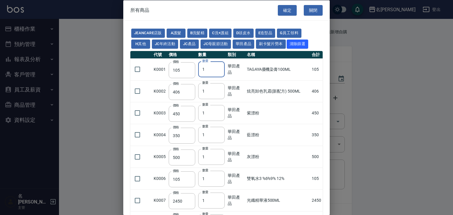
drag, startPoint x: 211, startPoint y: 72, endPoint x: 182, endPoint y: 80, distance: 30.1
type input "8"
click at [137, 70] on input "checkbox" at bounding box center [137, 69] width 12 height 12
checkbox input "true"
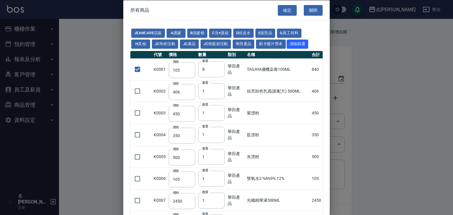
click at [138, 177] on input "checkbox" at bounding box center [137, 178] width 12 height 12
checkbox input "true"
click at [288, 9] on button "確定" at bounding box center [287, 10] width 19 height 11
type input "TAGAYA優機染膏100ML"
type input "105"
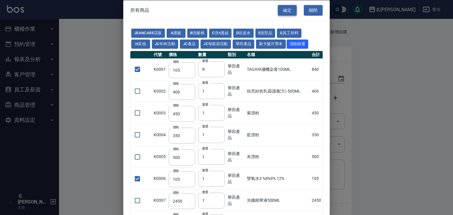
type input "8"
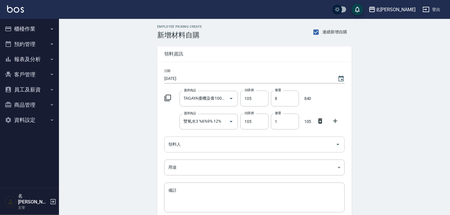
click at [226, 147] on input "領料人" at bounding box center [250, 144] width 166 height 10
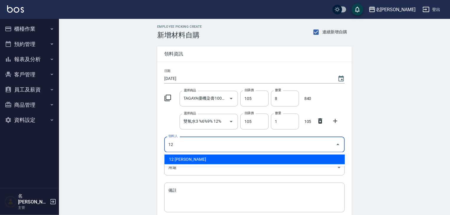
type input "12 [PERSON_NAME]"
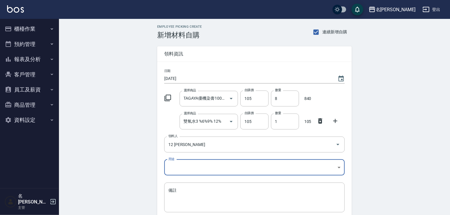
click at [222, 170] on body "名留林森 登出 櫃檯作業 打帳單 帳單列表 現金收支登錄 材料自購登錄 每日結帳 排班表 現場電腦打卡 掃碼打卡 預約管理 預約管理 單日預約紀錄 單週預約紀…" at bounding box center [225, 133] width 450 height 266
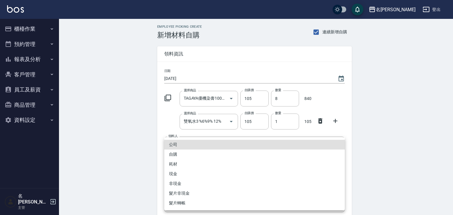
click at [206, 155] on li "自購" at bounding box center [254, 154] width 180 height 10
type input "自購"
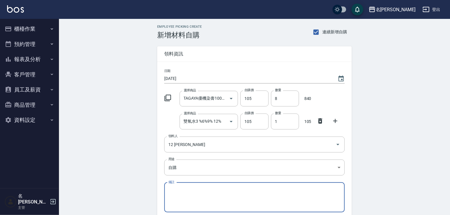
scroll to position [52, 0]
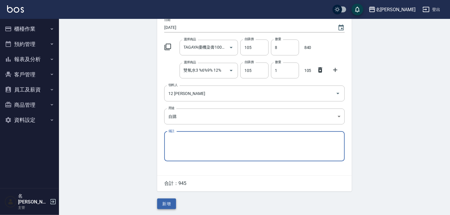
click at [167, 204] on button "新增" at bounding box center [166, 203] width 19 height 11
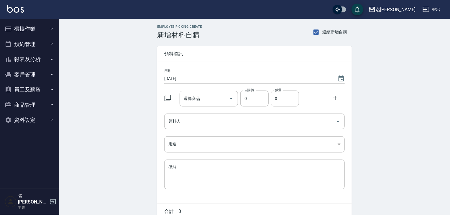
click at [169, 94] on icon at bounding box center [167, 97] width 7 height 7
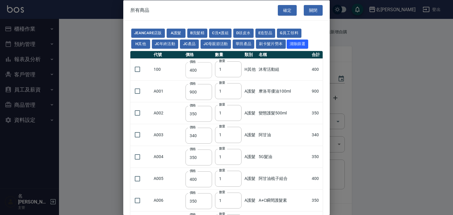
drag, startPoint x: 222, startPoint y: 69, endPoint x: 208, endPoint y: 72, distance: 13.9
click at [208, 72] on tr "100 價格 400 價格 數量 1 數量 H其他 沐宥活動組 400" at bounding box center [226, 69] width 192 height 22
type input "5"
click at [135, 70] on input "checkbox" at bounding box center [137, 69] width 12 height 12
click at [237, 44] on button "華田產品" at bounding box center [244, 43] width 22 height 9
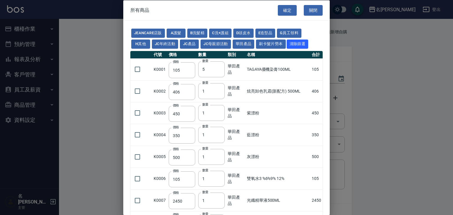
checkbox input "false"
type input "105"
type input "1"
type input "406"
type input "450"
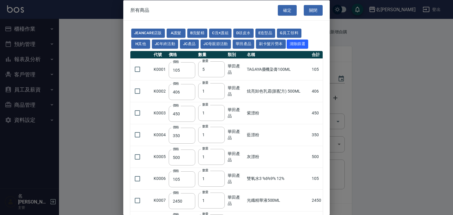
type input "350"
type input "500"
type input "105"
type input "2450"
type input "490"
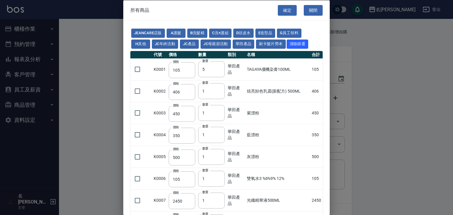
type input "616"
type input "280"
type input "350"
type input "343"
type input "40"
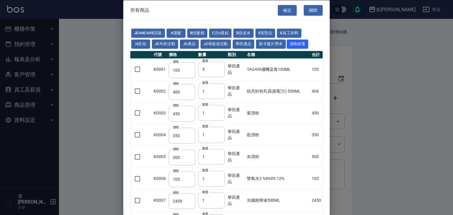
type input "245"
type input "385"
type input "525"
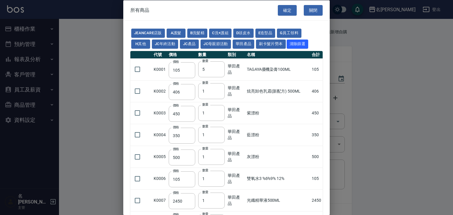
type input "525"
type input "490"
type input "1050"
type input "700"
type input "455"
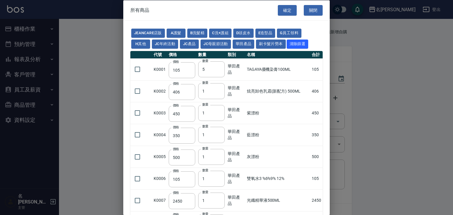
type input "273"
type input "3220"
type input "294"
type input "2800"
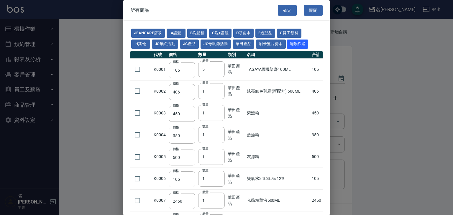
type input "665"
type input "3800"
type input "1200"
type input "183"
type input "450"
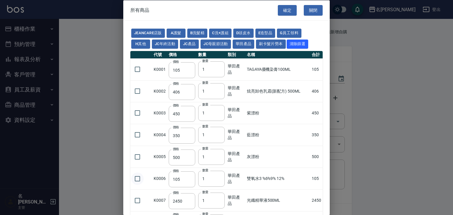
click at [136, 178] on input "checkbox" at bounding box center [137, 178] width 12 height 12
checkbox input "true"
click at [139, 70] on input "checkbox" at bounding box center [137, 69] width 12 height 12
checkbox input "true"
drag, startPoint x: 203, startPoint y: 68, endPoint x: 213, endPoint y: 70, distance: 10.7
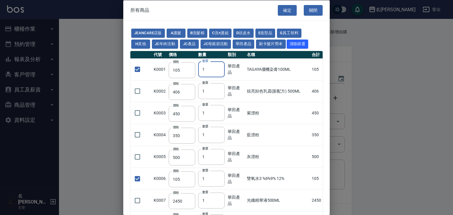
click at [213, 70] on input "1" at bounding box center [211, 69] width 27 height 16
type input "5"
drag, startPoint x: 211, startPoint y: 177, endPoint x: 176, endPoint y: 177, distance: 35.4
click at [176, 177] on tr "K0006 價格 105 價格 數量 1 數量 華田產品 雙氧水3 %6%9% 12% 105" at bounding box center [226, 178] width 192 height 22
type input "4"
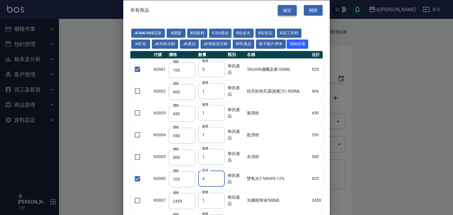
click at [282, 7] on button "確定" at bounding box center [287, 10] width 19 height 11
type input "沐宥活動組"
type input "400"
type input "5"
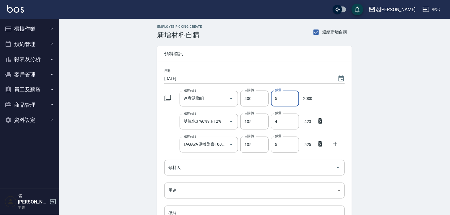
drag, startPoint x: 277, startPoint y: 94, endPoint x: 271, endPoint y: 95, distance: 5.7
click at [271, 95] on input "5" at bounding box center [285, 98] width 28 height 16
click at [322, 120] on icon at bounding box center [320, 120] width 4 height 5
type input "TAGAYA優機染膏100ML"
type input "5"
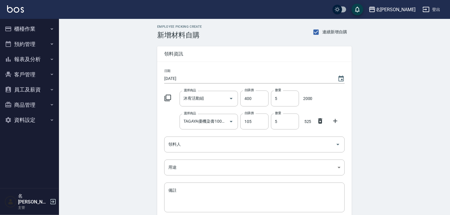
click at [318, 124] on icon at bounding box center [320, 120] width 7 height 7
click at [320, 120] on input "領料人" at bounding box center [250, 121] width 166 height 10
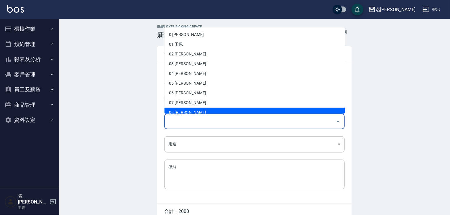
click at [16, 29] on button "櫃檯作業" at bounding box center [29, 28] width 54 height 15
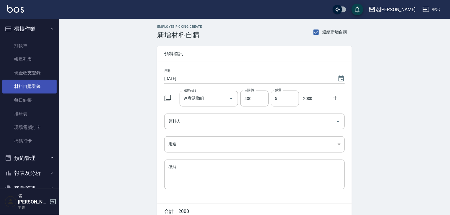
click at [23, 90] on link "材料自購登錄" at bounding box center [29, 87] width 54 height 14
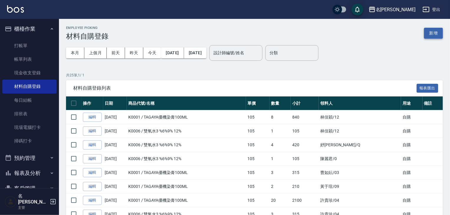
click at [436, 36] on button "新增" at bounding box center [433, 33] width 19 height 11
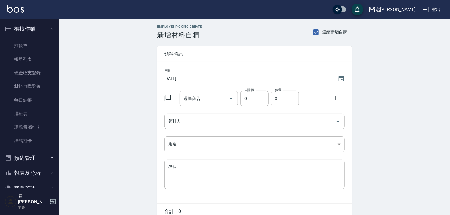
click at [170, 98] on icon at bounding box center [167, 98] width 6 height 6
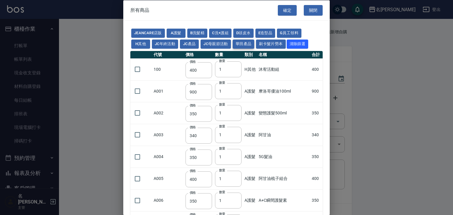
click at [250, 44] on button "華田產品" at bounding box center [244, 43] width 22 height 9
type input "105"
type input "406"
type input "450"
type input "350"
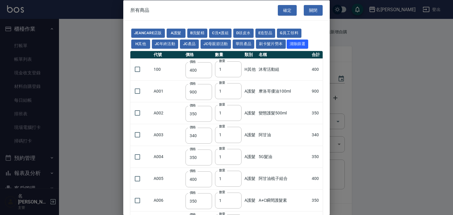
type input "500"
type input "105"
type input "2450"
type input "490"
type input "616"
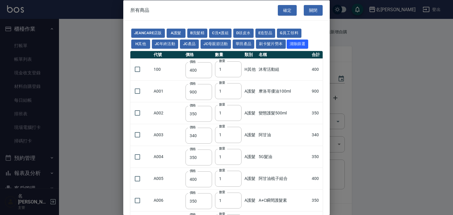
type input "280"
type input "350"
type input "343"
type input "40"
type input "245"
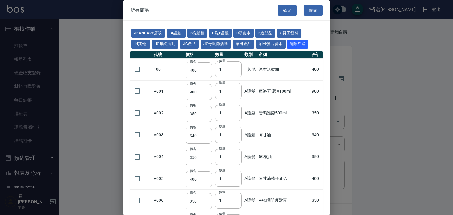
type input "245"
type input "385"
type input "525"
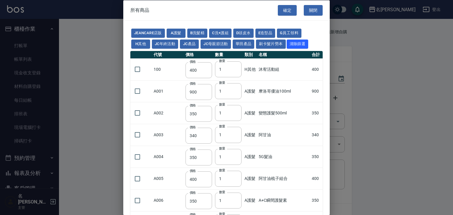
type input "490"
type input "1050"
type input "700"
type input "455"
type input "273"
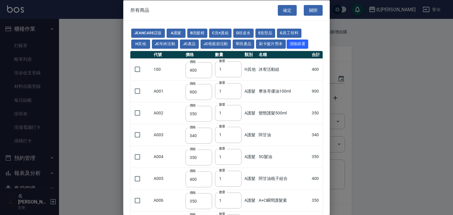
type input "273"
type input "3220"
type input "294"
type input "2800"
type input "665"
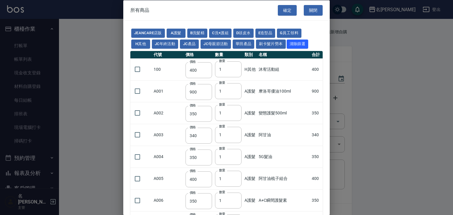
type input "3800"
type input "1200"
type input "183"
type input "450"
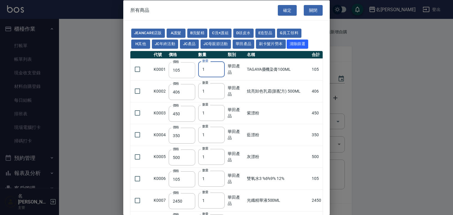
drag, startPoint x: 201, startPoint y: 71, endPoint x: 171, endPoint y: 77, distance: 30.6
click at [171, 76] on tr "K0001 價格 105 價格 數量 1 數量 華田產品 TAGAYA優機染膏100ML 105" at bounding box center [226, 69] width 192 height 22
type input "5"
click at [138, 69] on input "checkbox" at bounding box center [137, 69] width 12 height 12
checkbox input "true"
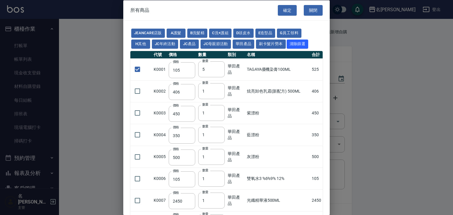
drag, startPoint x: 136, startPoint y: 175, endPoint x: 190, endPoint y: 166, distance: 55.1
click at [135, 175] on input "checkbox" at bounding box center [137, 178] width 12 height 12
checkbox input "true"
drag, startPoint x: 198, startPoint y: 177, endPoint x: 214, endPoint y: 176, distance: 16.0
click at [214, 176] on input "1" at bounding box center [211, 178] width 27 height 16
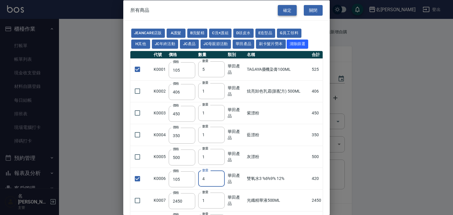
type input "4"
click at [286, 9] on button "確定" at bounding box center [287, 10] width 19 height 11
type input "TAGAYA優機染膏100ML"
type input "105"
type input "5"
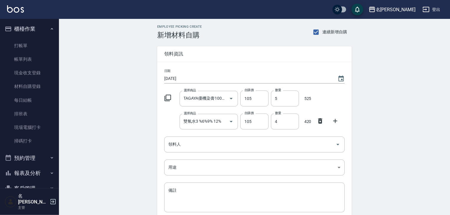
scroll to position [52, 0]
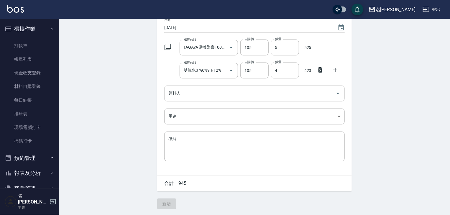
click at [269, 95] on input "領料人" at bounding box center [250, 93] width 166 height 10
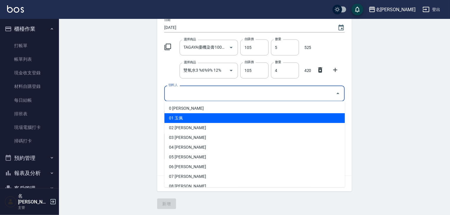
scroll to position [126, 0]
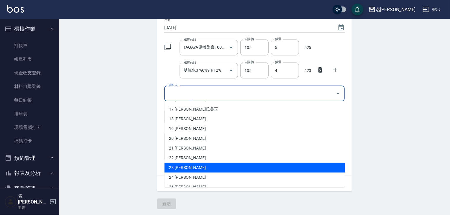
click at [224, 163] on li "23 葉敏辰" at bounding box center [254, 168] width 180 height 10
type input "葉敏辰"
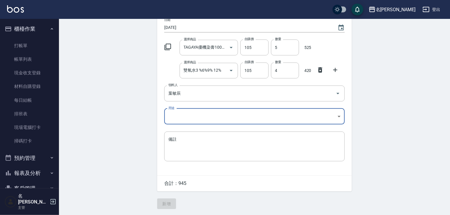
click at [201, 113] on body "名留林森 登出 櫃檯作業 打帳單 帳單列表 現金收支登錄 材料自購登錄 每日結帳 排班表 現場電腦打卡 掃碼打卡 預約管理 預約管理 單日預約紀錄 單週預約紀…" at bounding box center [225, 82] width 450 height 266
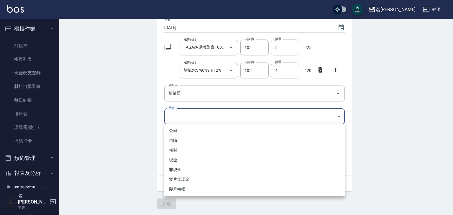
click at [201, 136] on li "自購" at bounding box center [254, 141] width 180 height 10
type input "自購"
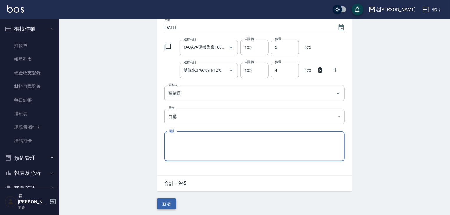
click at [168, 200] on button "新增" at bounding box center [166, 203] width 19 height 11
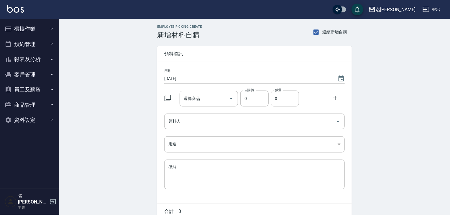
click at [30, 31] on button "櫃檯作業" at bounding box center [29, 28] width 54 height 15
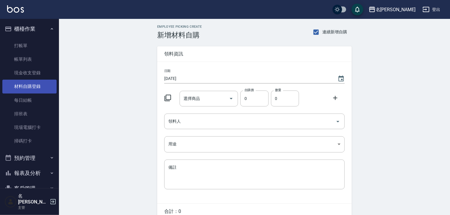
click at [35, 88] on link "材料自購登錄" at bounding box center [29, 87] width 54 height 14
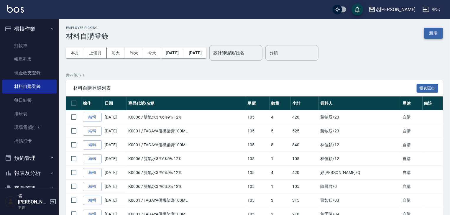
click at [429, 33] on button "新增" at bounding box center [433, 33] width 19 height 11
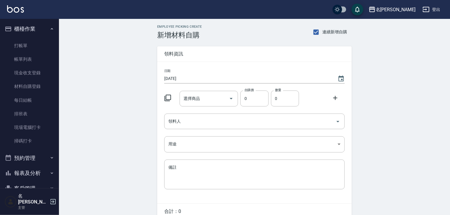
click at [168, 95] on icon at bounding box center [167, 98] width 6 height 6
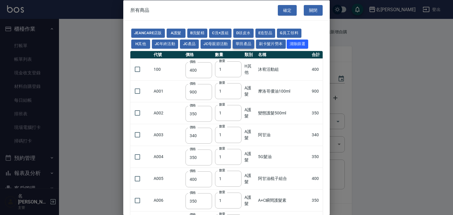
click at [248, 45] on button "華田產品" at bounding box center [244, 43] width 22 height 9
type input "105"
type input "406"
type input "450"
type input "350"
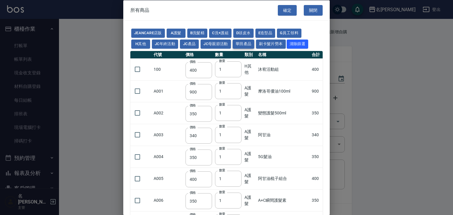
type input "500"
type input "105"
type input "2450"
type input "490"
type input "616"
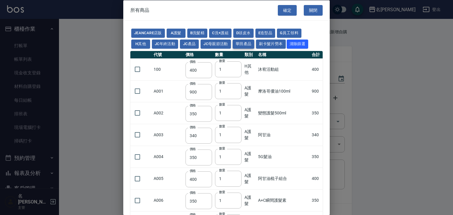
type input "280"
type input "350"
type input "343"
type input "40"
type input "245"
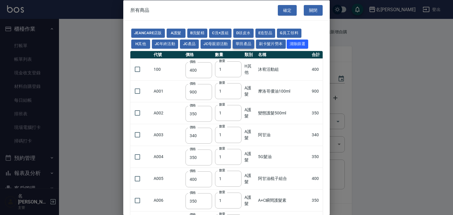
type input "245"
type input "385"
type input "525"
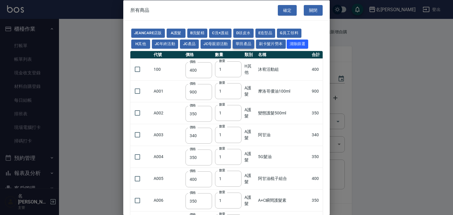
type input "490"
type input "1050"
type input "700"
type input "455"
type input "273"
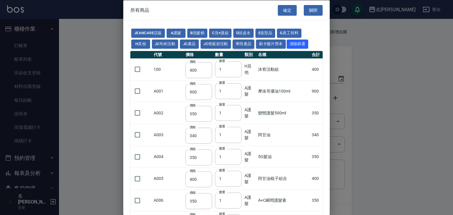
type input "273"
type input "3220"
type input "294"
type input "2800"
type input "665"
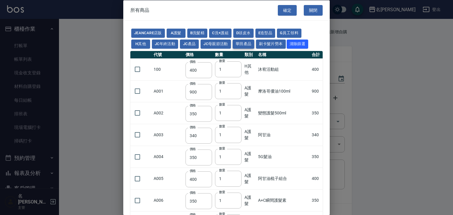
type input "3800"
type input "1200"
type input "183"
type input "450"
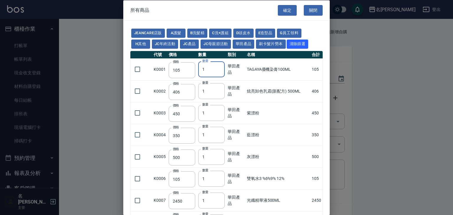
click at [208, 69] on input "1" at bounding box center [211, 69] width 27 height 16
type input "11"
click at [139, 68] on input "checkbox" at bounding box center [137, 69] width 12 height 12
checkbox input "true"
click at [139, 179] on input "checkbox" at bounding box center [137, 178] width 12 height 12
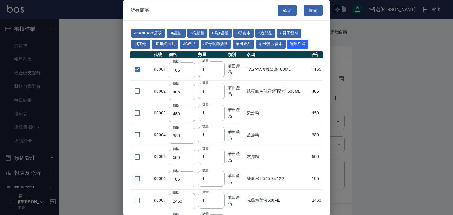
checkbox input "true"
drag, startPoint x: 207, startPoint y: 182, endPoint x: 194, endPoint y: 183, distance: 13.0
click at [194, 183] on tr "K0006 價格 105 價格 數量 1 數量 華田產品 雙氧水3 %6%9% 12% 105" at bounding box center [226, 178] width 192 height 22
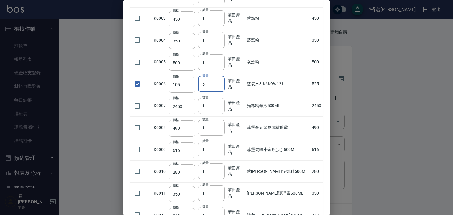
scroll to position [63, 0]
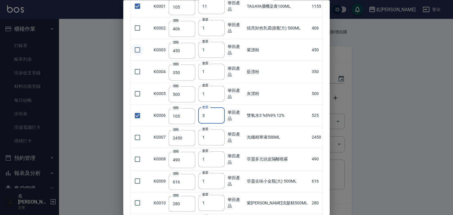
type input "5"
click at [136, 48] on input "checkbox" at bounding box center [137, 50] width 12 height 12
checkbox input "true"
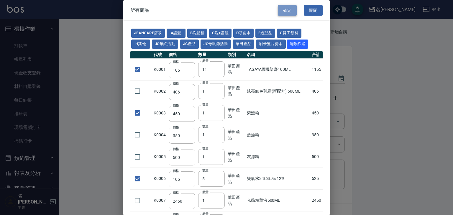
click at [287, 11] on button "確定" at bounding box center [287, 10] width 19 height 11
type input "TAGAYA優機染膏100ML"
type input "105"
type input "11"
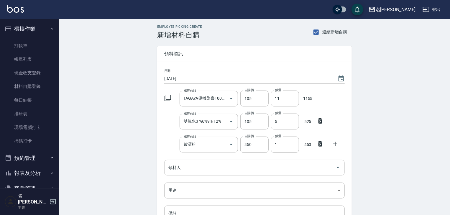
click at [221, 173] on div "領料人" at bounding box center [254, 168] width 180 height 16
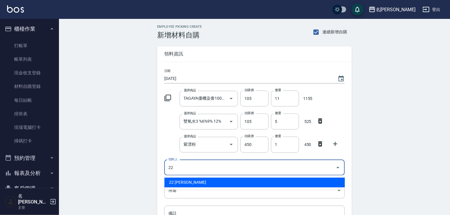
click at [220, 183] on li "22 [PERSON_NAME]" at bounding box center [254, 182] width 180 height 10
type input "22 [PERSON_NAME]"
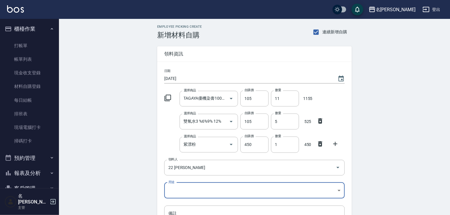
click at [216, 187] on body "名留林森 登出 櫃檯作業 打帳單 帳單列表 現金收支登錄 材料自購登錄 每日結帳 排班表 現場電腦打卡 掃碼打卡 預約管理 預約管理 單日預約紀錄 單週預約紀…" at bounding box center [225, 144] width 450 height 289
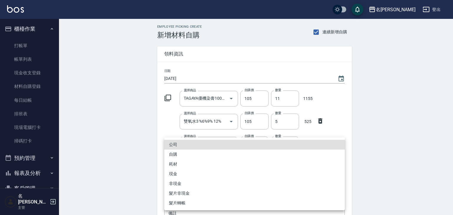
click at [192, 151] on li "自購" at bounding box center [254, 154] width 180 height 10
type input "自購"
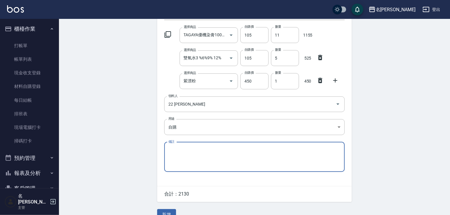
scroll to position [75, 0]
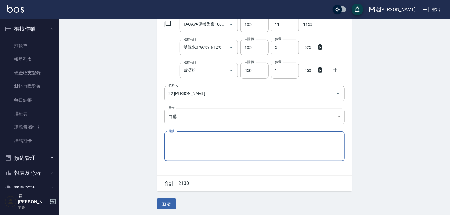
click at [173, 203] on button "新增" at bounding box center [166, 203] width 19 height 11
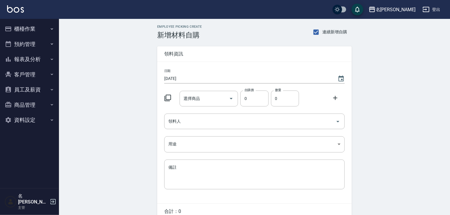
click at [166, 94] on icon at bounding box center [167, 97] width 7 height 7
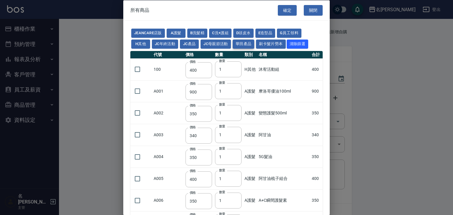
click at [246, 48] on button "華田產品" at bounding box center [244, 43] width 22 height 9
type input "105"
type input "406"
type input "450"
type input "350"
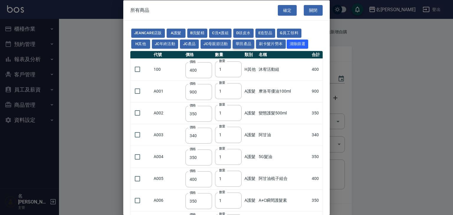
type input "500"
type input "105"
type input "2450"
type input "490"
type input "616"
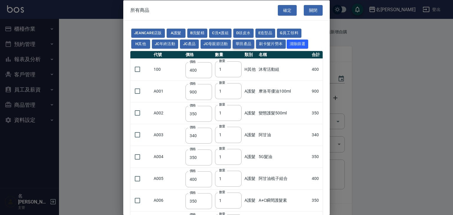
type input "280"
type input "350"
type input "343"
type input "40"
type input "245"
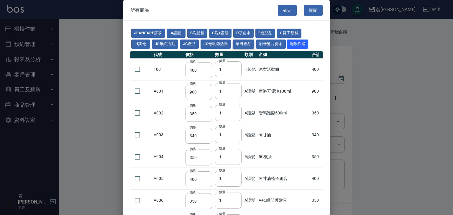
type input "245"
type input "385"
type input "525"
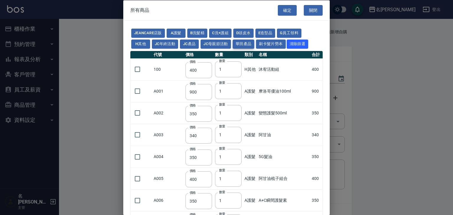
type input "490"
type input "1050"
type input "700"
type input "455"
type input "273"
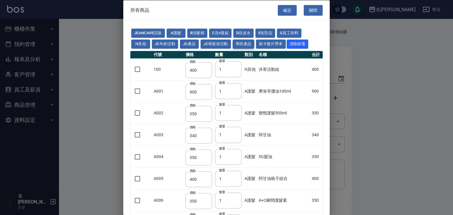
type input "273"
type input "3220"
type input "294"
type input "2800"
type input "665"
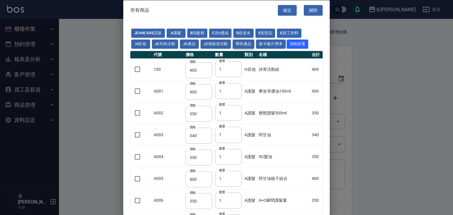
type input "3800"
type input "1200"
type input "183"
type input "450"
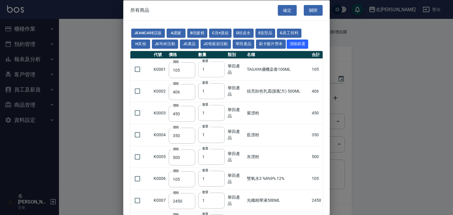
click at [210, 70] on input "1" at bounding box center [211, 69] width 27 height 16
type input "10"
click at [137, 67] on input "checkbox" at bounding box center [137, 69] width 12 height 12
checkbox input "true"
click at [281, 8] on button "確定" at bounding box center [287, 10] width 19 height 11
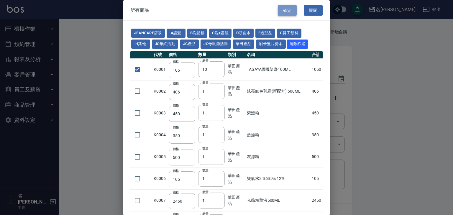
type input "TAGAYA優機染膏100ML"
type input "105"
type input "10"
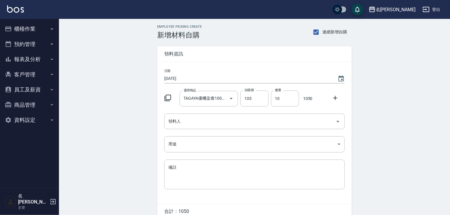
click at [222, 130] on div "日期 [DATE] 選擇商品 TAGAYA優機染膏100ML 選擇商品 自購價 105 自購價 數量 10 數量 1050 領料人 領料人 用途 ​ 用途 備…" at bounding box center [254, 132] width 195 height 141
click at [225, 126] on input "領料人" at bounding box center [250, 121] width 166 height 10
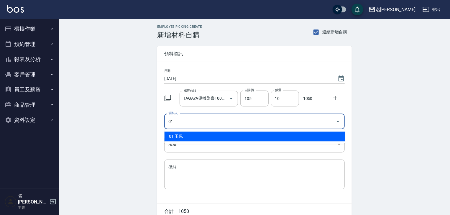
click at [221, 136] on li "01 玉佩" at bounding box center [254, 136] width 180 height 10
type input "01 玉佩"
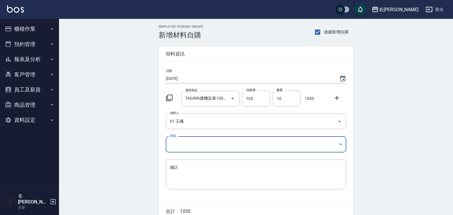
click at [209, 141] on body "名留[PERSON_NAME] 登出 櫃檯作業 打帳單 帳單列表 現金收支登錄 材料自購登錄 每日結帳 排班表 現場電腦打卡 掃碼打卡 預約管理 預約管理 單…" at bounding box center [226, 121] width 453 height 243
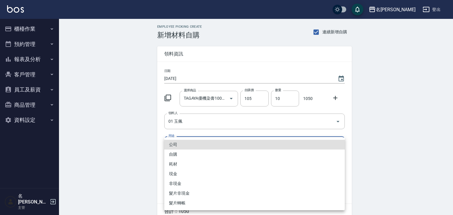
click at [198, 154] on li "自購" at bounding box center [254, 154] width 180 height 10
type input "自購"
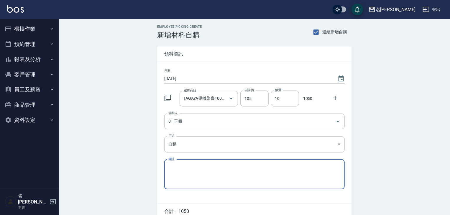
scroll to position [28, 0]
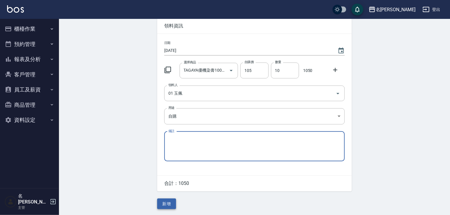
click at [167, 206] on button "新增" at bounding box center [166, 203] width 19 height 11
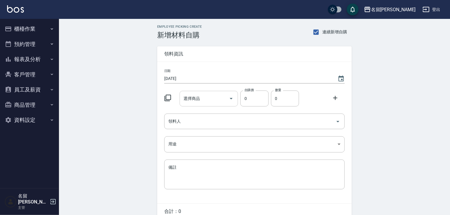
click at [198, 103] on input "選擇商品" at bounding box center [204, 98] width 45 height 10
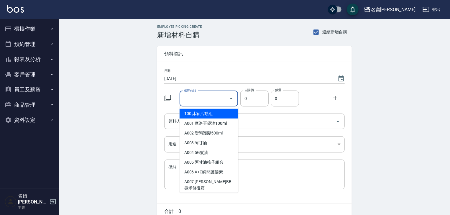
click at [199, 113] on li "100 沐宥活動組" at bounding box center [208, 114] width 59 height 10
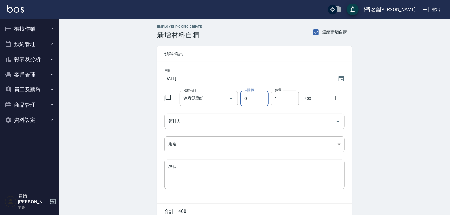
type input "沐宥活動組"
type input "400"
type input "1"
type input "180"
click at [207, 118] on input "領料人" at bounding box center [250, 121] width 166 height 10
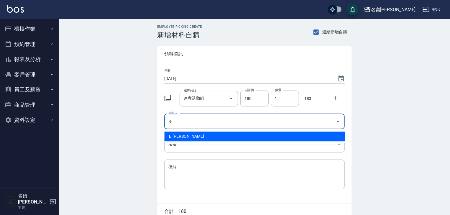
click at [201, 132] on li "B [PERSON_NAME]" at bounding box center [254, 136] width 180 height 10
type input "B [PERSON_NAME]"
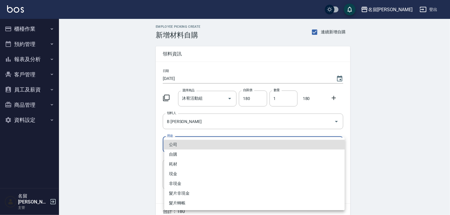
click at [187, 147] on body "名留[PERSON_NAME] 登出 櫃檯作業 打帳單 帳單列表 現金收支登錄 材料自購登錄 每日結帳 排班表 現場電腦打卡 掃碼打卡 預約管理 預約管理 單…" at bounding box center [225, 121] width 450 height 243
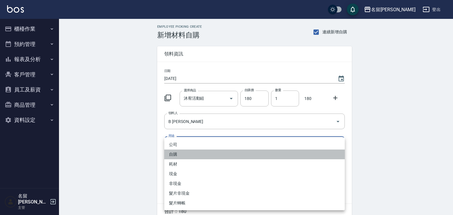
click at [185, 151] on li "自購" at bounding box center [254, 154] width 180 height 10
type input "自購"
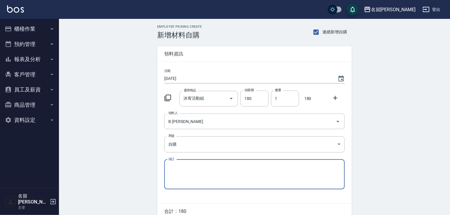
scroll to position [28, 0]
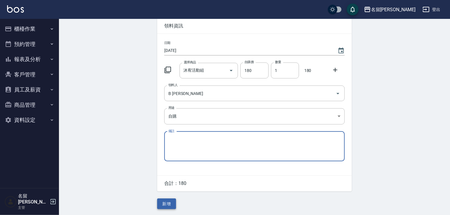
click at [171, 205] on button "新增" at bounding box center [166, 203] width 19 height 11
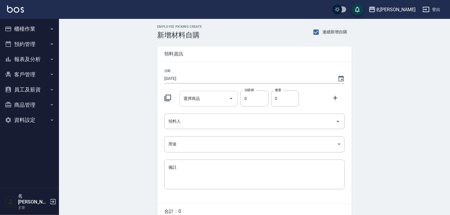
click at [205, 95] on input "選擇商品" at bounding box center [204, 98] width 45 height 10
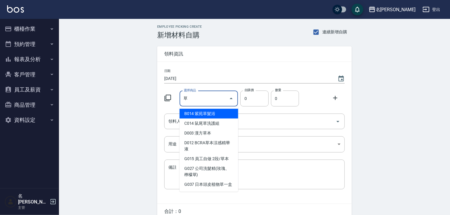
click at [214, 159] on li "G015 員工自做 2段/草本" at bounding box center [208, 159] width 59 height 10
type input "員工自做 2段/草本"
type input "200"
type input "1"
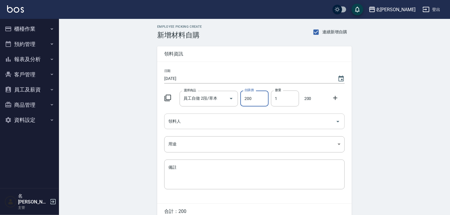
click at [255, 124] on input "領料人" at bounding box center [250, 121] width 166 height 10
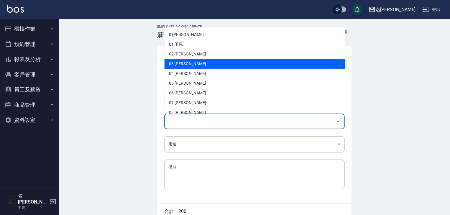
click at [207, 68] on li "03 [PERSON_NAME]" at bounding box center [254, 64] width 180 height 10
type input "曹如妘"
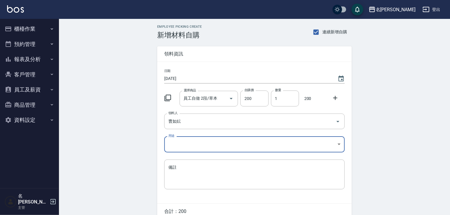
click at [204, 143] on body "名留[PERSON_NAME] 登出 櫃檯作業 打帳單 帳單列表 現金收支登錄 材料自購登錄 每日結帳 排班表 現場電腦打卡 掃碼打卡 預約管理 預約管理 單…" at bounding box center [225, 121] width 450 height 243
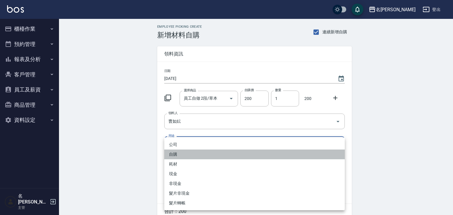
click at [195, 155] on li "自購" at bounding box center [254, 154] width 180 height 10
type input "自購"
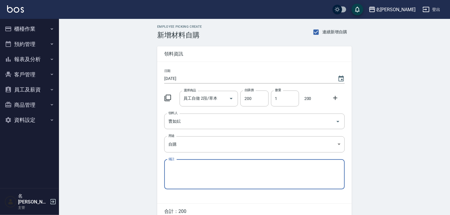
scroll to position [28, 0]
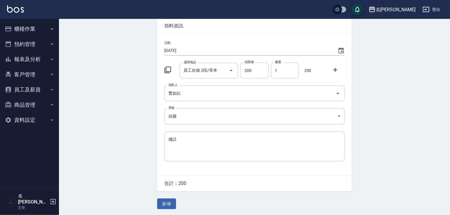
click at [162, 197] on div "Employee Picking Create 新增材料自購 連續新增自購 領料資訊 日期 2025/08/25 選擇商品 員工自做 2段/草本 選擇商品 自…" at bounding box center [254, 103] width 206 height 224
click at [164, 202] on button "新增" at bounding box center [166, 203] width 19 height 11
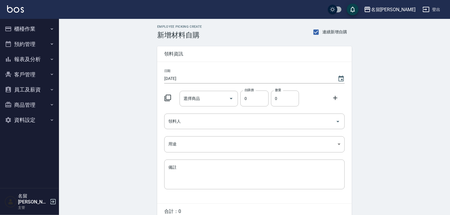
click at [168, 96] on icon at bounding box center [167, 97] width 7 height 7
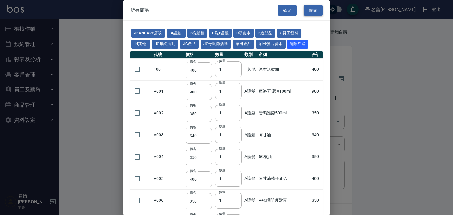
click at [311, 9] on button "關閉" at bounding box center [313, 10] width 19 height 11
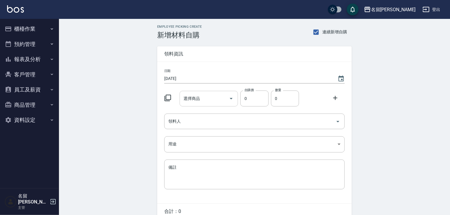
click at [187, 100] on div "選擇商品 選擇商品" at bounding box center [208, 99] width 59 height 16
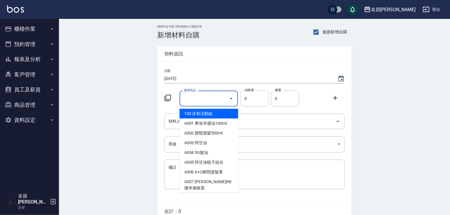
click at [198, 112] on li "100 沐宥活動組" at bounding box center [208, 114] width 59 height 10
type input "沐宥活動組"
type input "400"
type input "1"
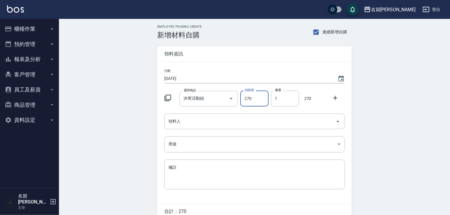
type input "270"
click at [329, 98] on div at bounding box center [336, 97] width 15 height 11
click at [332, 98] on icon at bounding box center [335, 97] width 7 height 7
click at [197, 120] on div "選擇商品 選擇商品" at bounding box center [208, 122] width 59 height 16
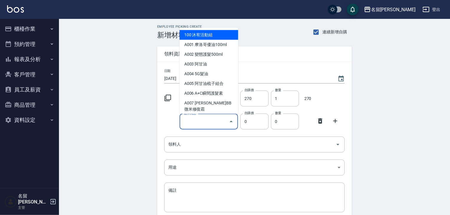
click at [215, 33] on li "100 沐宥活動組" at bounding box center [208, 35] width 59 height 10
type input "沐宥活動組"
type input "400"
type input "1"
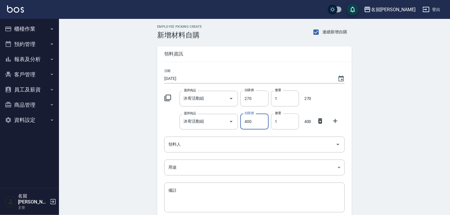
drag, startPoint x: 255, startPoint y: 119, endPoint x: 220, endPoint y: 130, distance: 36.4
click at [220, 130] on div "日期 2025/08/25 選擇商品 沐宥活動組 選擇商品 自購價 270 自購價 數量 1 數量 270 選擇商品 沐宥活動組 選擇商品 自購價 400 自…" at bounding box center [254, 144] width 195 height 164
type input "200"
click at [212, 142] on input "領料人" at bounding box center [250, 144] width 166 height 10
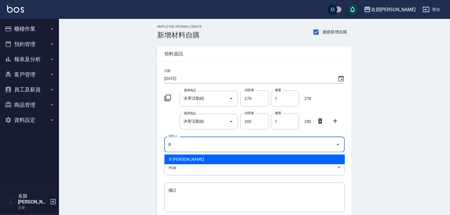
click at [204, 154] on ul "B 吳姵瑩" at bounding box center [254, 159] width 180 height 14
click at [194, 156] on li "B 吳姵瑩" at bounding box center [254, 159] width 180 height 10
type input "B 吳姵瑩"
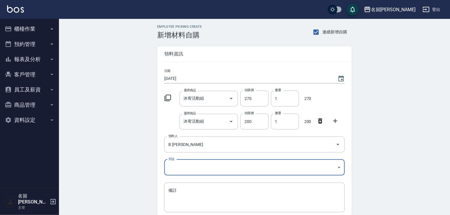
click at [183, 174] on body "名留林森 登出 櫃檯作業 打帳單 帳單列表 現金收支登錄 材料自購登錄 每日結帳 排班表 現場電腦打卡 掃碼打卡 預約管理 預約管理 單日預約紀錄 單週預約紀…" at bounding box center [225, 133] width 450 height 266
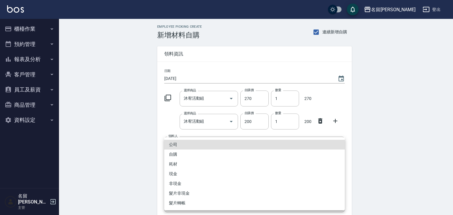
click at [183, 157] on li "自購" at bounding box center [254, 154] width 180 height 10
type input "自購"
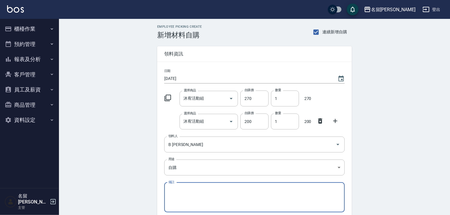
scroll to position [52, 0]
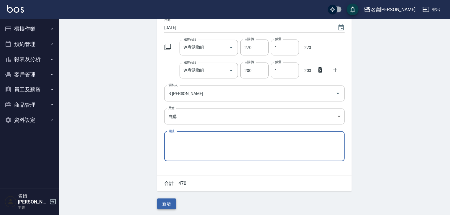
click at [170, 200] on button "新增" at bounding box center [166, 203] width 19 height 11
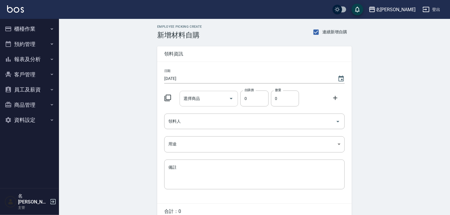
click at [212, 97] on input "選擇商品" at bounding box center [204, 98] width 45 height 10
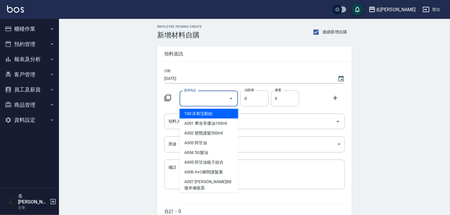
click at [215, 115] on li "100 沐宥活動組" at bounding box center [208, 114] width 59 height 10
type input "沐宥活動組"
type input "400"
type input "1"
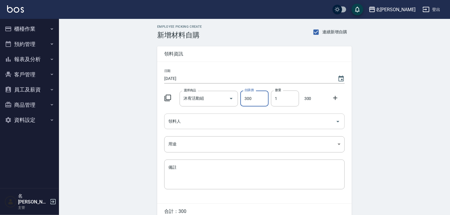
type input "300"
click at [236, 118] on input "領料人" at bounding box center [250, 121] width 166 height 10
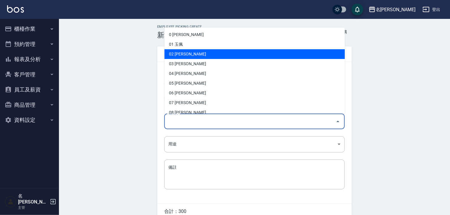
click at [190, 55] on li "02 [PERSON_NAME]" at bounding box center [254, 54] width 180 height 10
type input "蔡怡蓁"
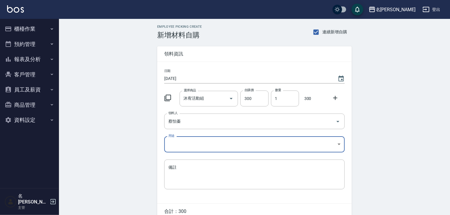
click at [189, 140] on body "名留林森 登出 櫃檯作業 打帳單 帳單列表 現金收支登錄 材料自購登錄 每日結帳 排班表 現場電腦打卡 掃碼打卡 預約管理 預約管理 單日預約紀錄 單週預約紀…" at bounding box center [225, 121] width 450 height 243
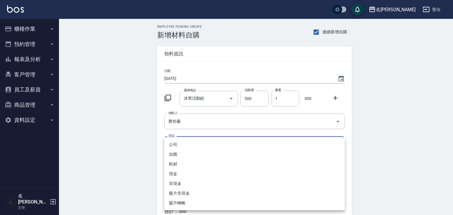
click at [183, 151] on li "自購" at bounding box center [254, 154] width 180 height 10
type input "自購"
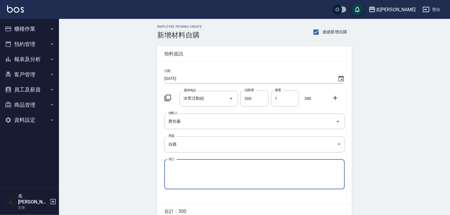
scroll to position [28, 0]
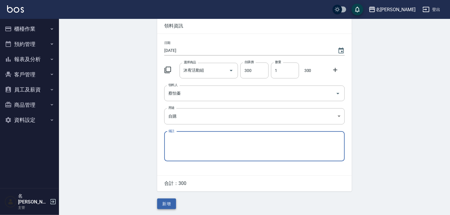
click at [168, 202] on button "新增" at bounding box center [166, 203] width 19 height 11
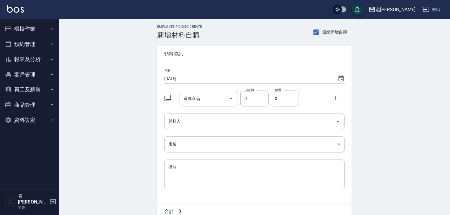
click at [213, 98] on input "選擇商品" at bounding box center [204, 98] width 45 height 10
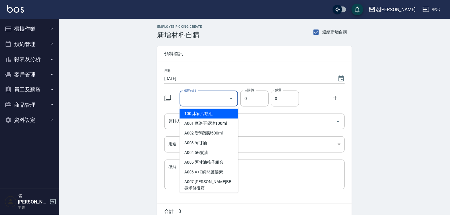
click at [208, 113] on li "100 沐宥活動組" at bounding box center [208, 114] width 59 height 10
type input "沐宥活動組"
type input "400"
type input "1"
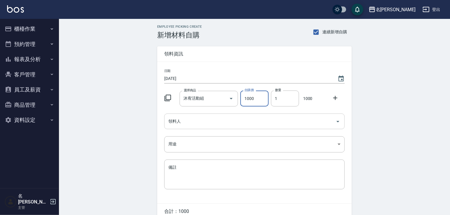
type input "1000"
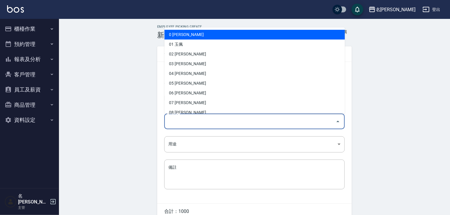
click at [257, 120] on input "領料人" at bounding box center [250, 121] width 166 height 10
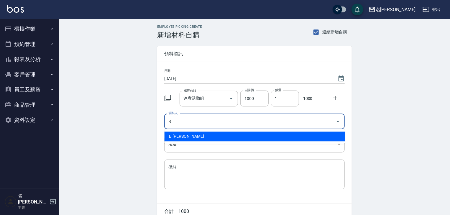
click at [257, 133] on li "B [PERSON_NAME]" at bounding box center [254, 136] width 180 height 10
type input "B [PERSON_NAME]"
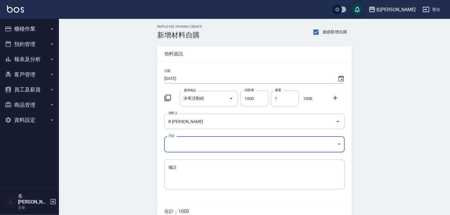
click at [228, 143] on body "名留林森 登出 櫃檯作業 打帳單 帳單列表 現金收支登錄 材料自購登錄 每日結帳 排班表 現場電腦打卡 掃碼打卡 預約管理 預約管理 單日預約紀錄 單週預約紀…" at bounding box center [225, 121] width 450 height 243
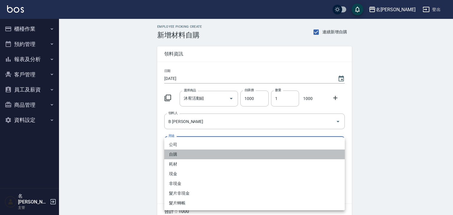
click at [214, 152] on li "自購" at bounding box center [254, 154] width 180 height 10
type input "自購"
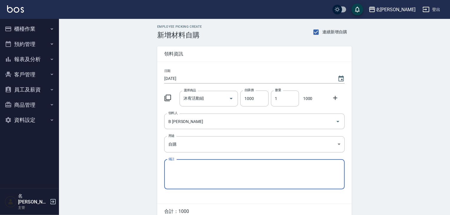
scroll to position [28, 0]
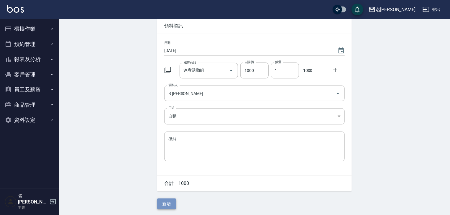
click at [175, 200] on button "新增" at bounding box center [166, 203] width 19 height 11
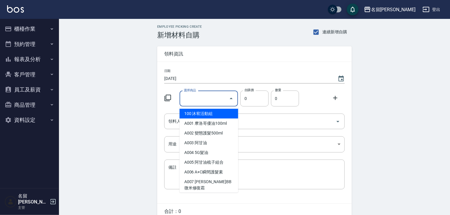
click at [198, 95] on div "選擇商品 選擇商品" at bounding box center [208, 99] width 59 height 16
click at [196, 115] on li "100 沐宥活動組" at bounding box center [208, 114] width 59 height 10
type input "沐宥活動組"
type input "400"
type input "1"
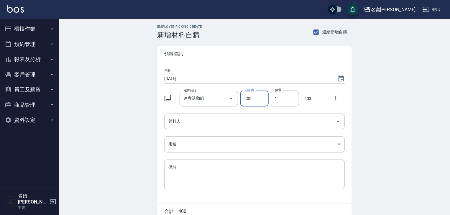
click at [334, 98] on icon at bounding box center [335, 98] width 4 height 4
click at [218, 118] on input "選擇商品" at bounding box center [204, 121] width 45 height 10
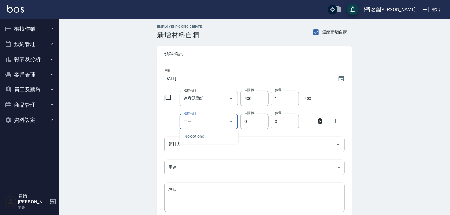
type input "ㄗㄧㄟ"
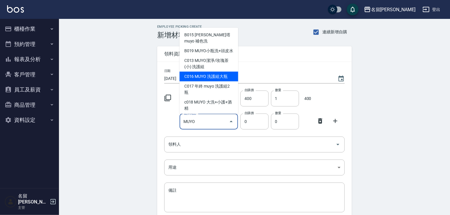
click at [225, 81] on li "C016 MUYO 洗護組大瓶" at bounding box center [208, 77] width 59 height 10
type input "MUYO 洗護組大瓶"
type input "900"
type input "1"
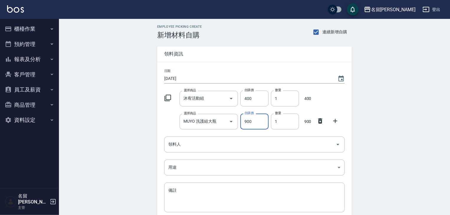
click at [334, 121] on icon at bounding box center [335, 120] width 7 height 7
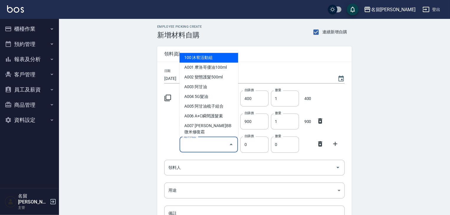
click at [207, 146] on input "選擇商品" at bounding box center [204, 144] width 45 height 10
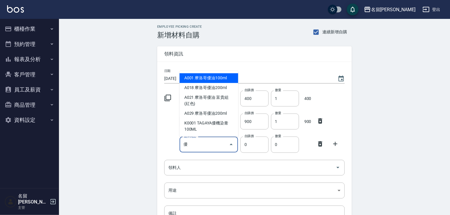
click at [222, 82] on li "A001 摩洛哥優油100ml" at bounding box center [208, 78] width 59 height 10
type input "摩洛哥優油100ml"
type input "900"
type input "1"
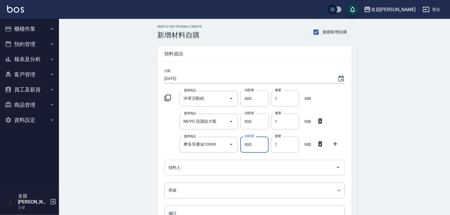
click at [197, 170] on input "領料人" at bounding box center [250, 167] width 166 height 10
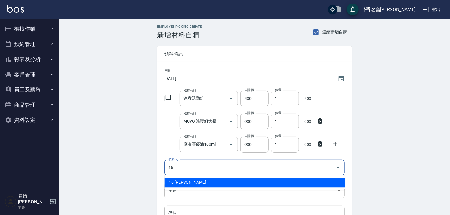
type input "16 彭意汝"
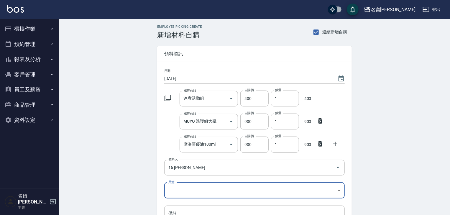
click at [192, 189] on body "名留林森 登出 櫃檯作業 打帳單 帳單列表 現金收支登錄 材料自購登錄 每日結帳 排班表 現場電腦打卡 掃碼打卡 預約管理 預約管理 單日預約紀錄 單週預約紀…" at bounding box center [225, 144] width 450 height 289
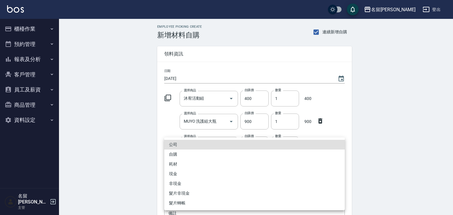
click at [178, 152] on li "自購" at bounding box center [254, 154] width 180 height 10
type input "自購"
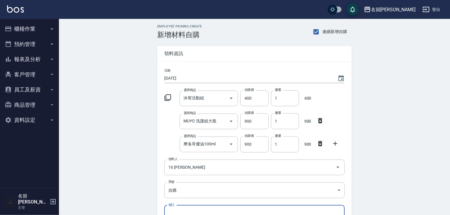
scroll to position [75, 0]
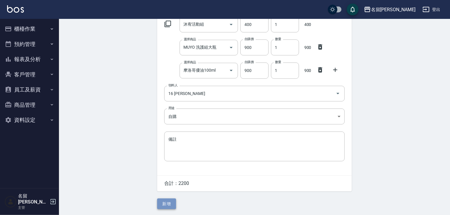
click at [167, 206] on button "新增" at bounding box center [166, 203] width 19 height 11
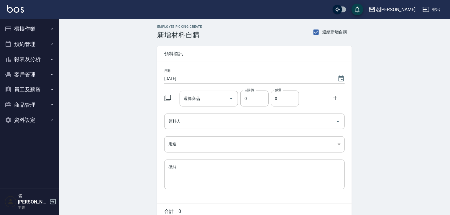
click at [14, 6] on img at bounding box center [15, 8] width 17 height 7
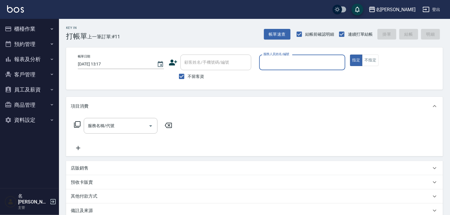
click at [26, 27] on button "櫃檯作業" at bounding box center [29, 28] width 54 height 15
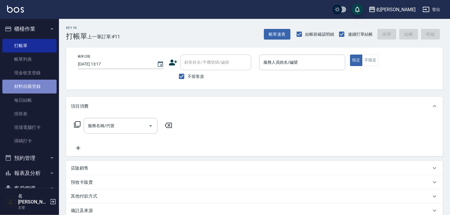
click at [35, 85] on link "材料自購登錄" at bounding box center [29, 87] width 54 height 14
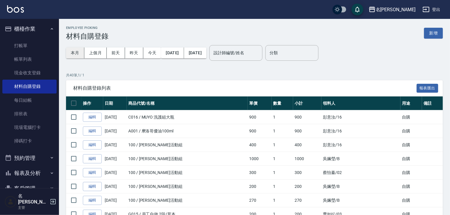
click at [80, 55] on button "本月" at bounding box center [75, 52] width 18 height 11
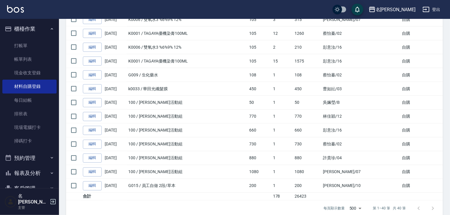
scroll to position [477, 0]
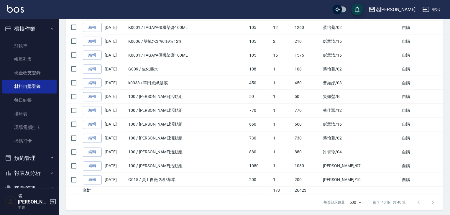
click at [13, 7] on img at bounding box center [15, 8] width 17 height 7
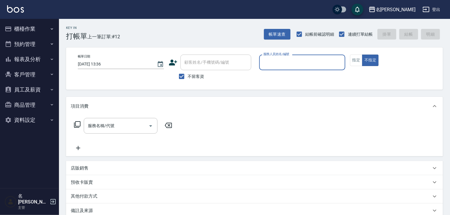
click at [327, 62] on input "服務人員姓名/編號" at bounding box center [302, 62] width 81 height 10
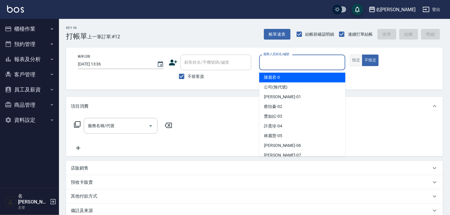
click at [351, 63] on button "指定" at bounding box center [356, 60] width 13 height 11
click at [315, 64] on input "服務人員姓名/編號" at bounding box center [302, 62] width 81 height 10
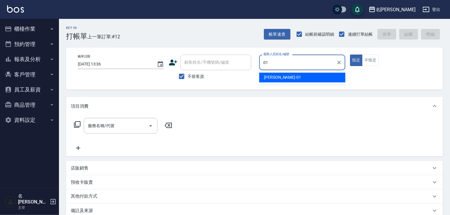
type input "Joyce-01"
type button "true"
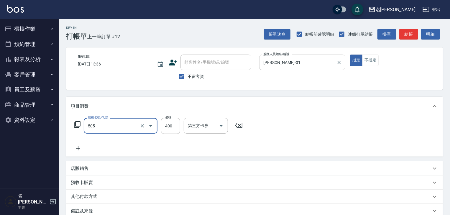
type input "洗髮(505)"
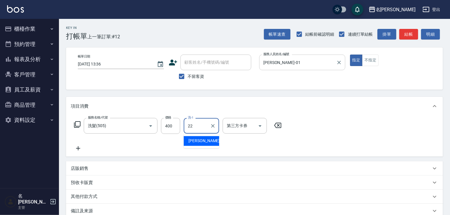
type input "王婕宇-22"
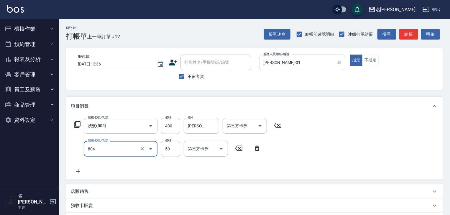
type input "吹捲(804)"
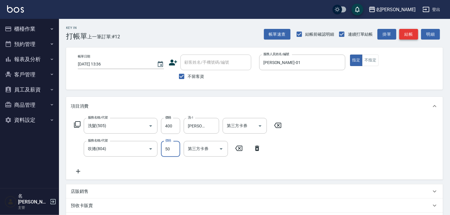
click at [408, 38] on button "結帳" at bounding box center [408, 34] width 19 height 11
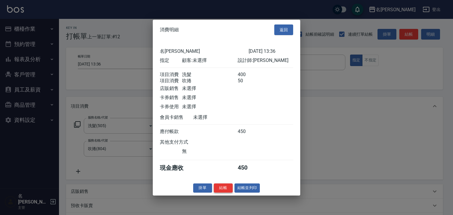
click at [229, 192] on button "結帳" at bounding box center [223, 187] width 19 height 9
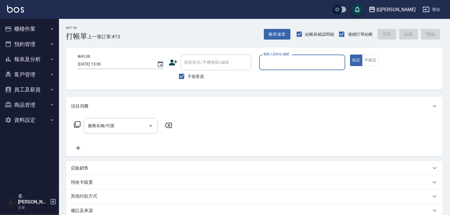
click at [31, 24] on button "櫃檯作業" at bounding box center [29, 28] width 54 height 15
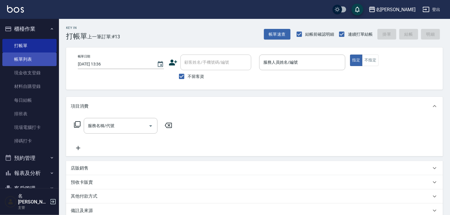
click at [30, 55] on link "帳單列表" at bounding box center [29, 59] width 54 height 14
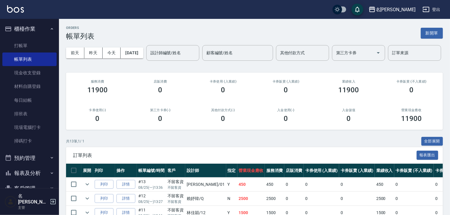
click at [14, 10] on img at bounding box center [15, 8] width 17 height 7
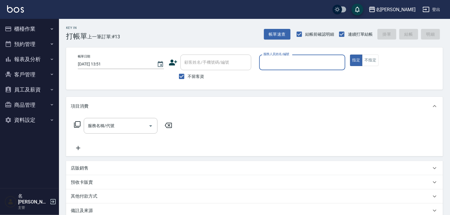
click at [286, 62] on input "服務人員姓名/編號" at bounding box center [302, 62] width 81 height 10
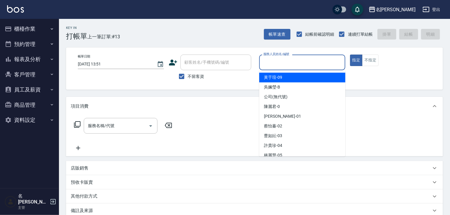
type input "ㄣ"
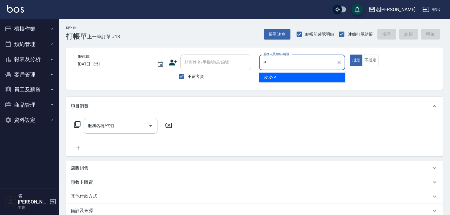
type input "皮皮-P"
type button "true"
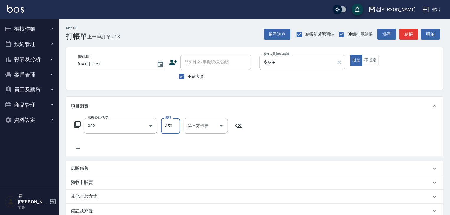
type input "修腳指甲(902)"
click at [413, 31] on button "結帳" at bounding box center [408, 34] width 19 height 11
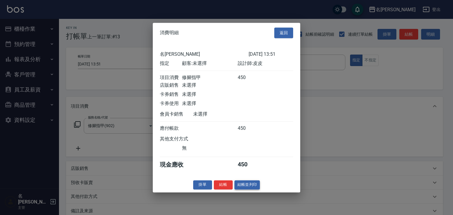
click at [247, 187] on button "結帳並列印" at bounding box center [247, 184] width 26 height 9
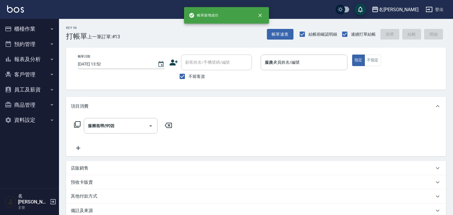
type input "2025/08/25 13:52"
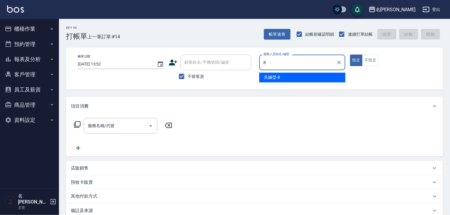
type input "[PERSON_NAME]"
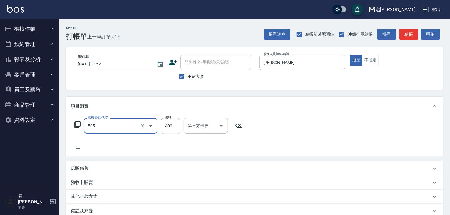
type input "洗髮(505)"
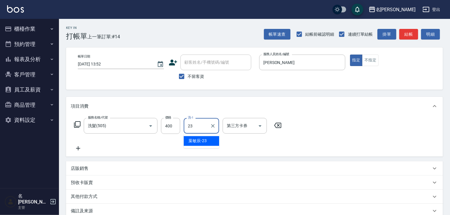
type input "[PERSON_NAME]-23"
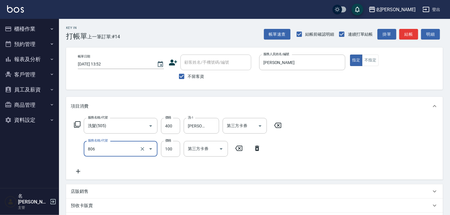
type input "電棒(806)"
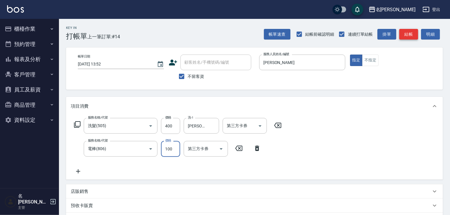
click at [408, 36] on button "結帳" at bounding box center [408, 34] width 19 height 11
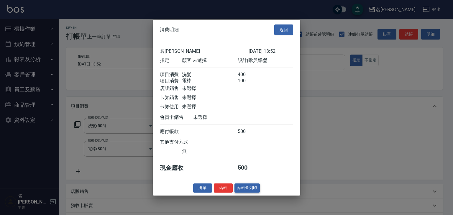
click at [244, 191] on button "結帳並列印" at bounding box center [247, 187] width 26 height 9
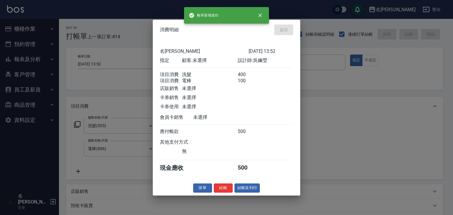
type input "2025/08/25 14:18"
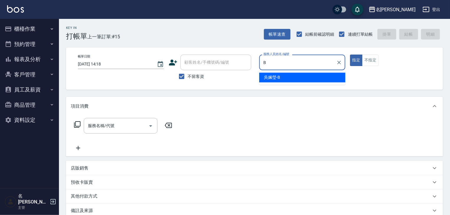
type input "[PERSON_NAME]"
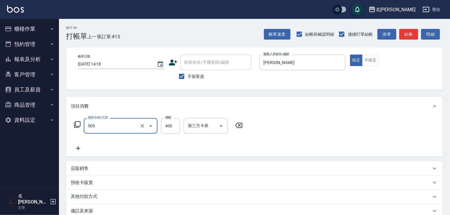
type input "洗髮(505)"
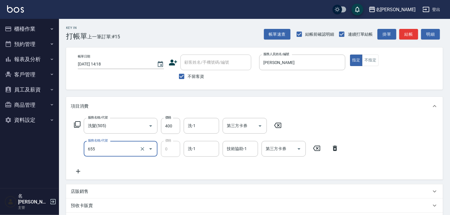
type input "頭皮、護髮免費卡(新)(655)"
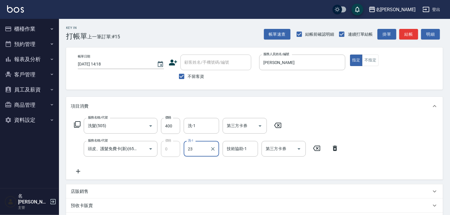
type input "[PERSON_NAME]-23"
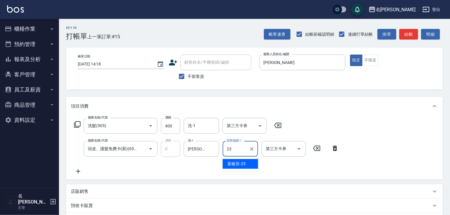
type input "[PERSON_NAME]-23"
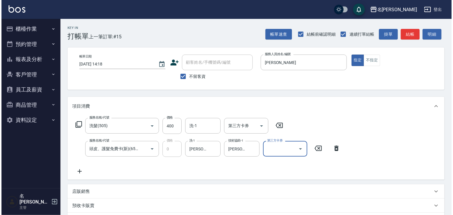
scroll to position [92, 0]
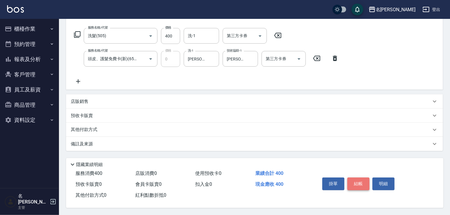
click at [358, 178] on button "結帳" at bounding box center [358, 183] width 22 height 12
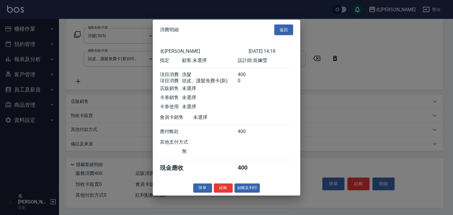
click at [228, 184] on div "消費明細 返回 名留林森 2025/08/25 14:18 指定 顧客: 未選擇 設計師: 吳姵瑩 項目消費 洗髮 400 項目消費 頭皮、護髮免費卡(新) …" at bounding box center [226, 107] width 147 height 176
click at [228, 189] on button "結帳" at bounding box center [223, 187] width 19 height 9
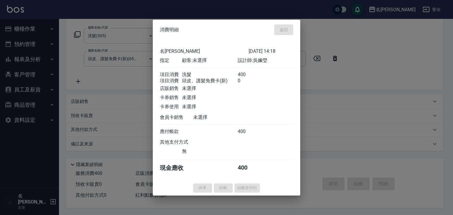
type input "2025/08/25 14:34"
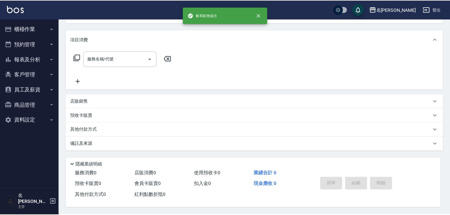
scroll to position [0, 0]
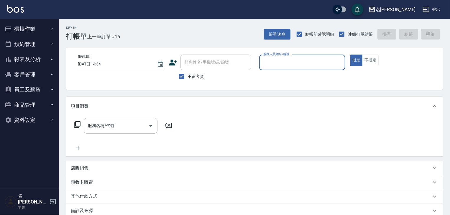
click at [34, 28] on button "櫃檯作業" at bounding box center [29, 28] width 54 height 15
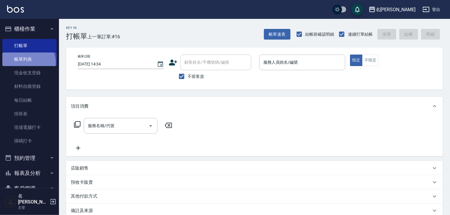
click at [26, 62] on link "帳單列表" at bounding box center [29, 59] width 54 height 14
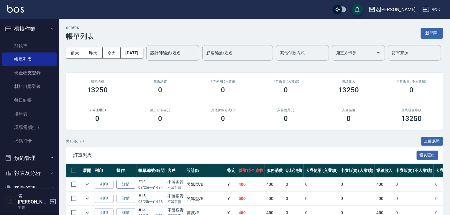
click at [125, 189] on link "詳情" at bounding box center [125, 184] width 19 height 9
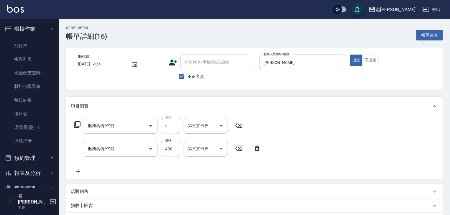
type input "2025/08/25 14:34"
checkbox input "true"
type input "[PERSON_NAME]"
type input "頭皮、護髮免費卡(新)(655)"
type input "洗髮(505)"
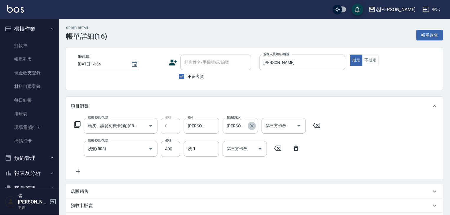
click at [249, 126] on icon "Clear" at bounding box center [252, 126] width 6 height 6
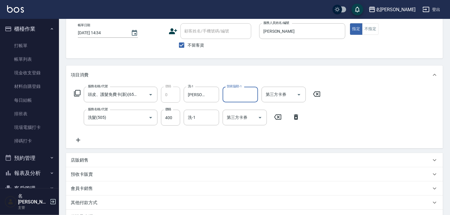
scroll to position [103, 0]
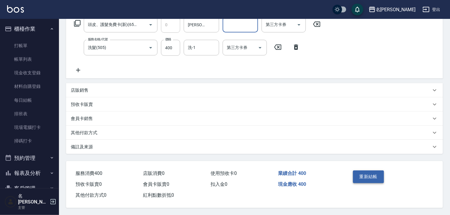
click at [368, 173] on button "重新結帳" at bounding box center [368, 176] width 31 height 12
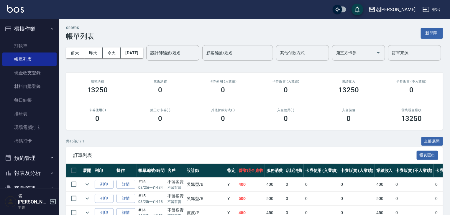
click at [17, 11] on img at bounding box center [15, 8] width 17 height 7
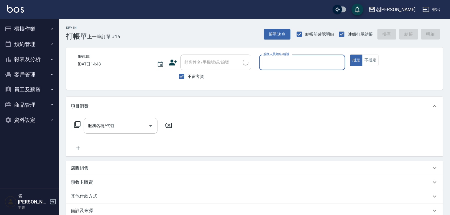
click at [299, 59] on input "服務人員姓名/編號" at bounding box center [302, 62] width 81 height 10
type input "[PERSON_NAME]-0"
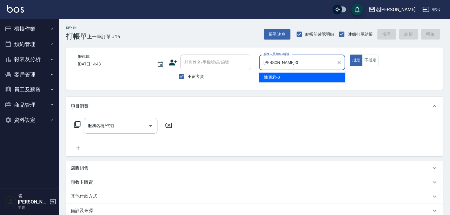
type button "true"
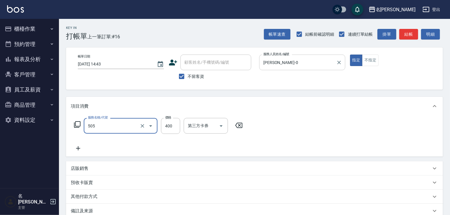
type input "洗髮(505)"
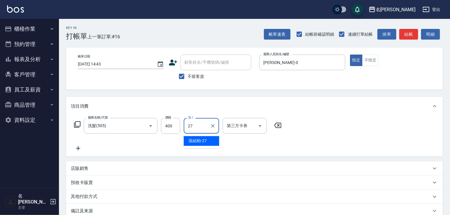
type input "[PERSON_NAME]-27"
click at [411, 38] on button "結帳" at bounding box center [408, 34] width 19 height 11
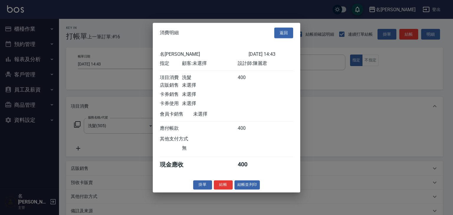
click at [249, 189] on button "結帳並列印" at bounding box center [247, 184] width 26 height 9
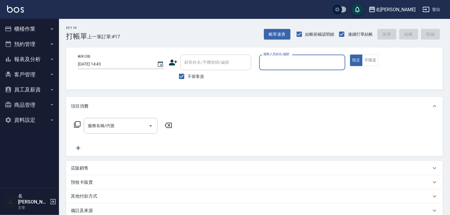
type input "0"
type input "賴妤韓-Q"
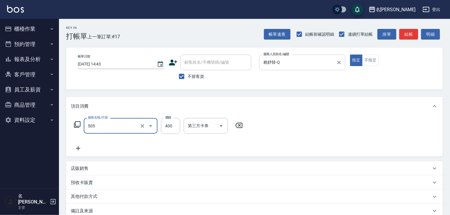
type input "洗髮(505)"
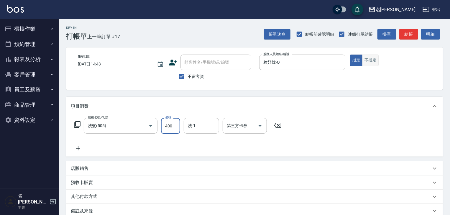
click at [376, 60] on button "不指定" at bounding box center [370, 60] width 17 height 11
click at [413, 34] on button "結帳" at bounding box center [408, 34] width 19 height 11
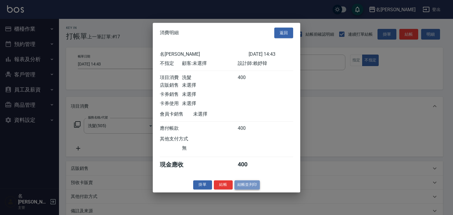
click at [257, 186] on button "結帳並列印" at bounding box center [247, 184] width 26 height 9
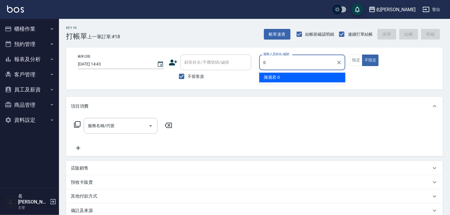
type input "[PERSON_NAME]-0"
type button "false"
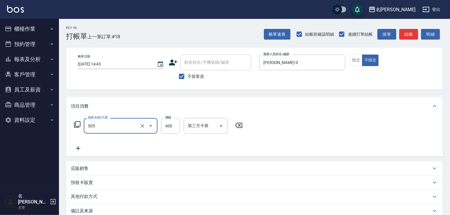
type input "洗髮(505)"
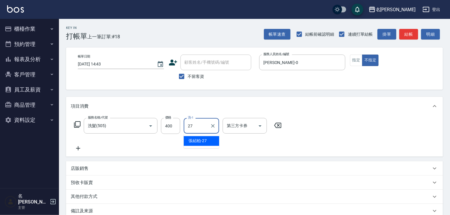
type input "[PERSON_NAME]-27"
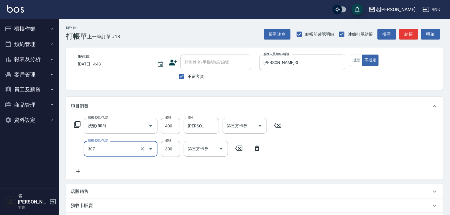
type input "剪髮(307)"
type input "500"
click at [357, 61] on button "指定" at bounding box center [356, 60] width 13 height 11
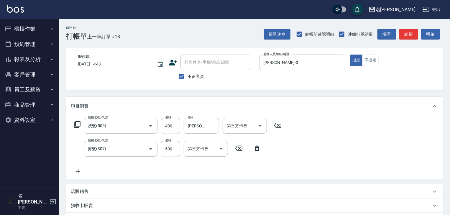
click at [407, 42] on div "Key In 打帳單 上一筆訂單:#18 帳單速查 結帳前確認明細 連續打單結帳 掛單 結帳 明細 帳單日期 2025/08/25 14:43 顧客姓名/手機…" at bounding box center [254, 162] width 391 height 286
click at [409, 35] on button "結帳" at bounding box center [408, 34] width 19 height 11
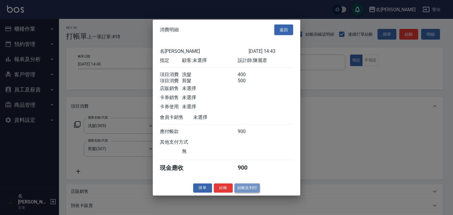
click at [254, 190] on button "結帳並列印" at bounding box center [247, 187] width 26 height 9
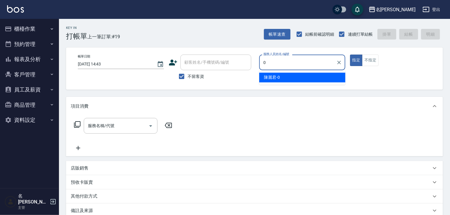
type input "[PERSON_NAME]-0"
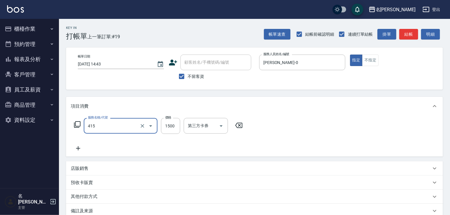
type input "染髮1500↑(415)"
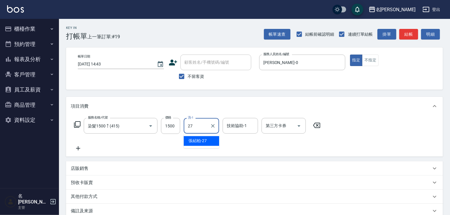
type input "[PERSON_NAME]-27"
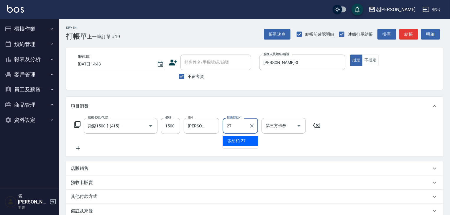
type input "[PERSON_NAME]-27"
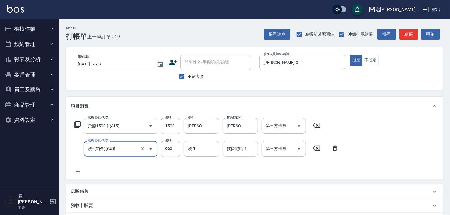
type input "洗+(鉑金)(640)"
click at [236, 146] on div "技術協助-1 技術協助-1" at bounding box center [240, 149] width 35 height 16
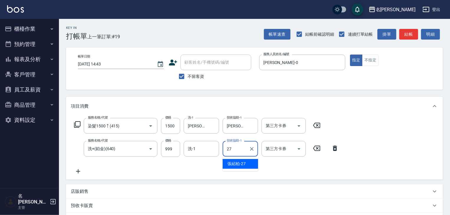
type input "[PERSON_NAME]-27"
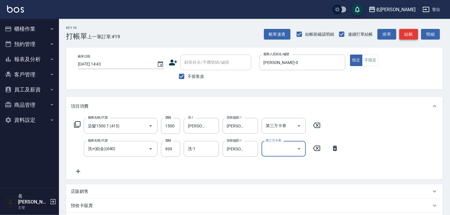
click at [411, 31] on button "結帳" at bounding box center [408, 34] width 19 height 11
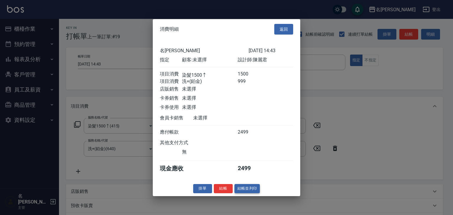
click at [253, 192] on button "結帳並列印" at bounding box center [247, 188] width 26 height 9
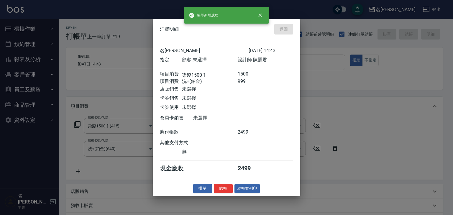
type input "[DATE] 14:44"
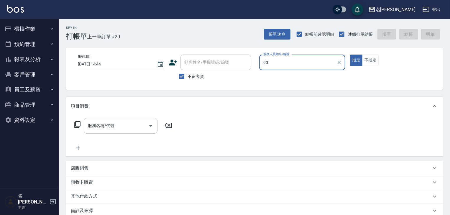
type input "9"
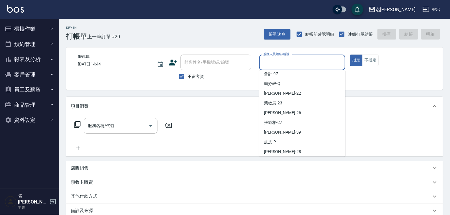
scroll to position [201, 0]
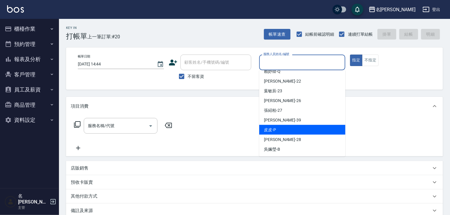
click at [292, 133] on div "皮皮 -P" at bounding box center [302, 130] width 86 height 10
type input "皮皮-P"
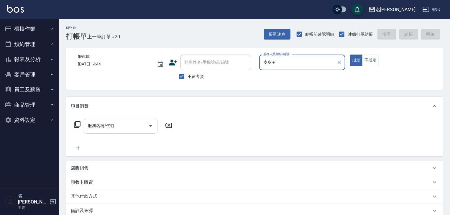
click at [108, 120] on div "服務名稱/代號" at bounding box center [121, 126] width 74 height 16
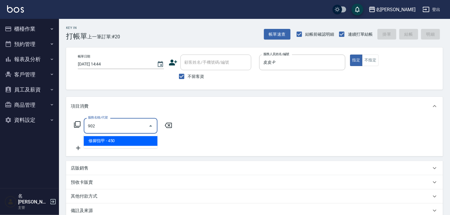
type input "修腳指甲(902)"
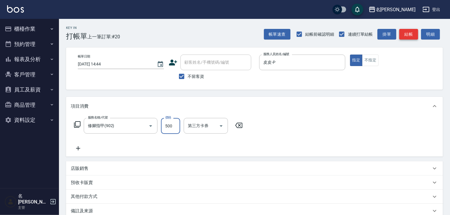
type input "500"
click at [410, 32] on button "結帳" at bounding box center [408, 34] width 19 height 11
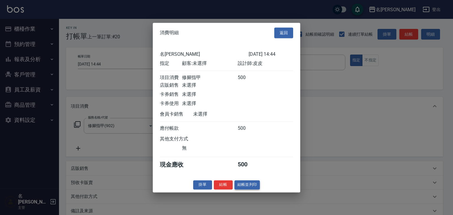
click at [251, 187] on button "結帳並列印" at bounding box center [247, 184] width 26 height 9
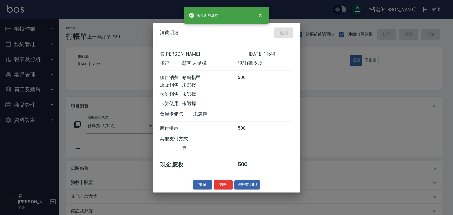
type input "2025/08/25 14:53"
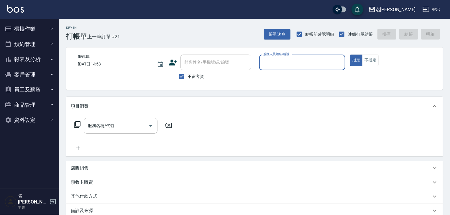
type input "ㄆ"
type input "賴妤韓-Q"
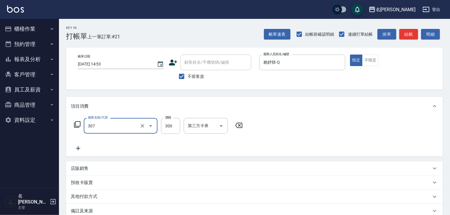
type input "剪髮(307)"
type input "1999"
click at [415, 28] on div "帳單速查 結帳前確認明細 連續打單結帳 掛單 結帳 明細" at bounding box center [353, 34] width 179 height 12
click at [413, 31] on button "結帳" at bounding box center [408, 34] width 19 height 11
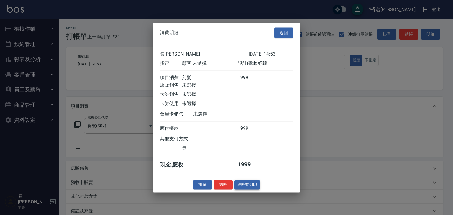
click at [247, 189] on button "結帳並列印" at bounding box center [247, 184] width 26 height 9
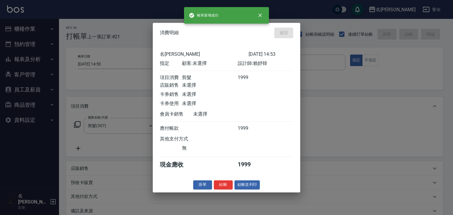
type input "2025/08/25 14:56"
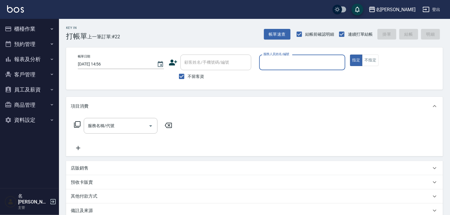
click at [31, 30] on button "櫃檯作業" at bounding box center [29, 28] width 54 height 15
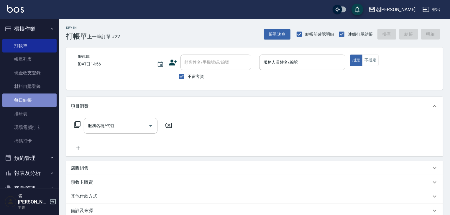
click at [30, 99] on link "每日結帳" at bounding box center [29, 100] width 54 height 14
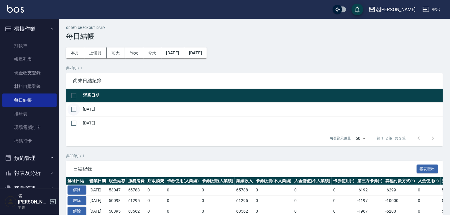
click at [75, 110] on input "checkbox" at bounding box center [73, 109] width 12 height 12
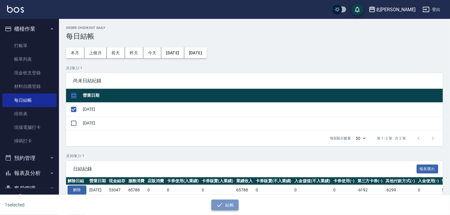
click at [232, 208] on button "結帳" at bounding box center [224, 205] width 27 height 11
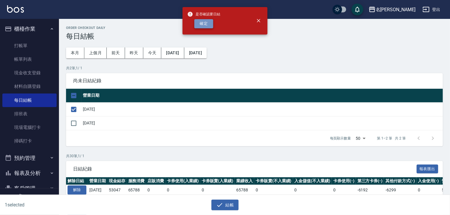
click at [195, 25] on button "確定" at bounding box center [203, 23] width 19 height 9
checkbox input "false"
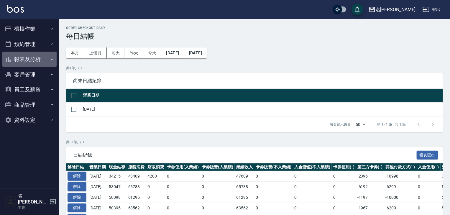
click at [28, 59] on button "報表及分析" at bounding box center [29, 59] width 54 height 15
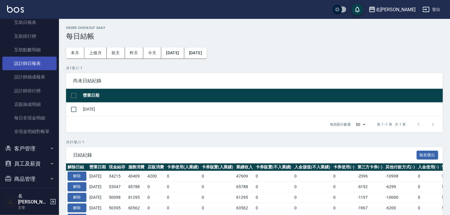
scroll to position [109, 0]
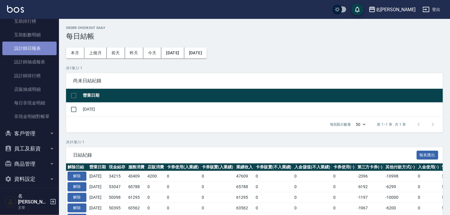
click at [37, 47] on link "設計師日報表" at bounding box center [29, 49] width 54 height 14
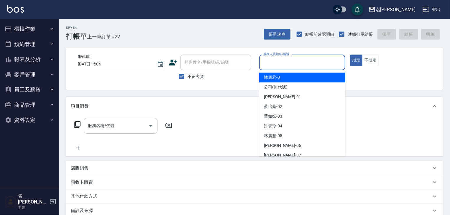
click at [321, 63] on input "服務人員姓名/編號" at bounding box center [302, 62] width 81 height 10
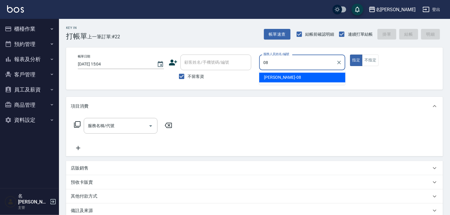
drag, startPoint x: 302, startPoint y: 75, endPoint x: 235, endPoint y: 92, distance: 68.8
click at [301, 76] on div "[PERSON_NAME] -08" at bounding box center [302, 77] width 86 height 10
type input "[PERSON_NAME]-08"
click at [106, 124] on input "服務名稱/代號" at bounding box center [116, 126] width 60 height 10
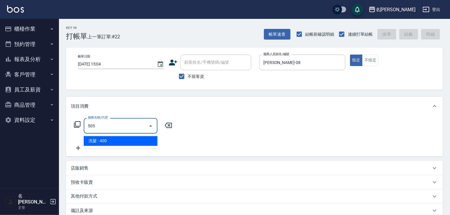
click at [116, 141] on span "洗髮 - 400" at bounding box center [121, 141] width 74 height 10
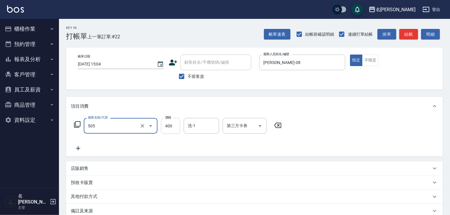
type input "洗髮(505)"
click at [173, 125] on input "400" at bounding box center [170, 126] width 19 height 16
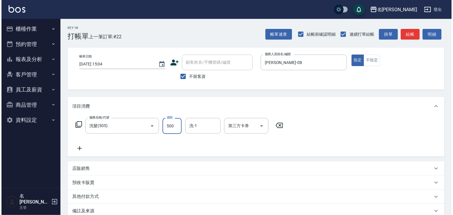
scroll to position [69, 0]
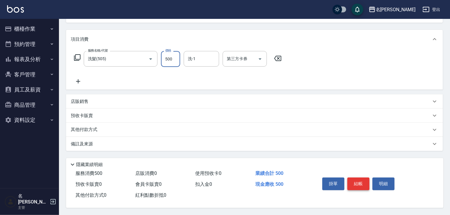
type input "500"
click at [364, 182] on button "結帳" at bounding box center [358, 183] width 22 height 12
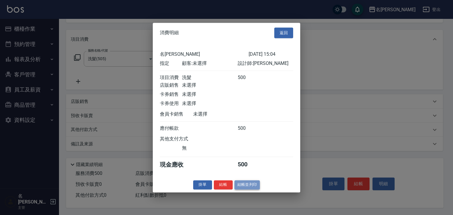
click at [242, 185] on button "結帳並列印" at bounding box center [247, 184] width 26 height 9
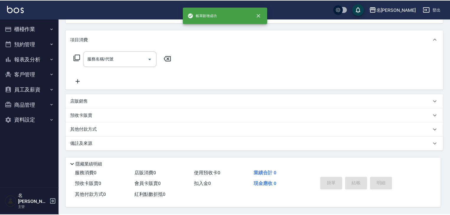
scroll to position [0, 0]
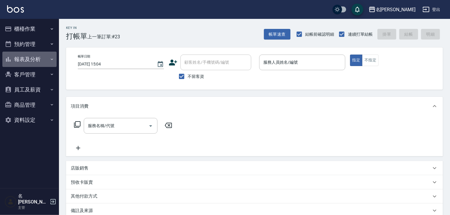
click at [30, 57] on button "報表及分析" at bounding box center [29, 59] width 54 height 15
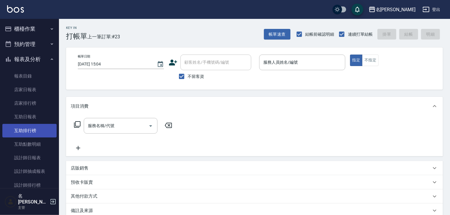
scroll to position [63, 0]
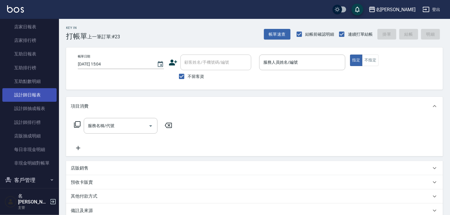
click at [40, 92] on link "設計師日報表" at bounding box center [29, 95] width 54 height 14
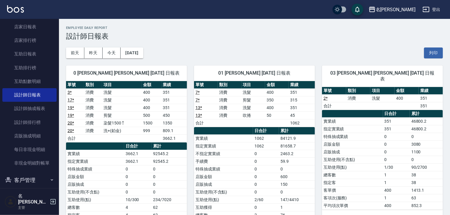
scroll to position [126, 0]
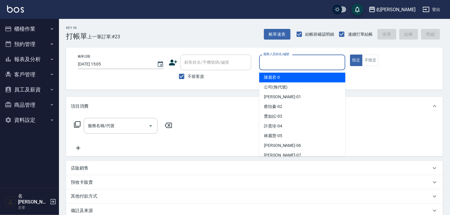
click at [288, 59] on input "服務人員姓名/編號" at bounding box center [302, 62] width 81 height 10
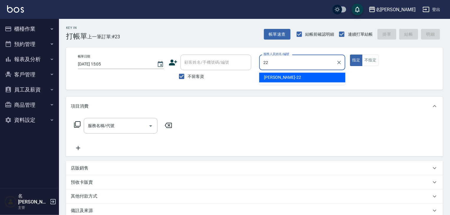
click at [284, 80] on div "[PERSON_NAME] -22" at bounding box center [302, 77] width 86 height 10
type input "[PERSON_NAME]-22"
click at [123, 123] on input "服務名稱/代號" at bounding box center [116, 126] width 60 height 10
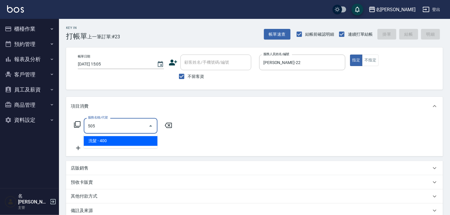
click at [135, 137] on span "洗髮 - 400" at bounding box center [121, 141] width 74 height 10
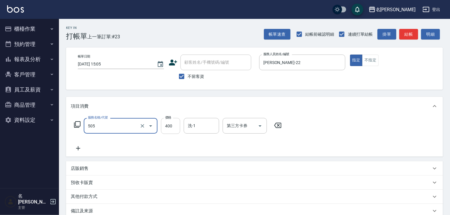
type input "洗髮(505)"
click at [170, 127] on input "400" at bounding box center [170, 126] width 19 height 16
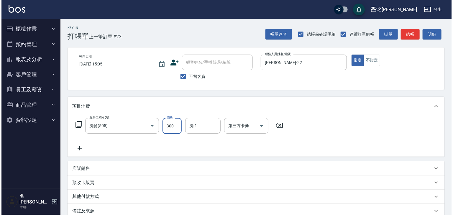
scroll to position [69, 0]
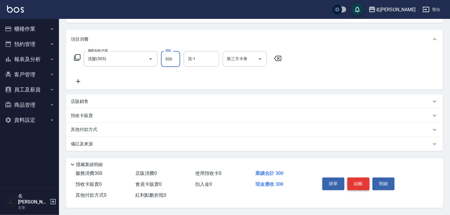
type input "300"
click at [357, 186] on button "結帳" at bounding box center [358, 183] width 22 height 12
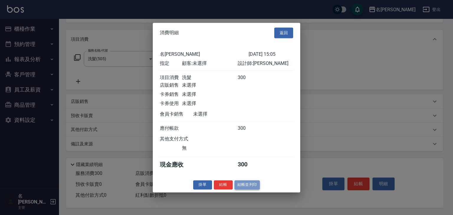
click at [250, 188] on button "結帳並列印" at bounding box center [247, 184] width 26 height 9
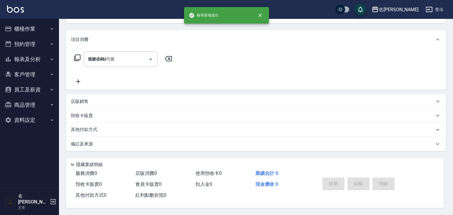
type input "[DATE] 15:09"
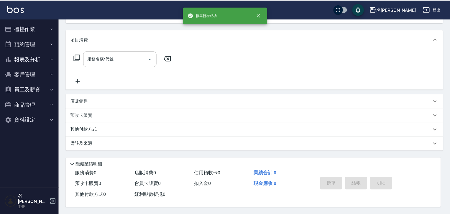
scroll to position [0, 0]
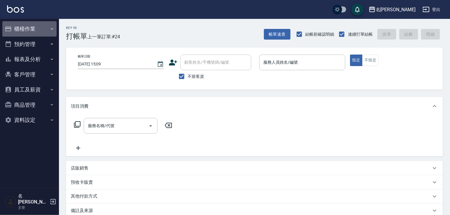
click at [38, 28] on button "櫃檯作業" at bounding box center [29, 28] width 54 height 15
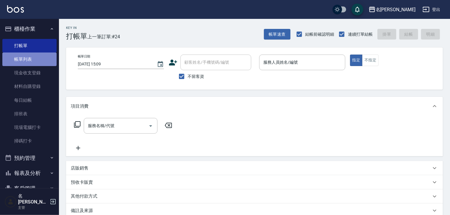
click at [50, 62] on link "帳單列表" at bounding box center [29, 59] width 54 height 14
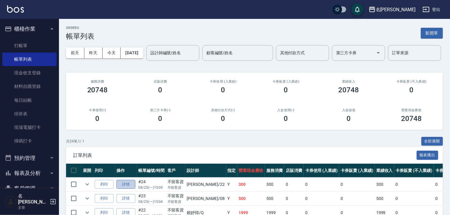
click at [125, 189] on link "詳情" at bounding box center [125, 184] width 19 height 9
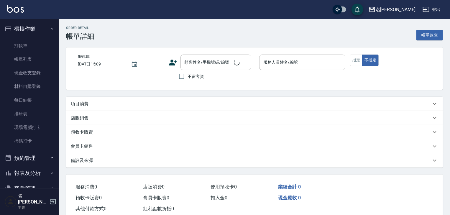
checkbox input "true"
type input "[PERSON_NAME]-22"
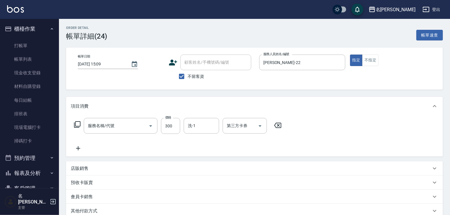
type input "洗髮(505)"
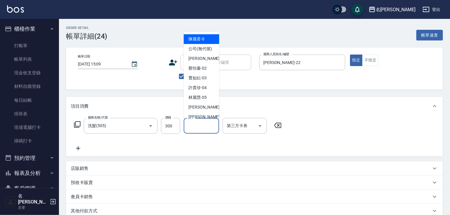
click at [203, 130] on input "洗-1" at bounding box center [201, 126] width 30 height 10
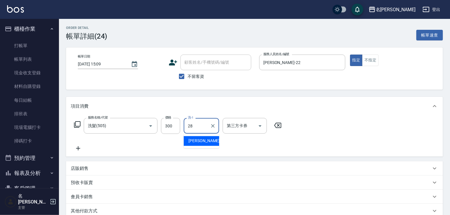
click at [209, 141] on div "冼宜芳 -28" at bounding box center [201, 141] width 35 height 10
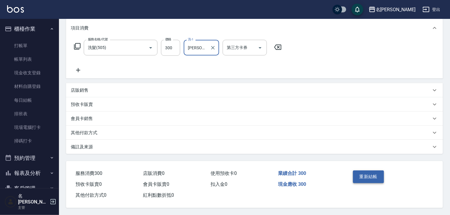
type input "冼宜芳-28"
click at [369, 176] on button "重新結帳" at bounding box center [368, 176] width 31 height 12
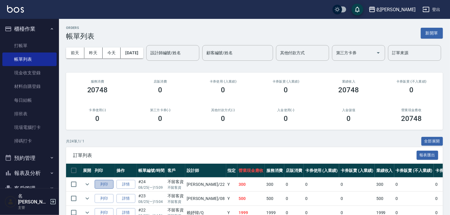
click at [107, 189] on button "列印" at bounding box center [104, 184] width 19 height 9
click at [45, 48] on link "打帳單" at bounding box center [29, 46] width 54 height 14
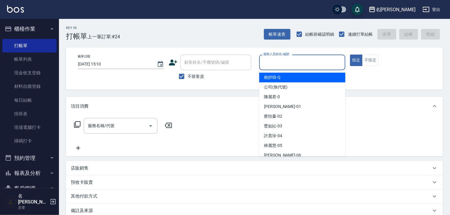
click at [299, 64] on input "服務人員姓名/編號" at bounding box center [302, 62] width 81 height 10
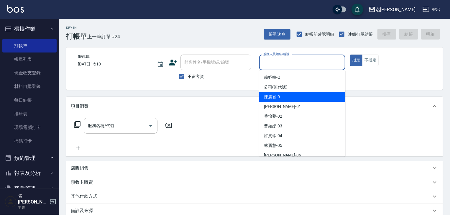
click at [267, 97] on span "[PERSON_NAME]-0" at bounding box center [272, 97] width 16 height 6
type input "[PERSON_NAME]-0"
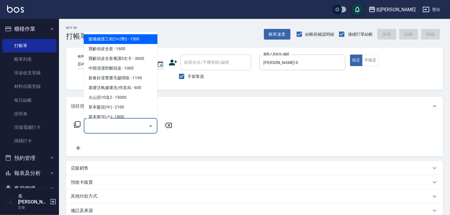
click at [115, 123] on input "服務名稱/代號" at bounding box center [116, 126] width 60 height 10
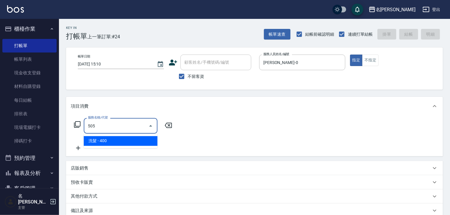
click at [126, 138] on span "洗髮 - 400" at bounding box center [121, 141] width 74 height 10
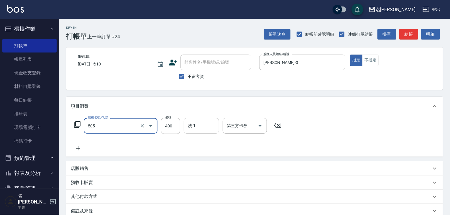
type input "洗髮(505)"
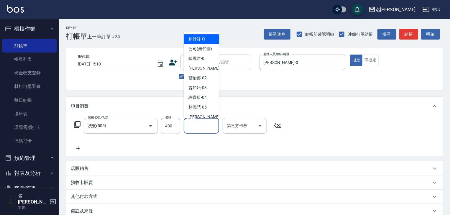
click at [195, 127] on input "洗-1" at bounding box center [201, 126] width 30 height 10
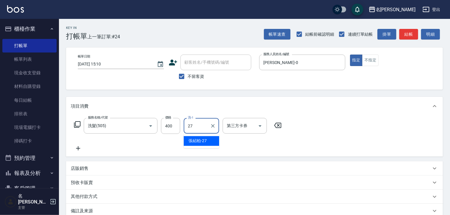
click at [211, 140] on div "[PERSON_NAME]-27" at bounding box center [201, 141] width 35 height 10
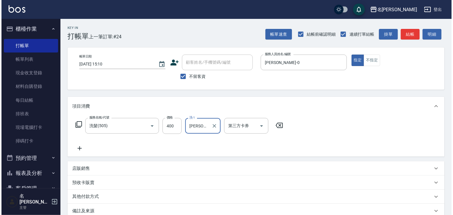
scroll to position [69, 0]
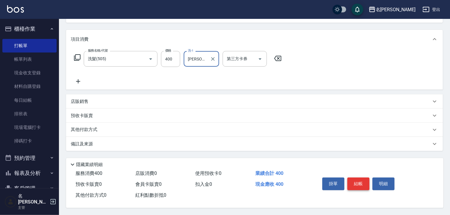
type input "[PERSON_NAME]-27"
click at [354, 184] on button "結帳" at bounding box center [358, 183] width 22 height 12
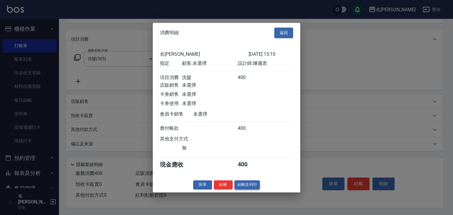
click at [254, 189] on button "結帳並列印" at bounding box center [247, 184] width 26 height 9
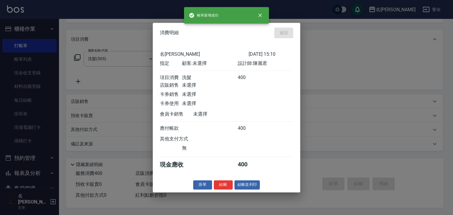
type input "2025/08/25 15:18"
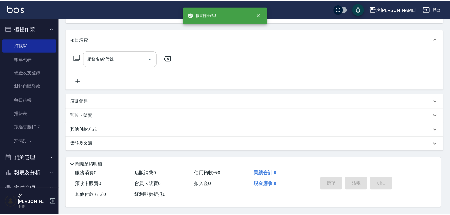
scroll to position [0, 0]
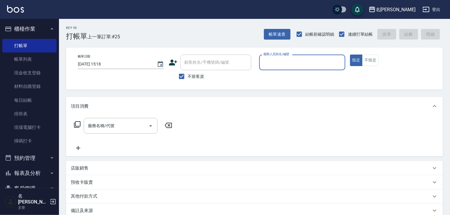
click at [303, 61] on input "服務人員姓名/編號" at bounding box center [302, 62] width 81 height 10
click at [291, 75] on div "意如 -16" at bounding box center [302, 77] width 86 height 10
type input "意如-16"
click at [123, 126] on input "服務名稱/代號" at bounding box center [116, 126] width 60 height 10
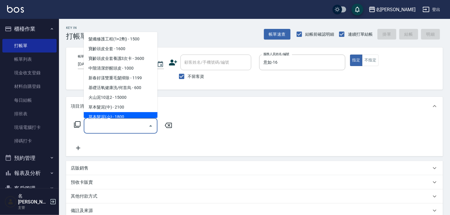
click at [130, 114] on span "草本髮泥(小) - 1800" at bounding box center [121, 117] width 74 height 10
type input "草本髮泥(小)(122)"
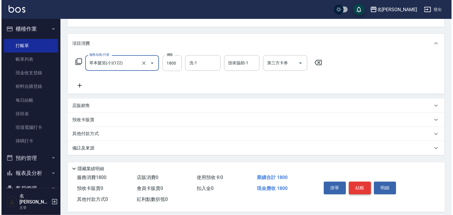
scroll to position [69, 0]
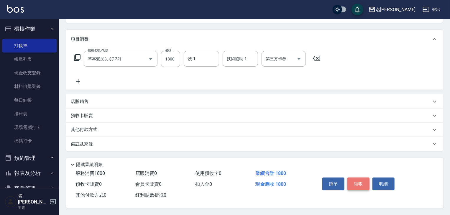
click at [359, 182] on button "結帳" at bounding box center [358, 183] width 22 height 12
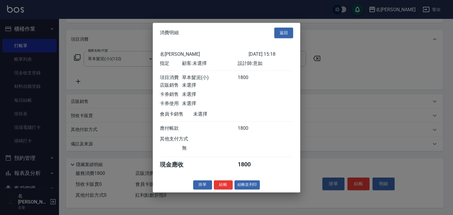
click at [255, 183] on div "消費明細 返回 名留林森 2025/08/25 15:18 指定 顧客: 未選擇 設計師: 意如 項目消費 草本髮泥(小) 1800 店販銷售 未選擇 卡券銷…" at bounding box center [226, 107] width 147 height 169
click at [254, 187] on button "結帳並列印" at bounding box center [247, 184] width 26 height 9
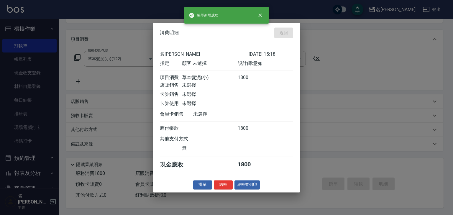
type input "2025/08/25 15:21"
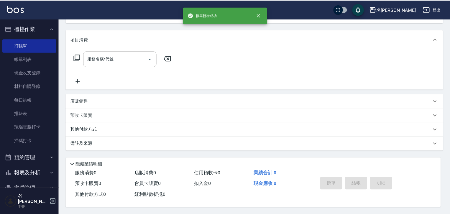
scroll to position [0, 0]
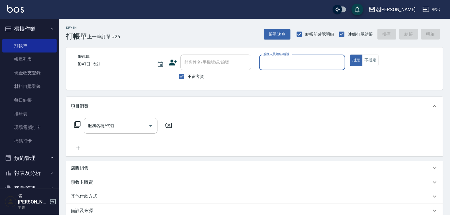
click at [303, 68] on div "服務人員姓名/編號" at bounding box center [302, 63] width 86 height 16
click at [285, 77] on div "Joyce -01" at bounding box center [302, 77] width 86 height 10
type input "Joyce-01"
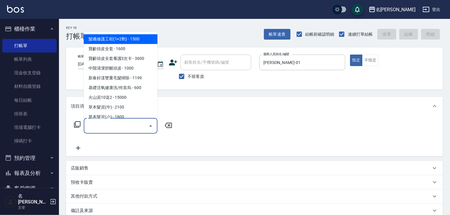
click at [120, 126] on input "服務名稱/代號" at bounding box center [116, 126] width 60 height 10
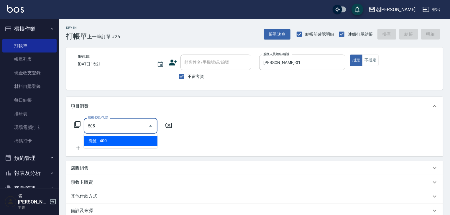
click at [130, 139] on span "洗髮 - 400" at bounding box center [121, 141] width 74 height 10
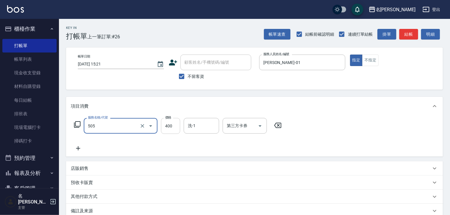
type input "洗髮(505)"
click at [167, 129] on input "400" at bounding box center [170, 126] width 19 height 16
click at [197, 127] on input "洗-1" at bounding box center [201, 126] width 30 height 10
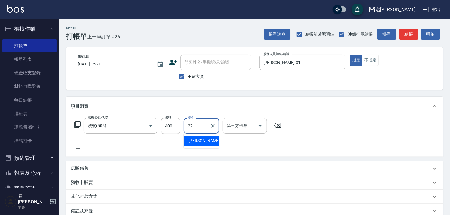
click at [206, 141] on span "[PERSON_NAME] -22" at bounding box center [206, 141] width 37 height 6
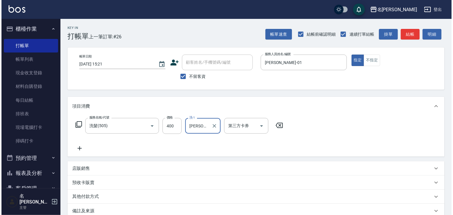
scroll to position [69, 0]
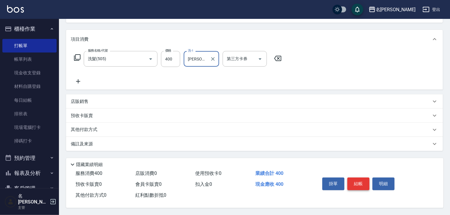
type input "[PERSON_NAME]-22"
click at [356, 178] on button "結帳" at bounding box center [358, 183] width 22 height 12
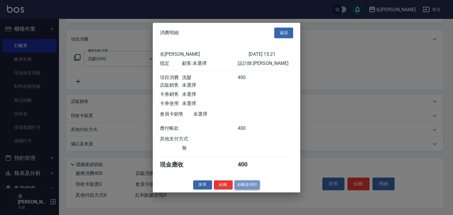
click at [250, 184] on button "結帳並列印" at bounding box center [247, 184] width 26 height 9
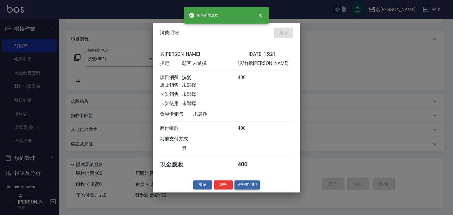
type input "2025/08/25 15:30"
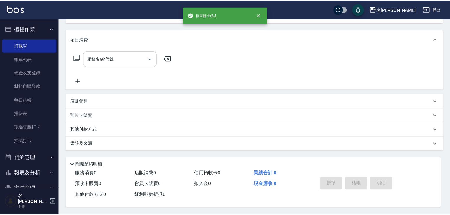
scroll to position [0, 0]
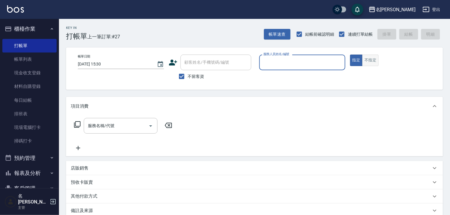
drag, startPoint x: 452, startPoint y: 138, endPoint x: 369, endPoint y: 60, distance: 113.6
click at [369, 60] on button "不指定" at bounding box center [370, 60] width 17 height 11
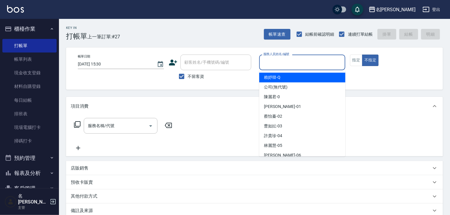
click at [304, 60] on input "服務人員姓名/編號" at bounding box center [302, 62] width 81 height 10
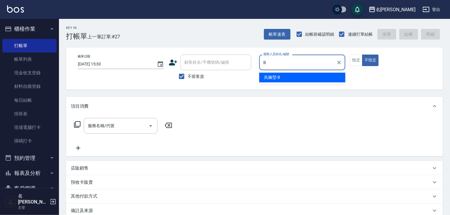
click at [265, 80] on div "[PERSON_NAME]" at bounding box center [302, 77] width 86 height 10
type input "[PERSON_NAME]"
click at [129, 126] on input "服務名稱/代號" at bounding box center [116, 126] width 60 height 10
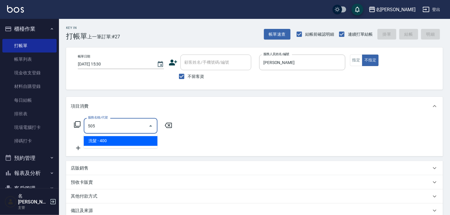
click at [139, 137] on span "洗髮 - 400" at bounding box center [121, 141] width 74 height 10
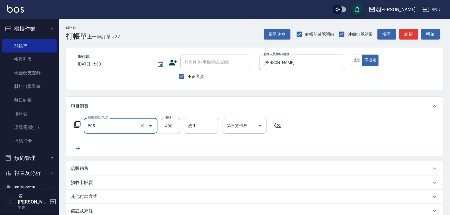
type input "洗髮(505)"
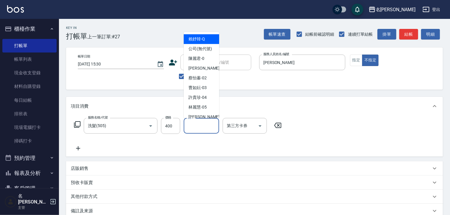
click at [200, 125] on input "洗-1" at bounding box center [201, 126] width 30 height 10
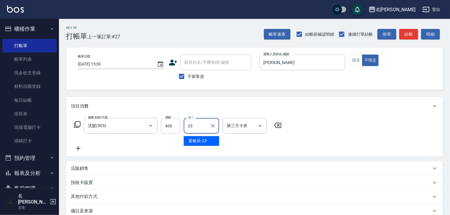
click at [207, 139] on div "葉敏辰 -23" at bounding box center [201, 141] width 35 height 10
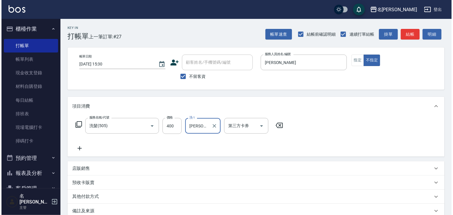
scroll to position [69, 0]
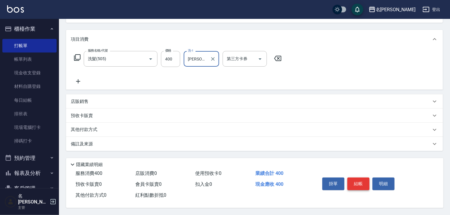
type input "[PERSON_NAME]-23"
click at [351, 186] on button "結帳" at bounding box center [358, 183] width 22 height 12
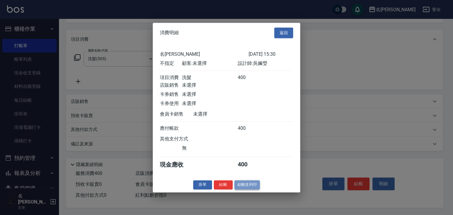
click at [251, 189] on button "結帳並列印" at bounding box center [247, 184] width 26 height 9
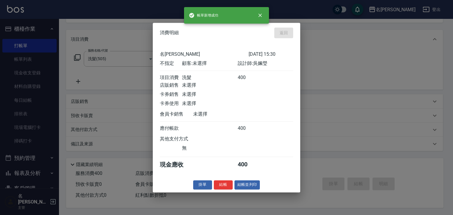
type input "[DATE] 15:37"
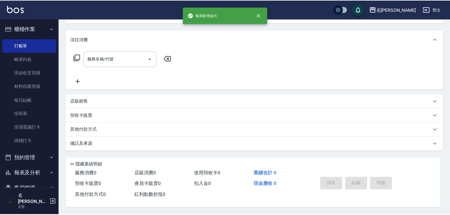
scroll to position [0, 0]
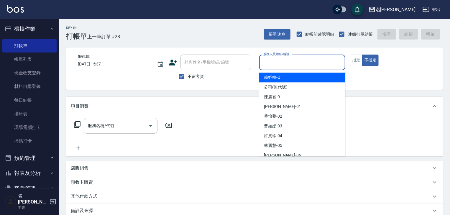
click at [292, 63] on input "服務人員姓名/編號" at bounding box center [302, 62] width 81 height 10
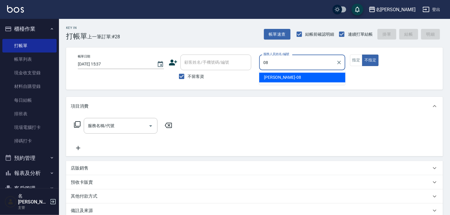
click at [278, 81] on div "[PERSON_NAME] -08" at bounding box center [302, 77] width 86 height 10
type input "[PERSON_NAME]-08"
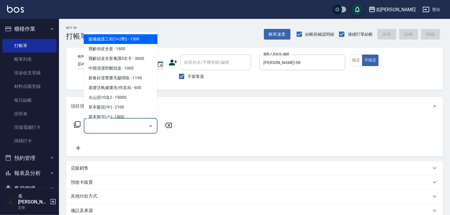
click at [122, 123] on input "服務名稱/代號" at bounding box center [116, 126] width 60 height 10
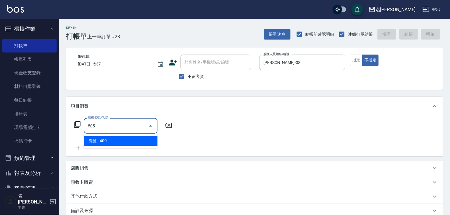
click at [132, 141] on span "洗髮 - 400" at bounding box center [121, 141] width 74 height 10
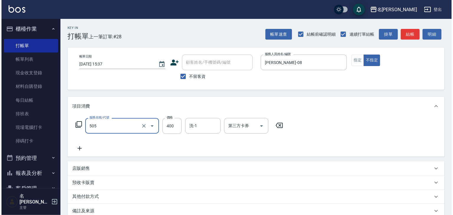
scroll to position [69, 0]
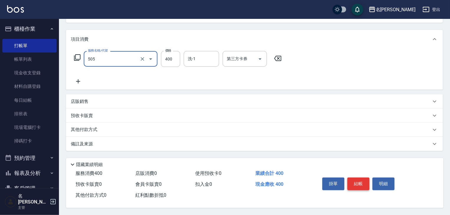
type input "洗髮(505)"
click at [361, 181] on button "結帳" at bounding box center [358, 183] width 22 height 12
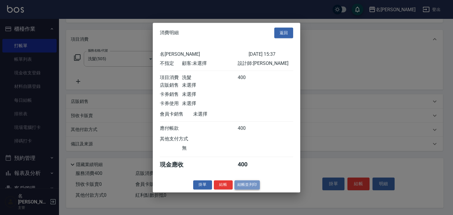
click at [253, 189] on button "結帳並列印" at bounding box center [247, 184] width 26 height 9
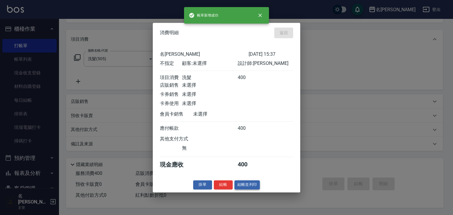
type input "2025/08/25 15:38"
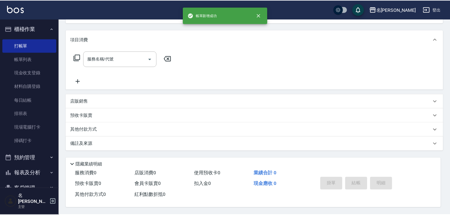
scroll to position [0, 0]
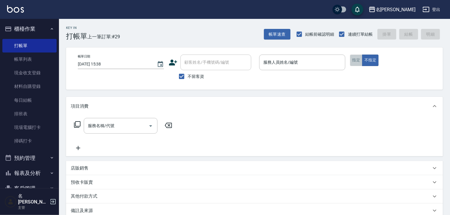
click at [352, 59] on button "指定" at bounding box center [356, 60] width 13 height 11
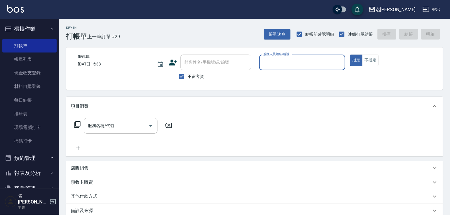
click at [290, 67] on input "服務人員姓名/編號" at bounding box center [302, 62] width 81 height 10
click at [281, 76] on div "皮皮 -P" at bounding box center [302, 77] width 86 height 10
type input "皮皮-P"
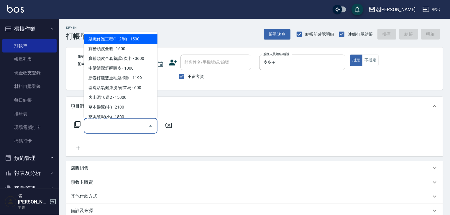
click at [133, 125] on input "服務名稱/代號" at bounding box center [116, 126] width 60 height 10
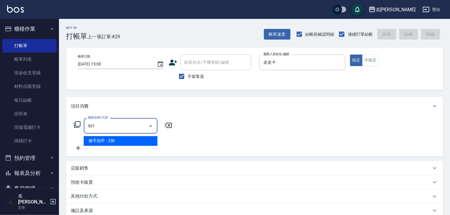
click at [136, 137] on span "修手指甲 - 250" at bounding box center [121, 141] width 74 height 10
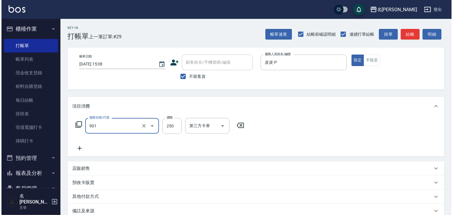
scroll to position [69, 0]
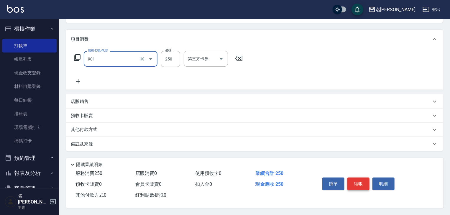
type input "修手指甲(901)"
click at [354, 181] on button "結帳" at bounding box center [358, 183] width 22 height 12
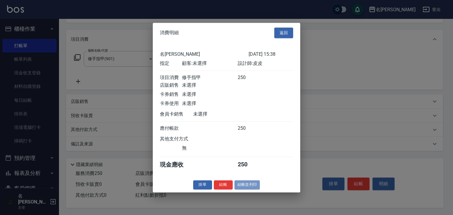
click at [254, 189] on button "結帳並列印" at bounding box center [247, 184] width 26 height 9
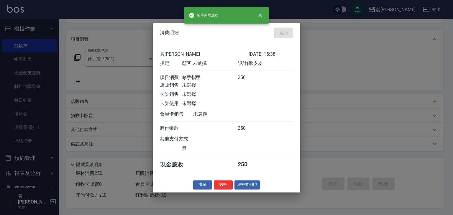
type input "2025/08/25 15:52"
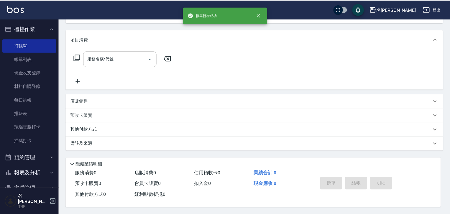
scroll to position [0, 0]
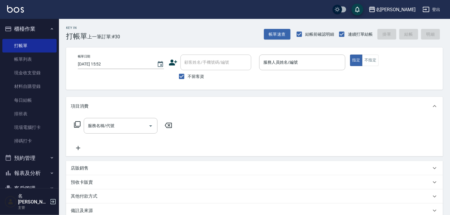
drag, startPoint x: 255, startPoint y: 15, endPoint x: 281, endPoint y: 32, distance: 31.1
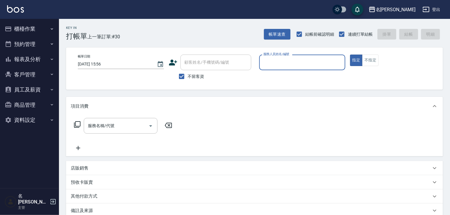
click at [38, 29] on button "櫃檯作業" at bounding box center [29, 28] width 54 height 15
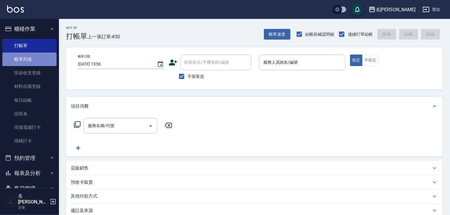
click at [39, 59] on link "帳單列表" at bounding box center [29, 59] width 54 height 14
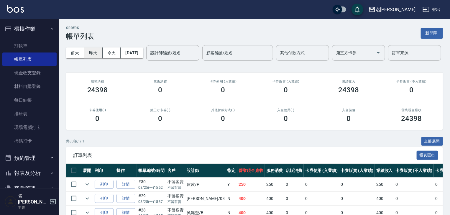
click at [98, 51] on button "昨天" at bounding box center [93, 52] width 18 height 11
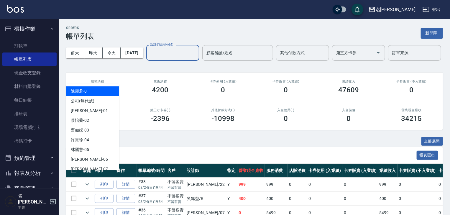
click at [149, 58] on input "設計師編號/姓名" at bounding box center [173, 53] width 48 height 10
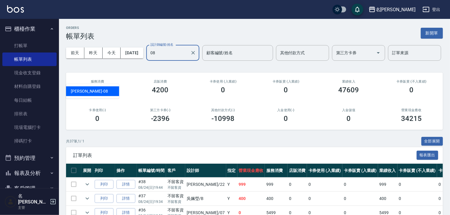
click at [92, 87] on div "[PERSON_NAME] -08" at bounding box center [92, 91] width 53 height 10
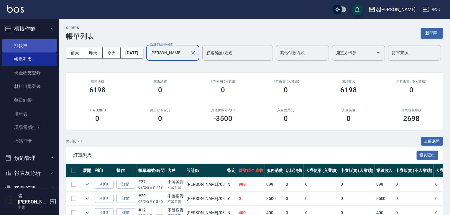
type input "[PERSON_NAME]-08"
click at [20, 46] on link "打帳單" at bounding box center [29, 46] width 54 height 14
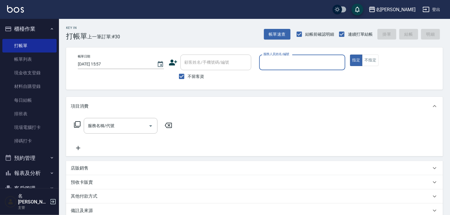
click at [43, 58] on link "帳單列表" at bounding box center [29, 59] width 54 height 14
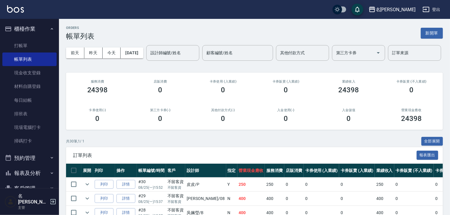
scroll to position [63, 0]
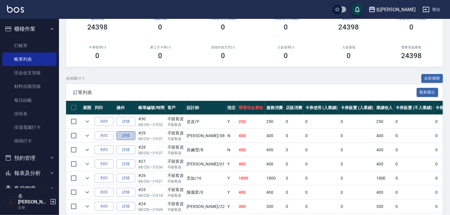
click at [126, 140] on link "詳情" at bounding box center [125, 135] width 19 height 9
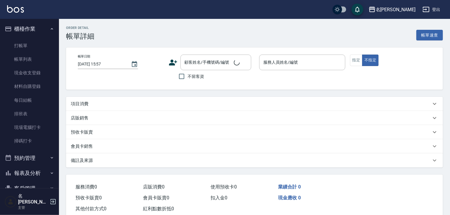
type input "[DATE] 15:37"
checkbox input "true"
type input "[PERSON_NAME]-08"
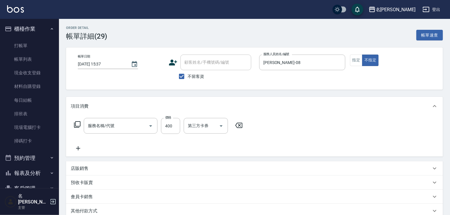
type input "洗髮(505)"
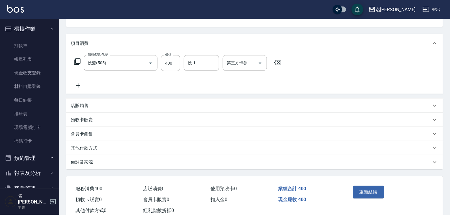
click at [86, 147] on p "其他付款方式" at bounding box center [84, 148] width 27 height 6
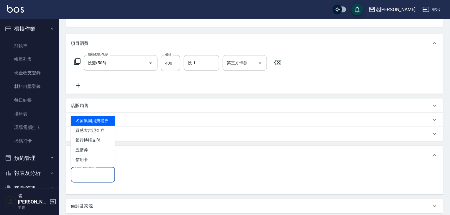
click at [99, 177] on input "其他付款方式" at bounding box center [92, 174] width 39 height 10
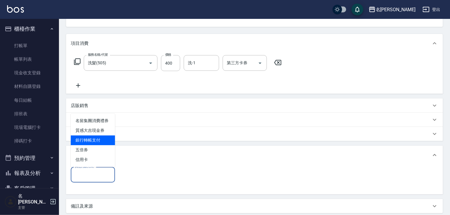
click at [106, 142] on span "銀行轉帳支付" at bounding box center [93, 140] width 44 height 10
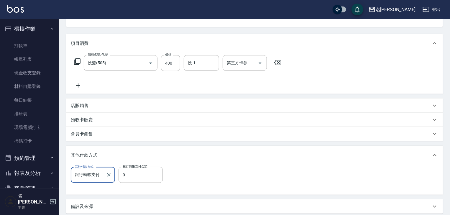
type input "銀行轉帳支付"
click at [136, 175] on input "0" at bounding box center [140, 175] width 44 height 16
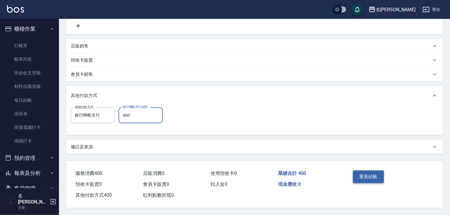
type input "400"
click at [369, 174] on button "重新結帳" at bounding box center [368, 176] width 31 height 12
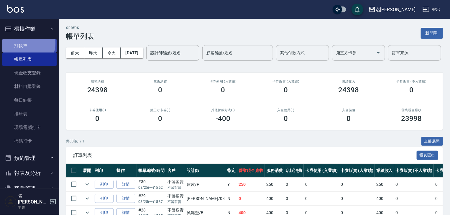
click at [25, 43] on link "打帳單" at bounding box center [29, 46] width 54 height 14
click at [27, 42] on link "打帳單" at bounding box center [29, 46] width 54 height 14
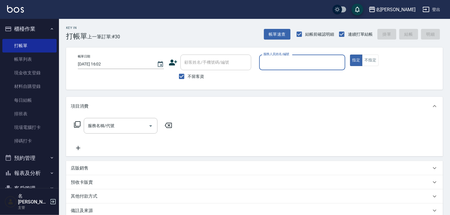
click at [306, 60] on input "服務人員姓名/編號" at bounding box center [302, 62] width 81 height 10
drag, startPoint x: 291, startPoint y: 77, endPoint x: 249, endPoint y: 99, distance: 47.3
click at [291, 77] on div "[PERSON_NAME]" at bounding box center [302, 77] width 86 height 10
type input "[PERSON_NAME]"
click at [133, 127] on input "服務名稱/代號" at bounding box center [116, 126] width 60 height 10
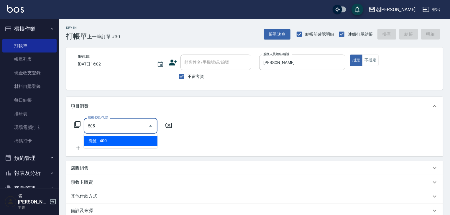
click at [141, 139] on span "洗髮 - 400" at bounding box center [121, 141] width 74 height 10
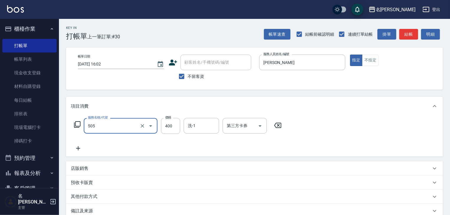
type input "洗髮(505)"
click at [78, 146] on icon at bounding box center [78, 148] width 4 height 4
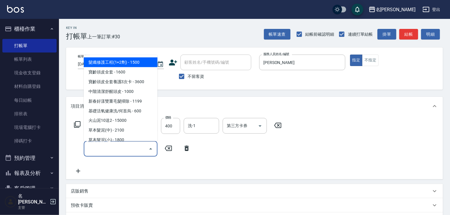
click at [106, 149] on input "服務名稱/代號" at bounding box center [116, 149] width 60 height 10
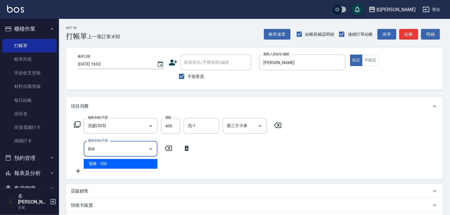
drag, startPoint x: 118, startPoint y: 160, endPoint x: 160, endPoint y: 141, distance: 46.2
click at [119, 160] on span "電棒 - 100" at bounding box center [121, 164] width 74 height 10
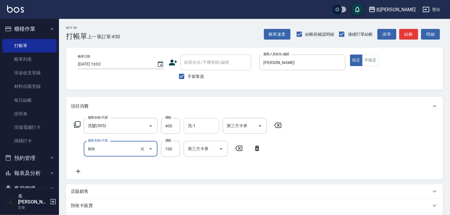
type input "電棒(806)"
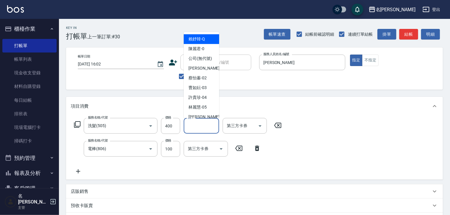
click at [199, 126] on input "洗-1" at bounding box center [201, 126] width 30 height 10
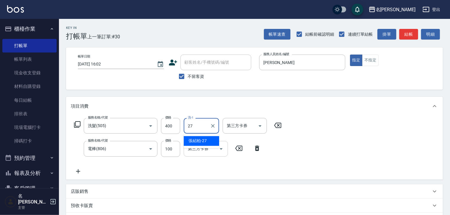
click at [209, 143] on div "[PERSON_NAME]-27" at bounding box center [201, 141] width 35 height 10
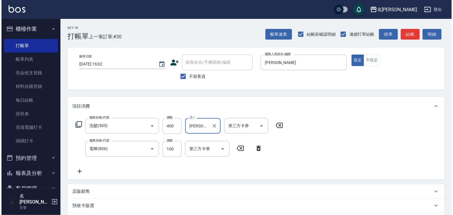
scroll to position [92, 0]
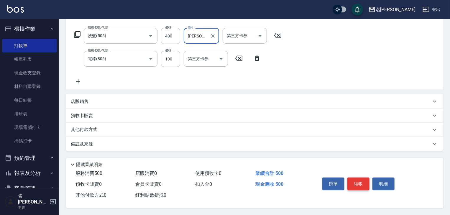
type input "[PERSON_NAME]-27"
click at [365, 184] on button "結帳" at bounding box center [358, 183] width 22 height 12
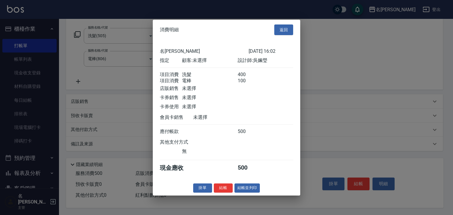
click at [261, 192] on div "掛單 結帳 結帳並列印" at bounding box center [226, 187] width 147 height 9
click at [246, 187] on button "結帳並列印" at bounding box center [247, 187] width 26 height 9
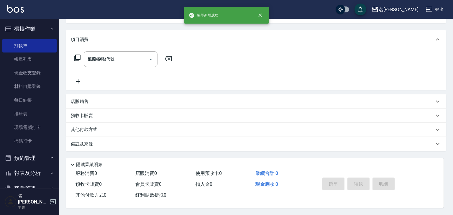
type input "[DATE] 16:24"
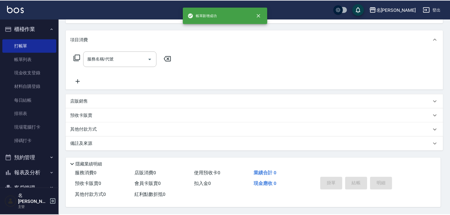
scroll to position [0, 0]
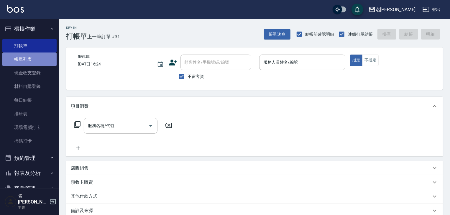
click at [42, 57] on link "帳單列表" at bounding box center [29, 59] width 54 height 14
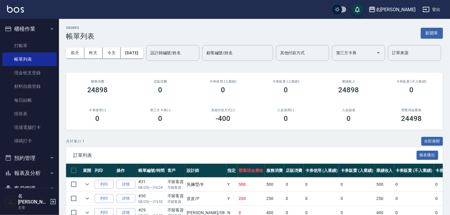
scroll to position [157, 0]
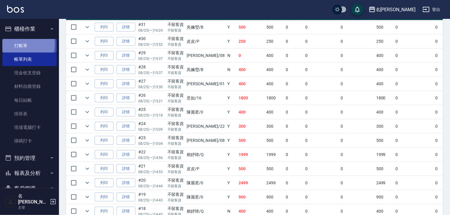
click at [13, 44] on link "打帳單" at bounding box center [29, 46] width 54 height 14
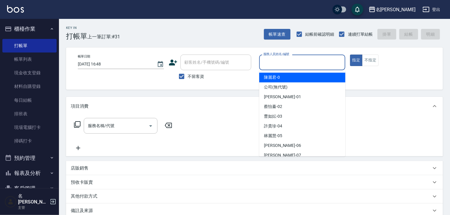
click at [301, 60] on input "服務人員姓名/編號" at bounding box center [302, 62] width 81 height 10
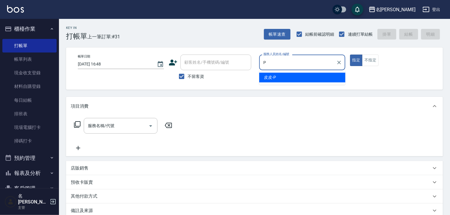
click at [283, 78] on div "皮皮 -P" at bounding box center [302, 77] width 86 height 10
type input "皮皮-P"
click at [102, 128] on input "服務名稱/代號" at bounding box center [116, 126] width 60 height 10
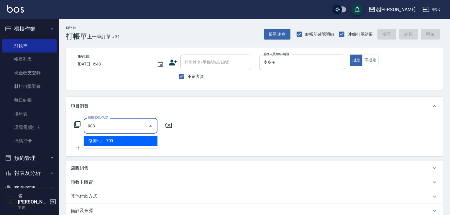
click at [136, 141] on span "修腳+手 - 700" at bounding box center [121, 141] width 74 height 10
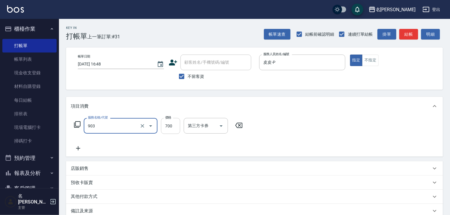
type input "修腳+手(903)"
click at [172, 124] on input "700" at bounding box center [170, 126] width 19 height 16
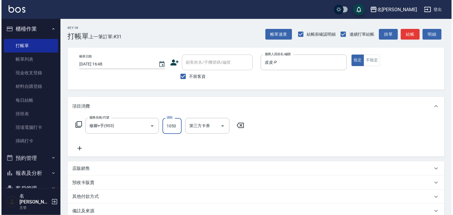
scroll to position [69, 0]
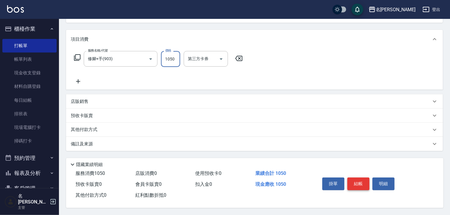
type input "1050"
click at [357, 183] on button "結帳" at bounding box center [358, 183] width 22 height 12
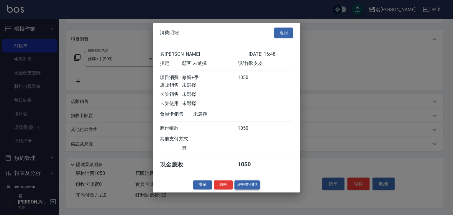
click at [250, 189] on button "結帳並列印" at bounding box center [247, 184] width 26 height 9
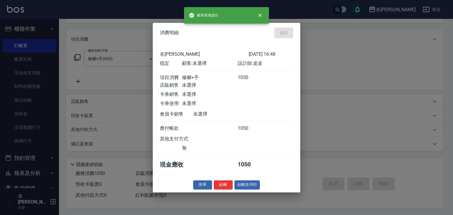
type input "[DATE] 16:51"
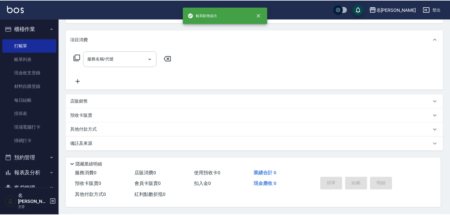
scroll to position [0, 0]
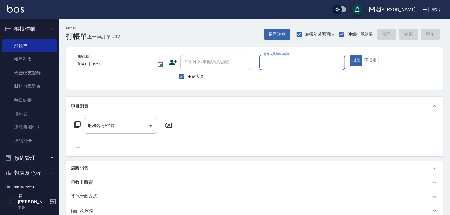
click at [288, 60] on input "服務人員姓名/編號" at bounding box center [302, 62] width 81 height 10
click at [284, 77] on div "[PERSON_NAME] -22" at bounding box center [302, 77] width 86 height 10
type input "[PERSON_NAME]-22"
click at [128, 131] on input "服務名稱/代號" at bounding box center [116, 126] width 60 height 10
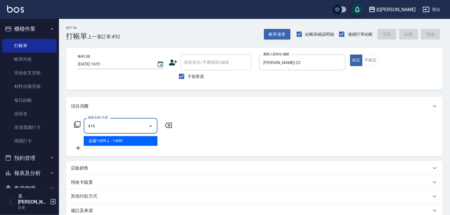
drag, startPoint x: 115, startPoint y: 139, endPoint x: 134, endPoint y: 139, distance: 19.7
click at [115, 139] on span "染髮1499↓ - 1499" at bounding box center [121, 141] width 74 height 10
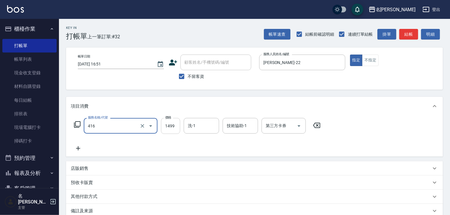
type input "染髮1499↓(416)"
click at [167, 127] on input "1499" at bounding box center [170, 126] width 19 height 16
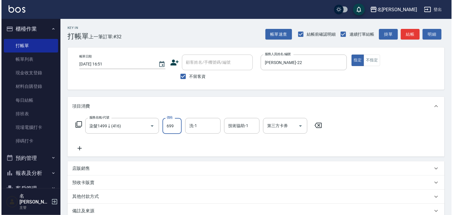
scroll to position [69, 0]
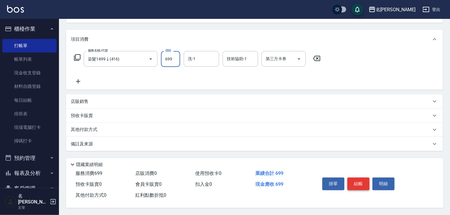
type input "699"
click at [356, 185] on button "結帳" at bounding box center [358, 183] width 22 height 12
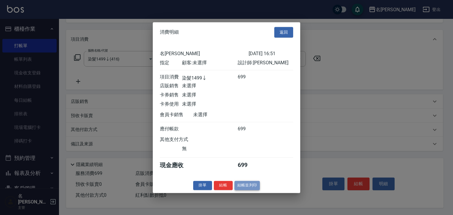
click at [243, 189] on button "結帳並列印" at bounding box center [247, 185] width 26 height 9
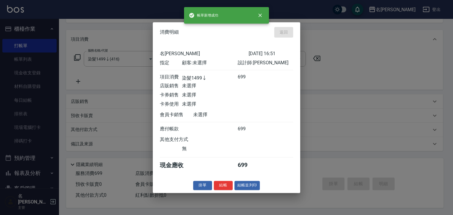
type input "[DATE] 16:57"
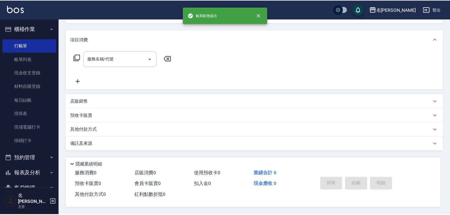
scroll to position [0, 0]
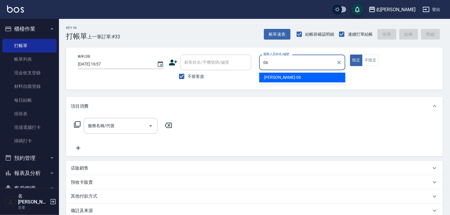
type input "[PERSON_NAME]-06"
type button "true"
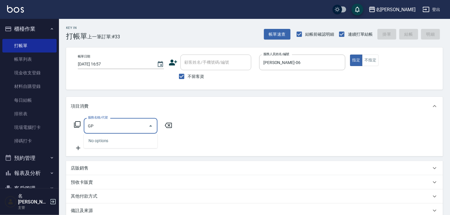
type input "G"
click at [219, 163] on div "店販銷售" at bounding box center [254, 168] width 377 height 14
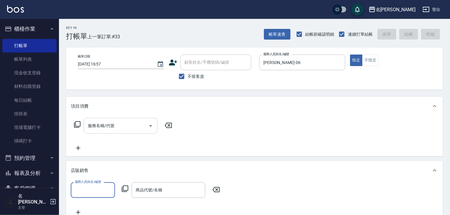
click at [125, 124] on input "服務名稱/代號" at bounding box center [116, 126] width 60 height 10
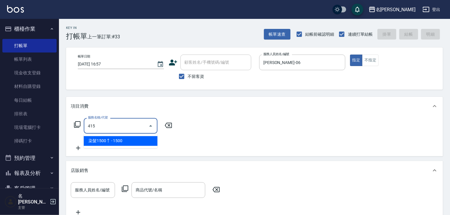
type input "染髮1500↑(415)"
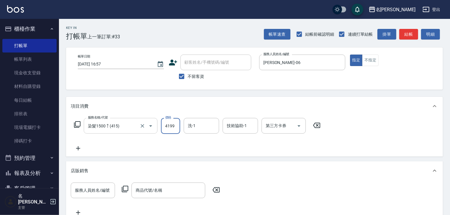
type input "4199"
type input "[PERSON_NAME]筑-26"
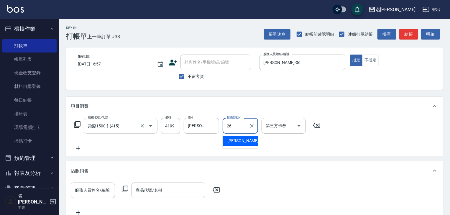
type input "[PERSON_NAME]筑-26"
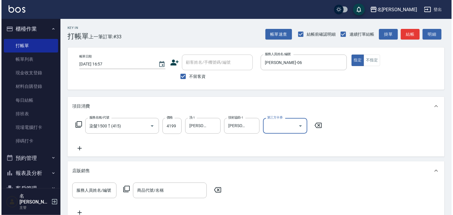
scroll to position [119, 0]
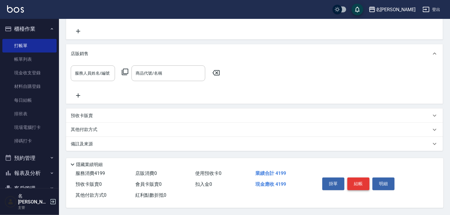
click at [363, 185] on button "結帳" at bounding box center [358, 183] width 22 height 12
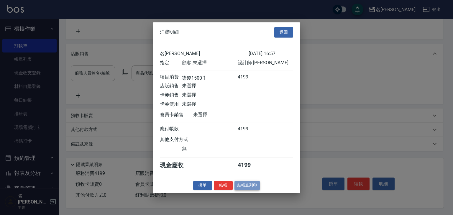
click at [248, 187] on button "結帳並列印" at bounding box center [247, 185] width 26 height 9
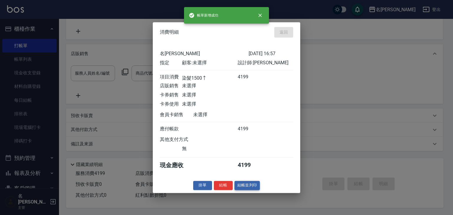
type input "[DATE] 17:02"
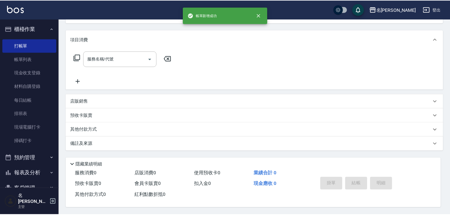
scroll to position [0, 0]
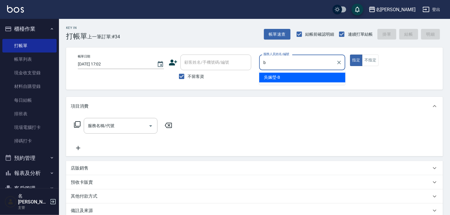
type input "[PERSON_NAME]"
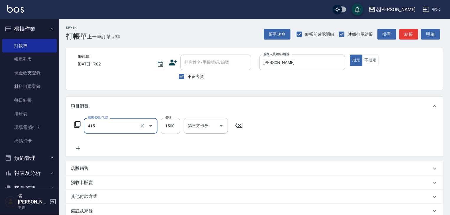
type input "染髮1500↑(415)"
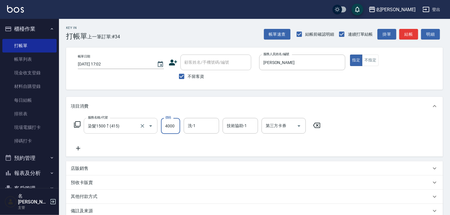
type input "4000"
type input "2"
click at [192, 130] on input "洗-1" at bounding box center [201, 126] width 30 height 10
type input "[PERSON_NAME]-23"
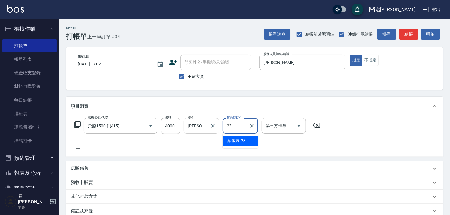
type input "[PERSON_NAME]-23"
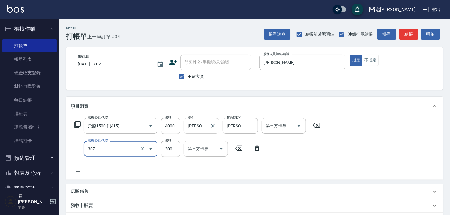
type input "剪髮(307)"
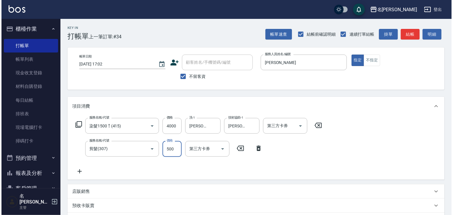
scroll to position [92, 0]
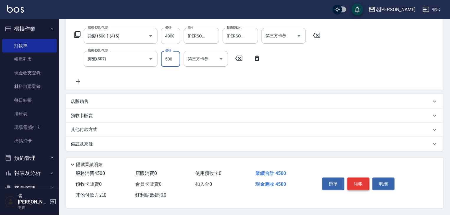
type input "500"
click at [355, 179] on button "結帳" at bounding box center [358, 183] width 22 height 12
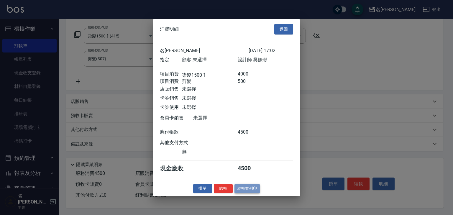
click at [255, 192] on button "結帳並列印" at bounding box center [247, 188] width 26 height 9
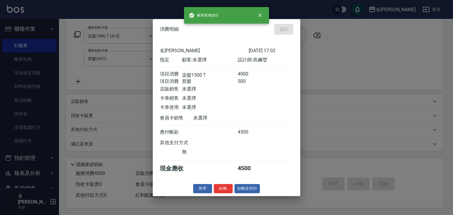
type input "[DATE] 17:46"
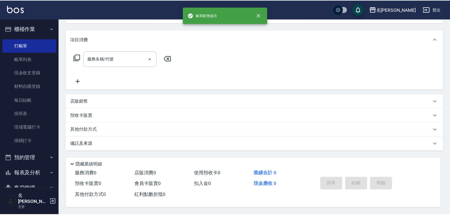
scroll to position [0, 0]
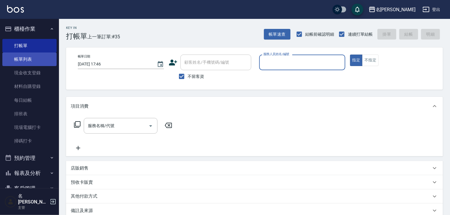
click at [24, 60] on link "帳單列表" at bounding box center [29, 59] width 54 height 14
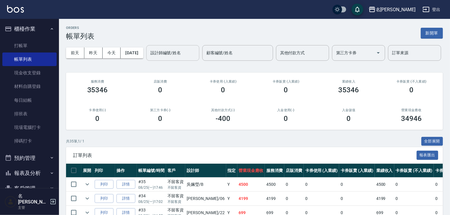
click at [149, 58] on input "設計師編號/姓名" at bounding box center [173, 53] width 48 height 10
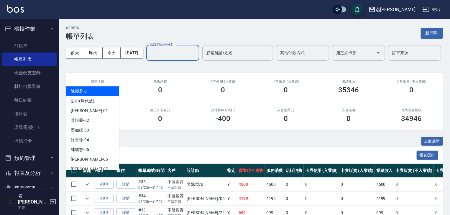
click at [101, 90] on div "[PERSON_NAME]-0" at bounding box center [92, 91] width 53 height 10
type input "[PERSON_NAME]-0"
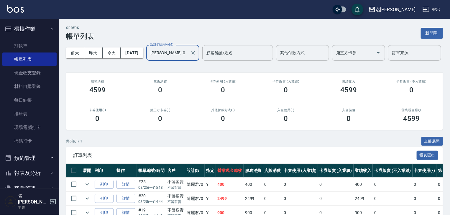
scroll to position [63, 0]
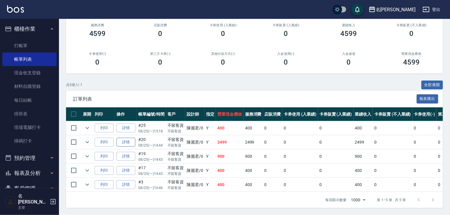
click at [126, 147] on link "詳情" at bounding box center [125, 142] width 19 height 9
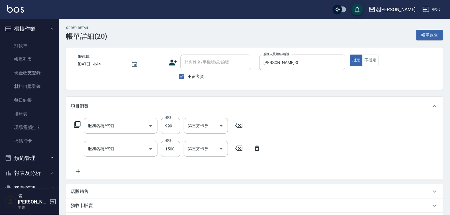
type input "[DATE] 14:44"
checkbox input "true"
type input "[PERSON_NAME]-0"
type input "洗+(鉑金)(640)"
type input "染髮1500↑(415)"
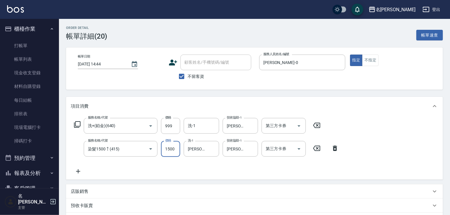
click at [170, 149] on input "1500" at bounding box center [170, 149] width 19 height 16
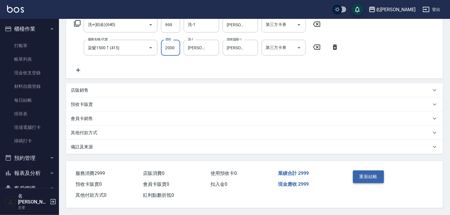
type input "2000"
click at [374, 178] on button "重新結帳" at bounding box center [368, 176] width 31 height 12
